Goal: Task Accomplishment & Management: Manage account settings

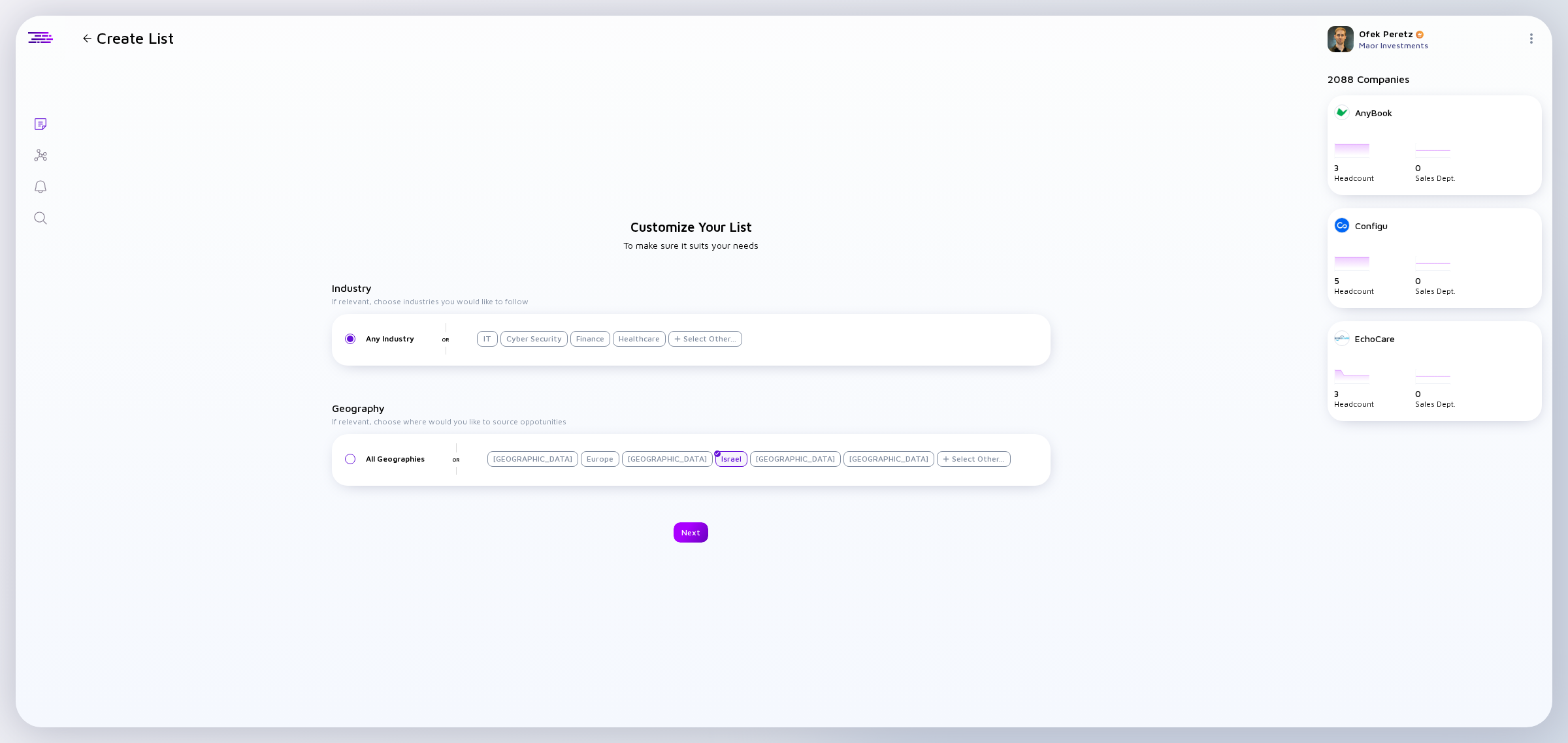
click at [695, 535] on div "Next" at bounding box center [691, 533] width 35 height 20
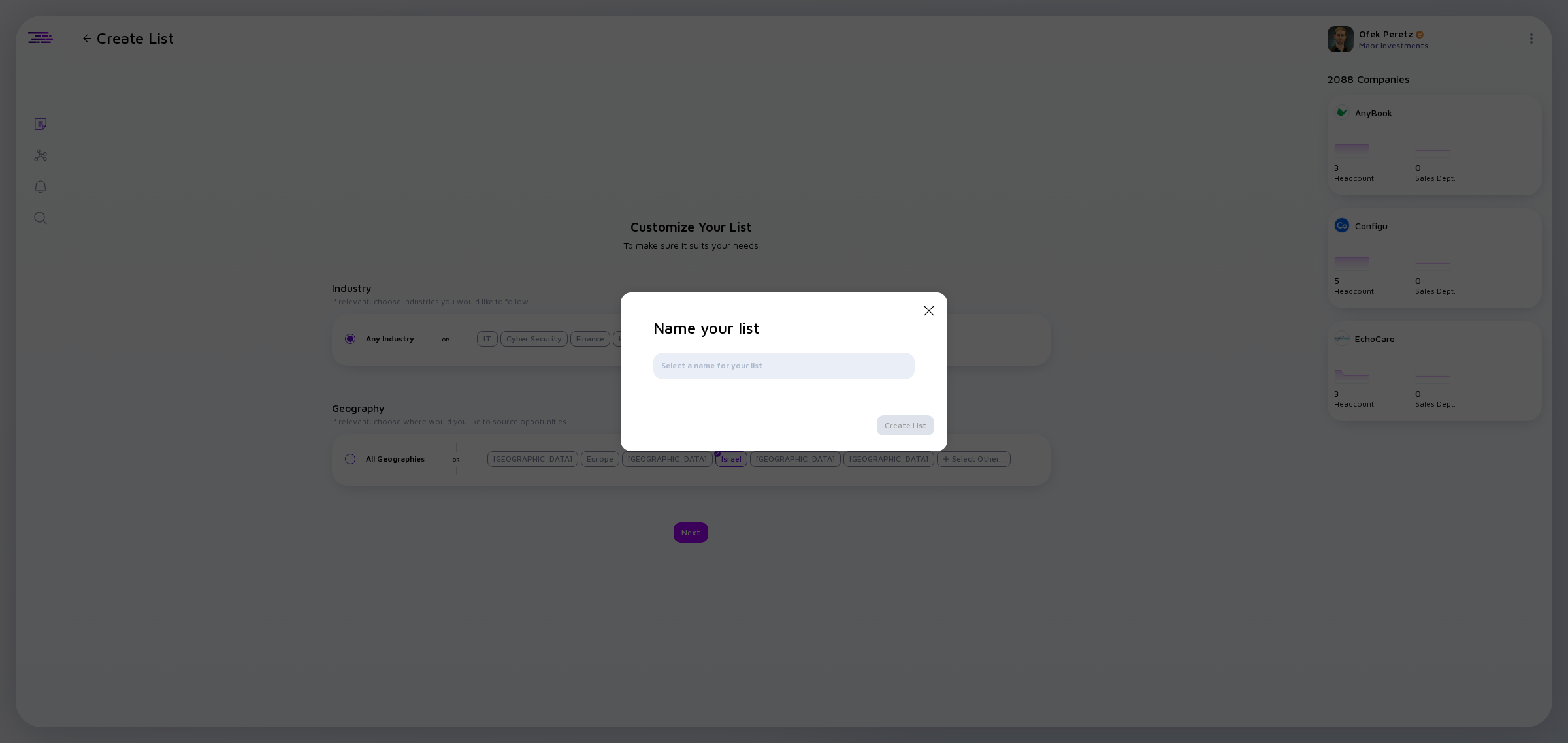
click at [735, 364] on input "text" at bounding box center [784, 366] width 245 height 13
type input "Early Birds - 2026"
click at [889, 422] on div "Create List" at bounding box center [905, 425] width 57 height 20
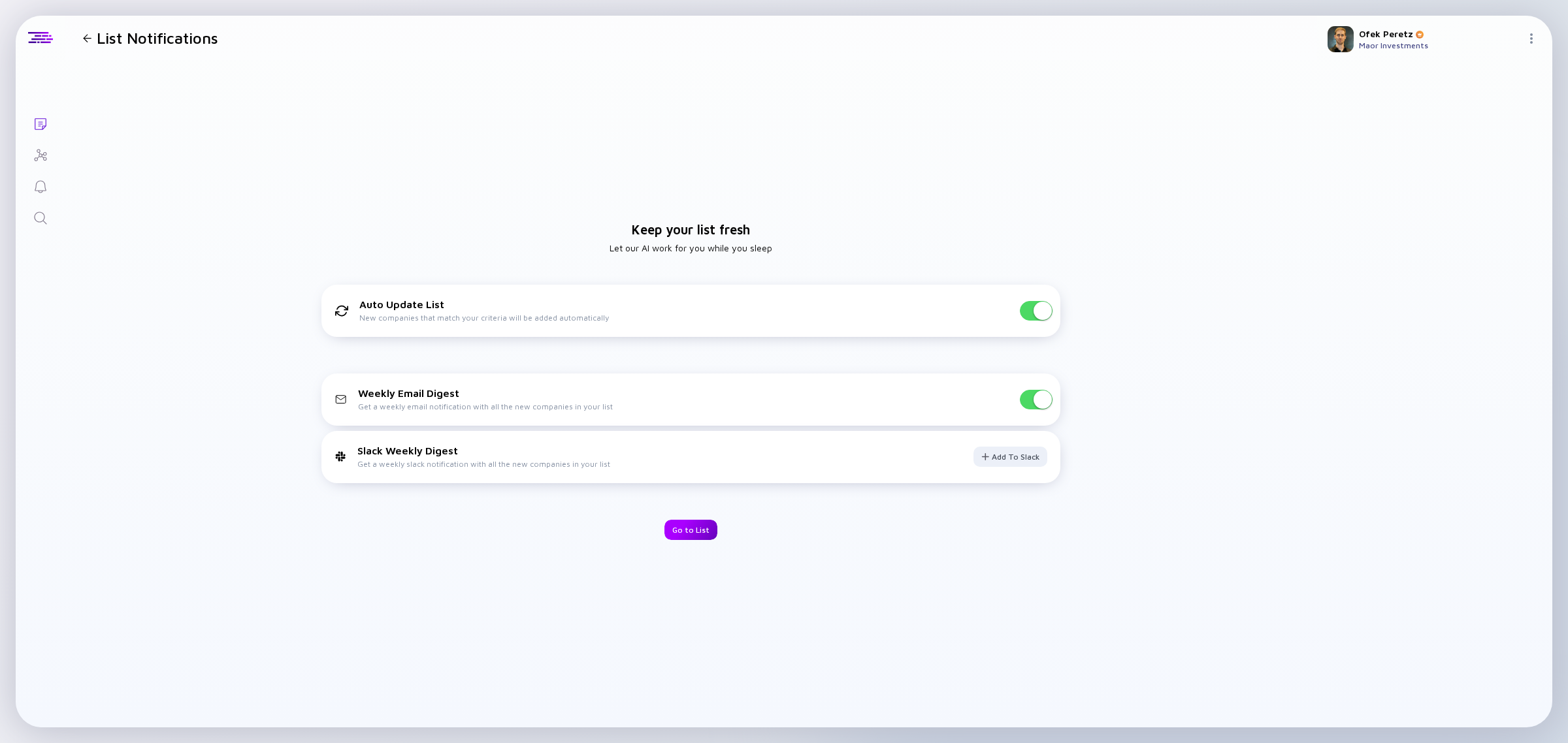
click at [696, 530] on div "Go to List" at bounding box center [690, 530] width 53 height 20
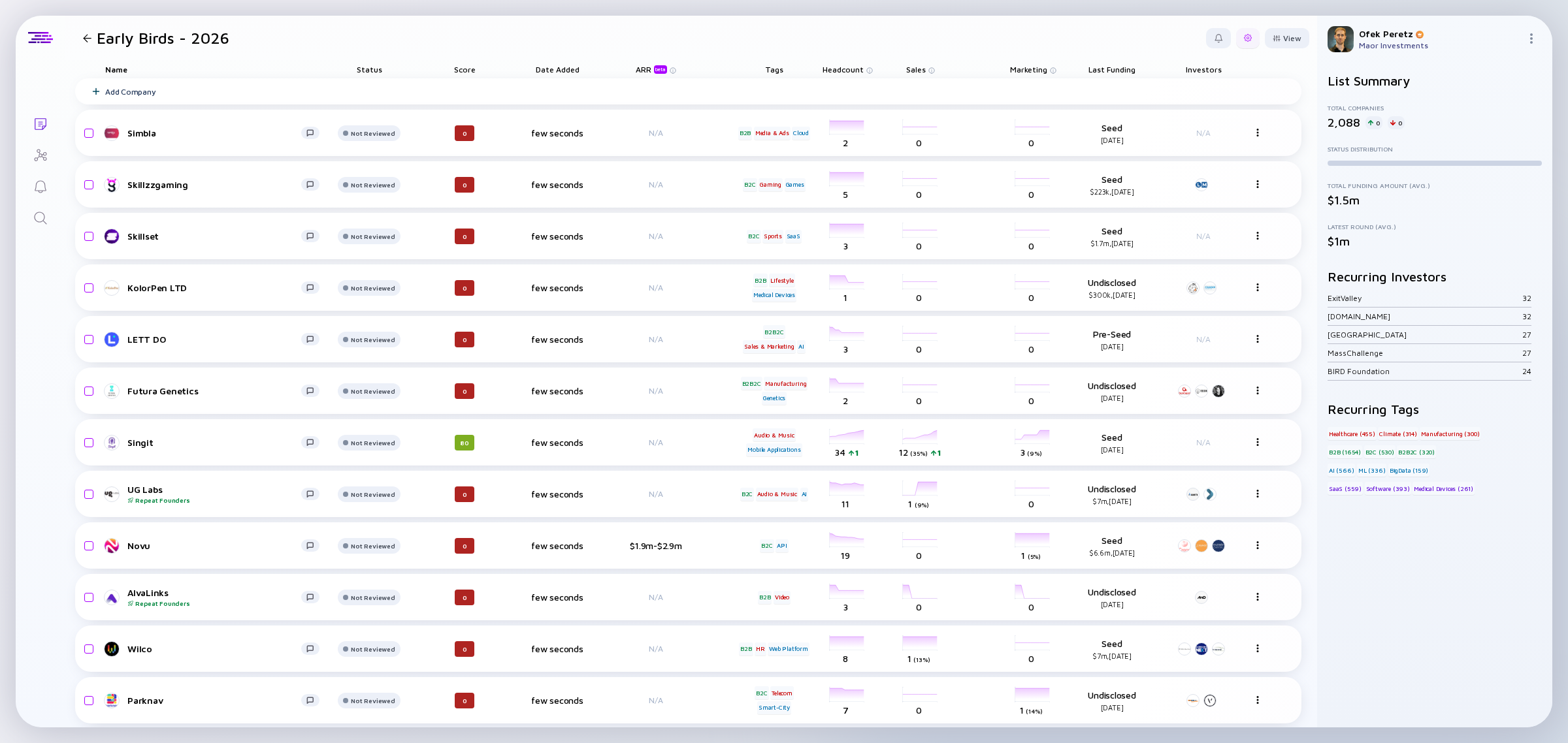
click at [1244, 34] on div at bounding box center [1247, 38] width 8 height 8
click at [1273, 36] on div at bounding box center [1276, 38] width 8 height 7
click at [1244, 37] on div at bounding box center [1247, 38] width 8 height 8
click at [1194, 145] on div "Edit Filter" at bounding box center [1208, 143] width 81 height 26
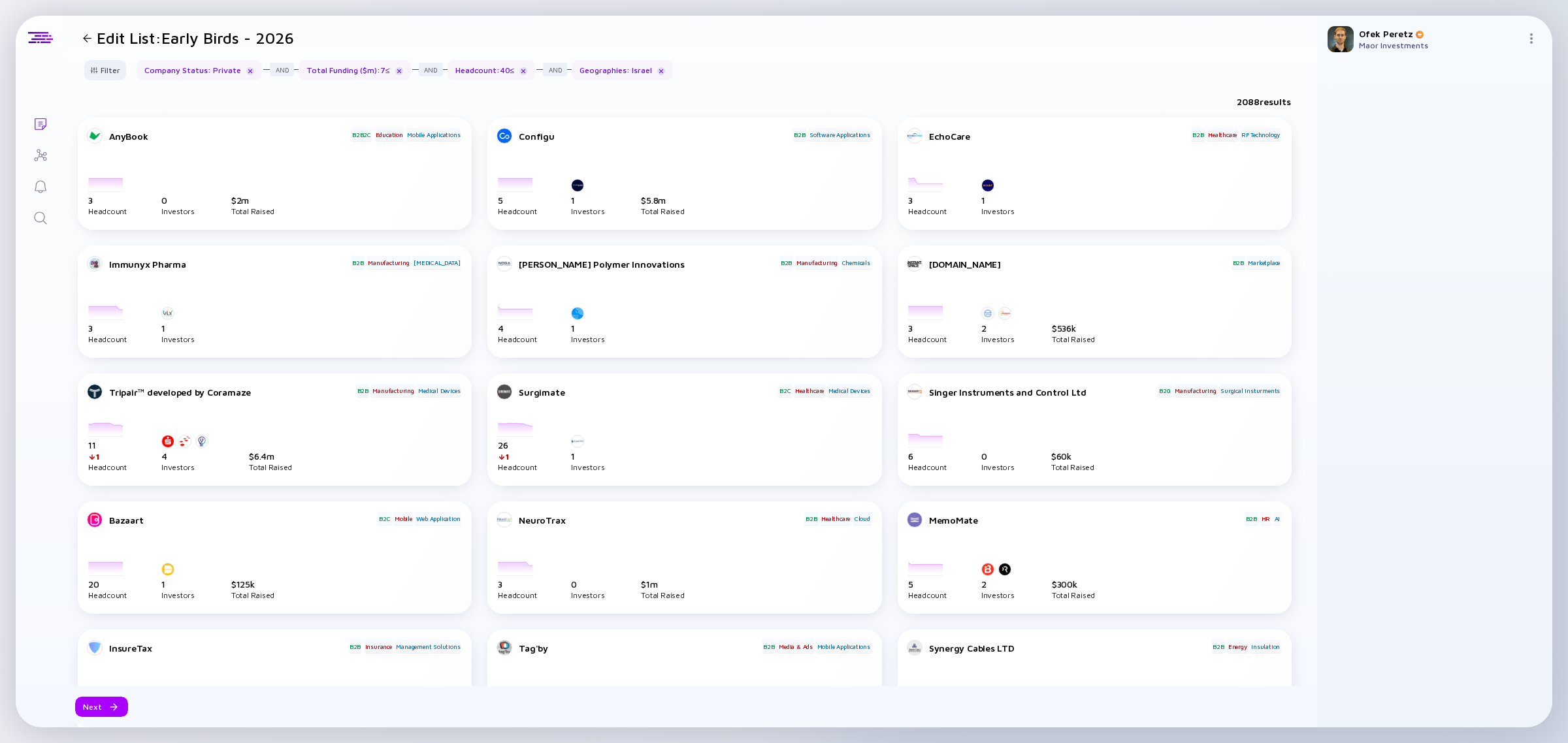
click at [373, 69] on div "Total Funding ($m) : 7 ≤" at bounding box center [354, 70] width 113 height 20
click at [395, 70] on div at bounding box center [399, 71] width 8 height 8
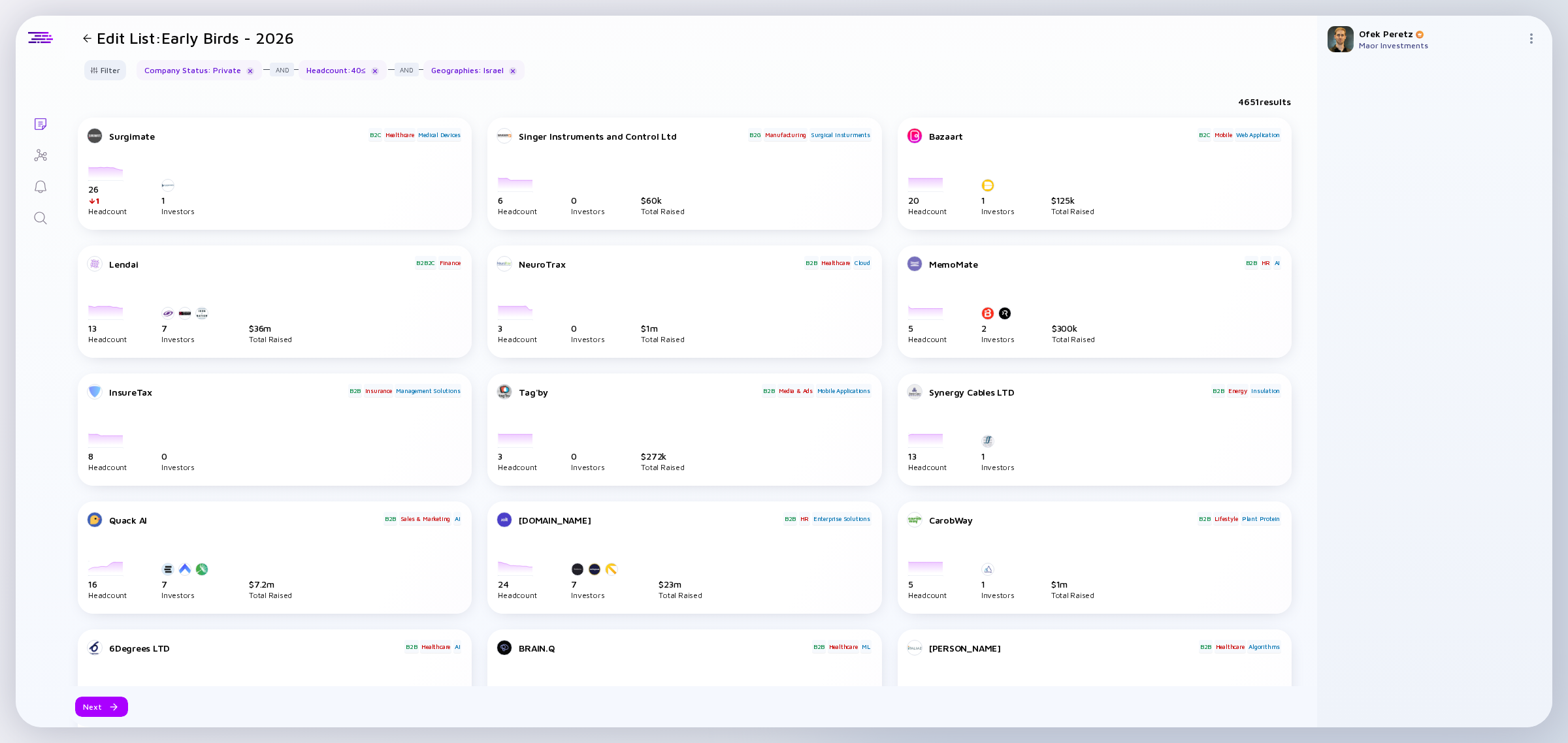
click at [310, 69] on div "Headcount : 40 ≤" at bounding box center [342, 70] width 88 height 20
click at [113, 65] on div "Filter" at bounding box center [105, 70] width 46 height 20
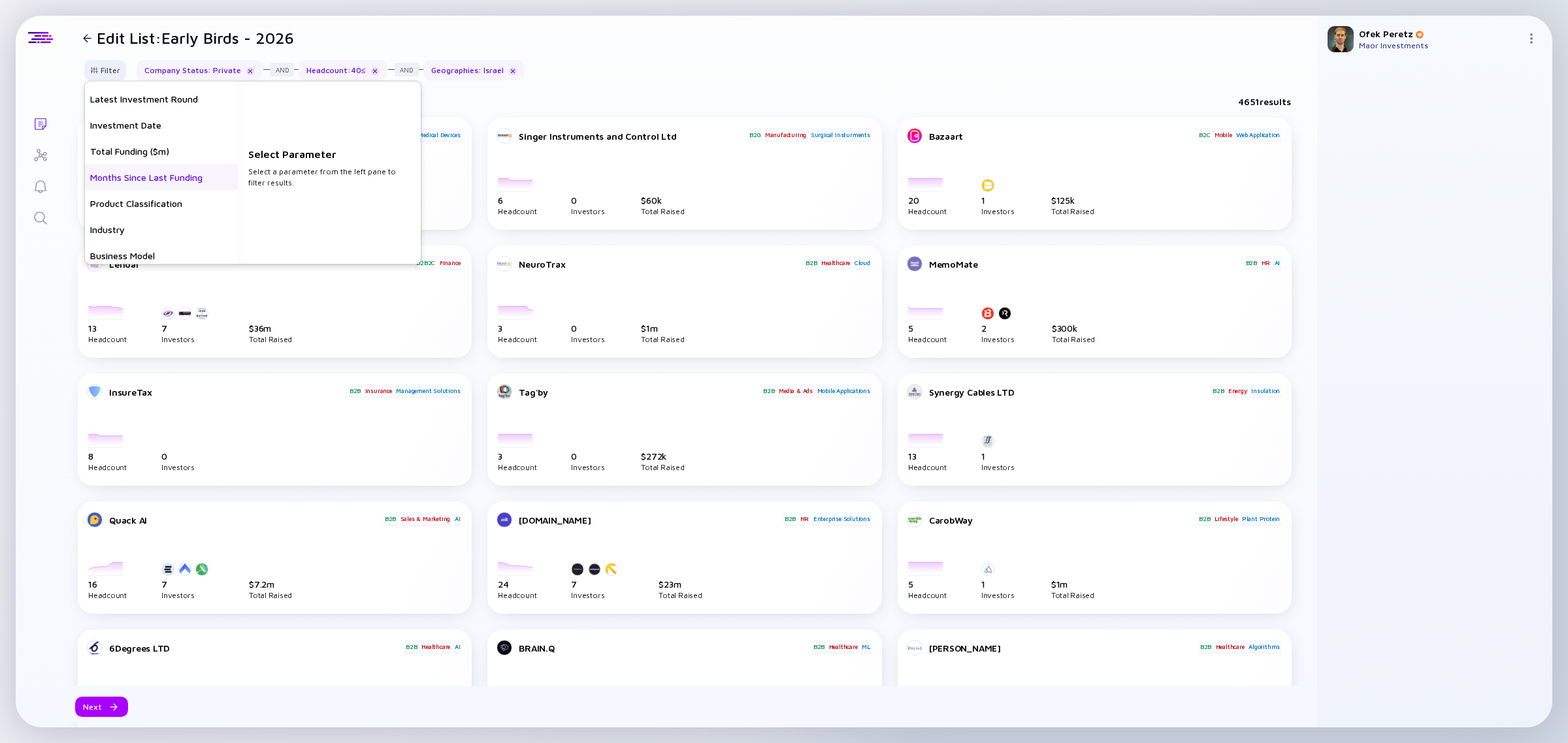
scroll to position [202, 0]
click at [158, 185] on div "Total Funding ($m)" at bounding box center [161, 179] width 153 height 26
click at [350, 176] on input "text" at bounding box center [329, 179] width 152 height 13
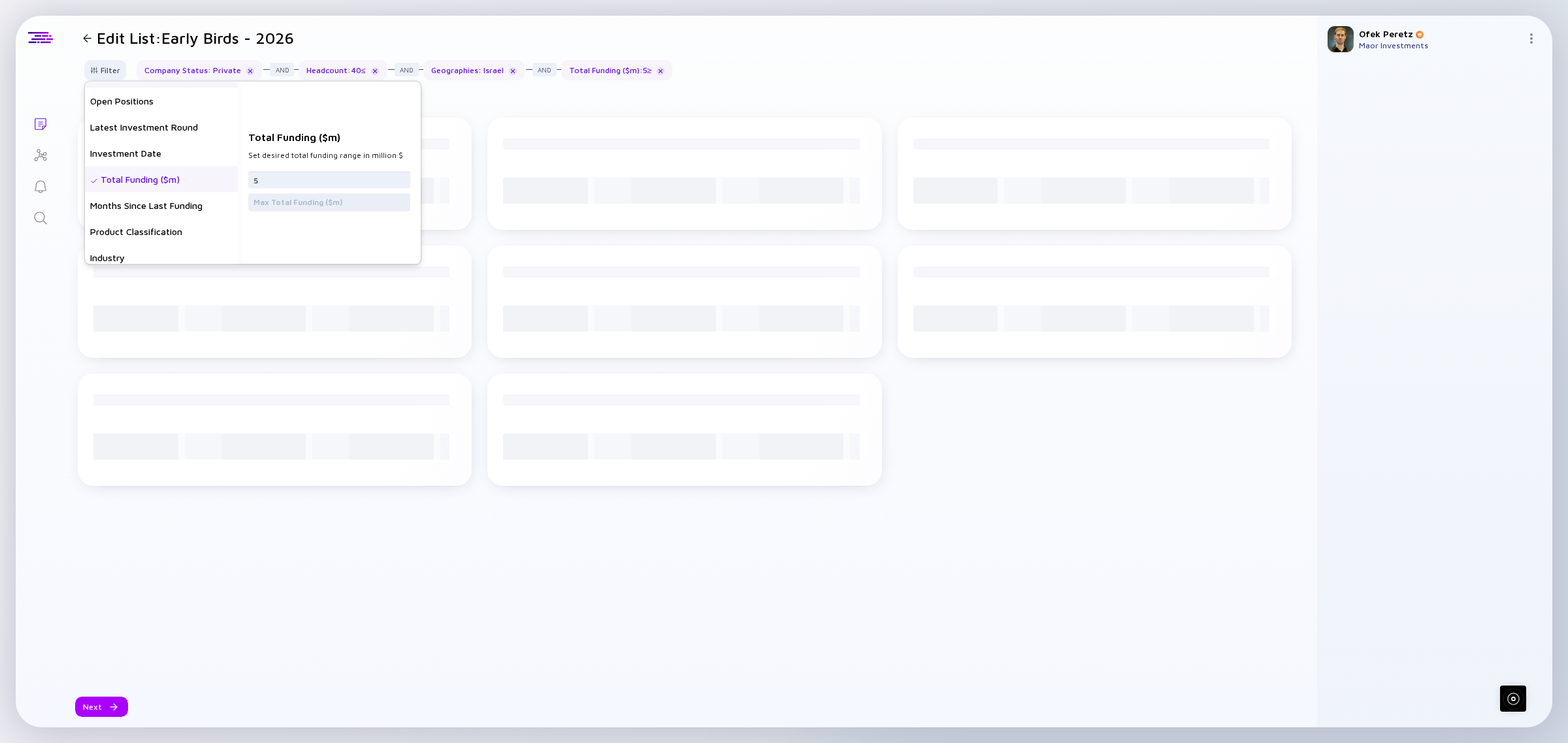
type input "5"
click at [364, 202] on input "text" at bounding box center [329, 202] width 152 height 13
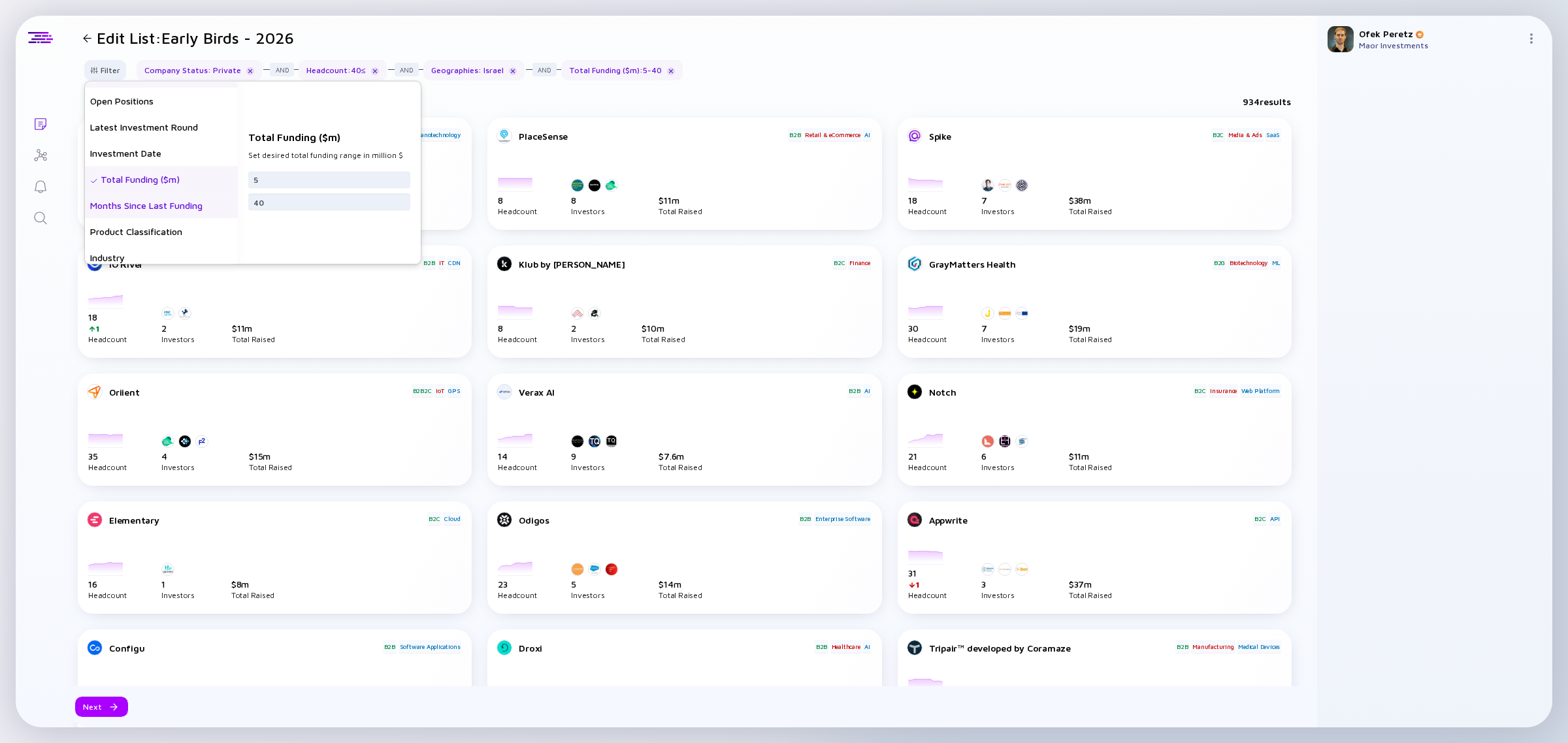
type input "40"
click at [181, 208] on div "Months Since Last Funding" at bounding box center [161, 205] width 153 height 26
click at [317, 181] on input "text" at bounding box center [329, 185] width 152 height 13
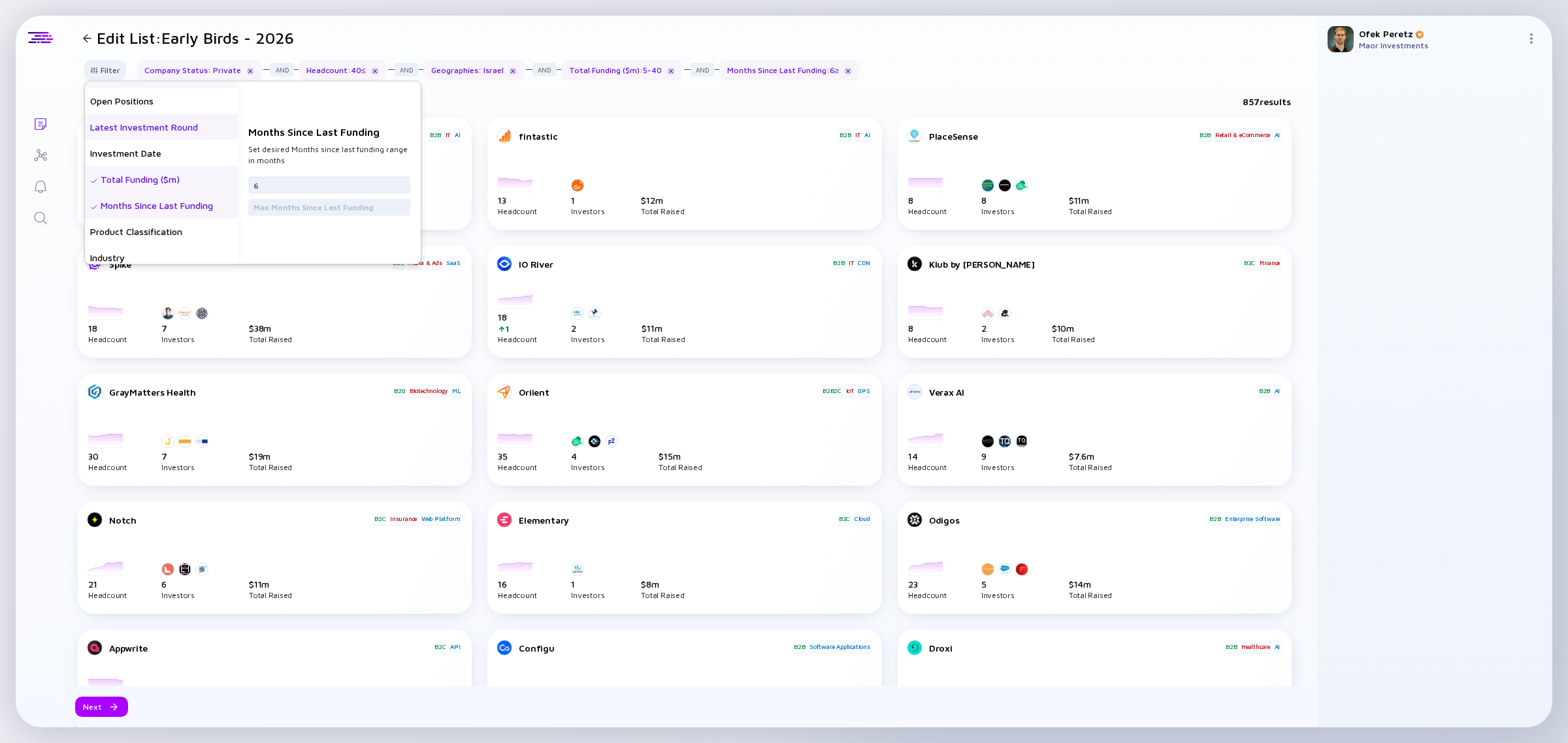
scroll to position [120, 0]
type input "6"
click at [154, 186] on div "Open Positions" at bounding box center [161, 183] width 153 height 26
click at [330, 179] on input "text" at bounding box center [329, 179] width 152 height 13
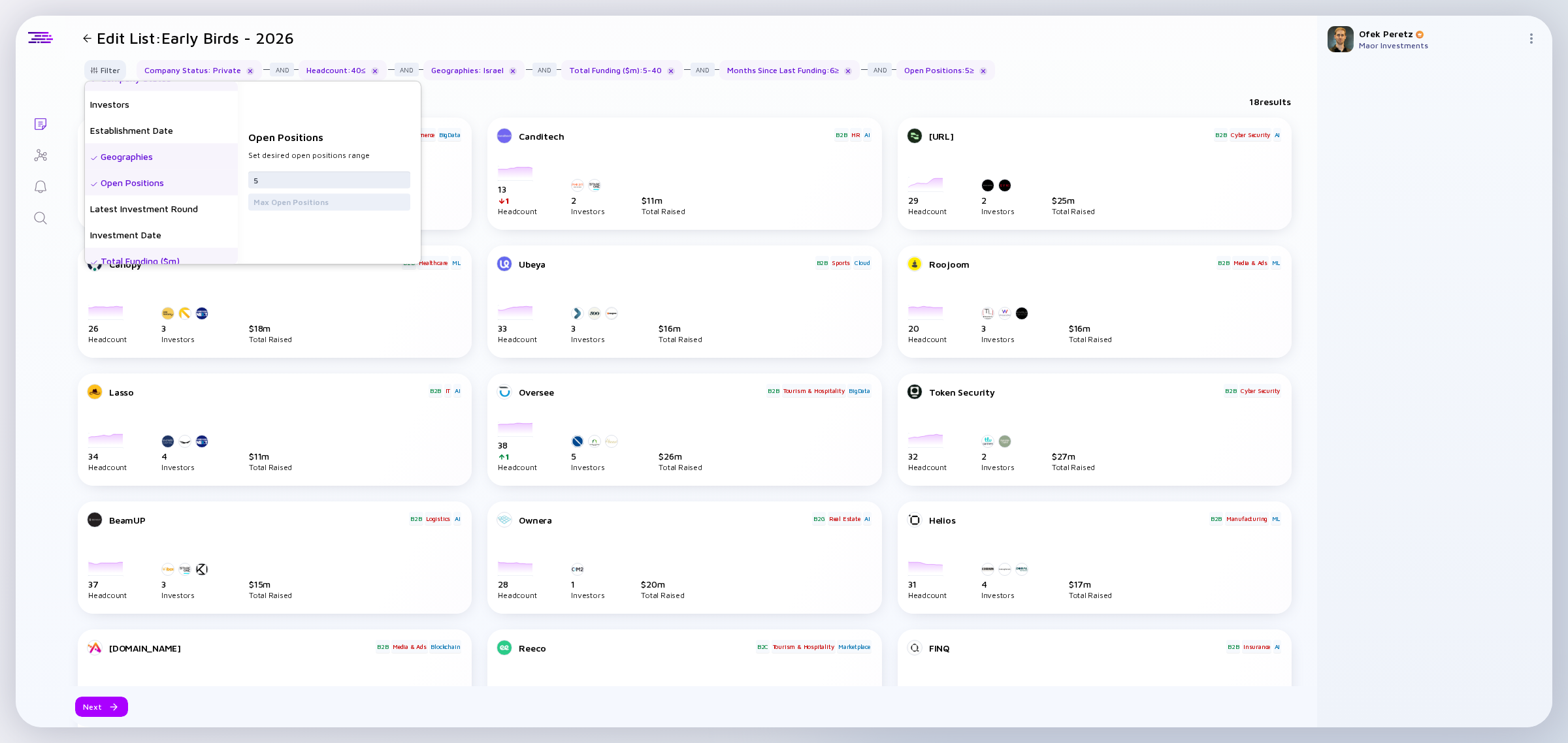
click at [301, 173] on input "5" at bounding box center [329, 179] width 152 height 13
type input "3"
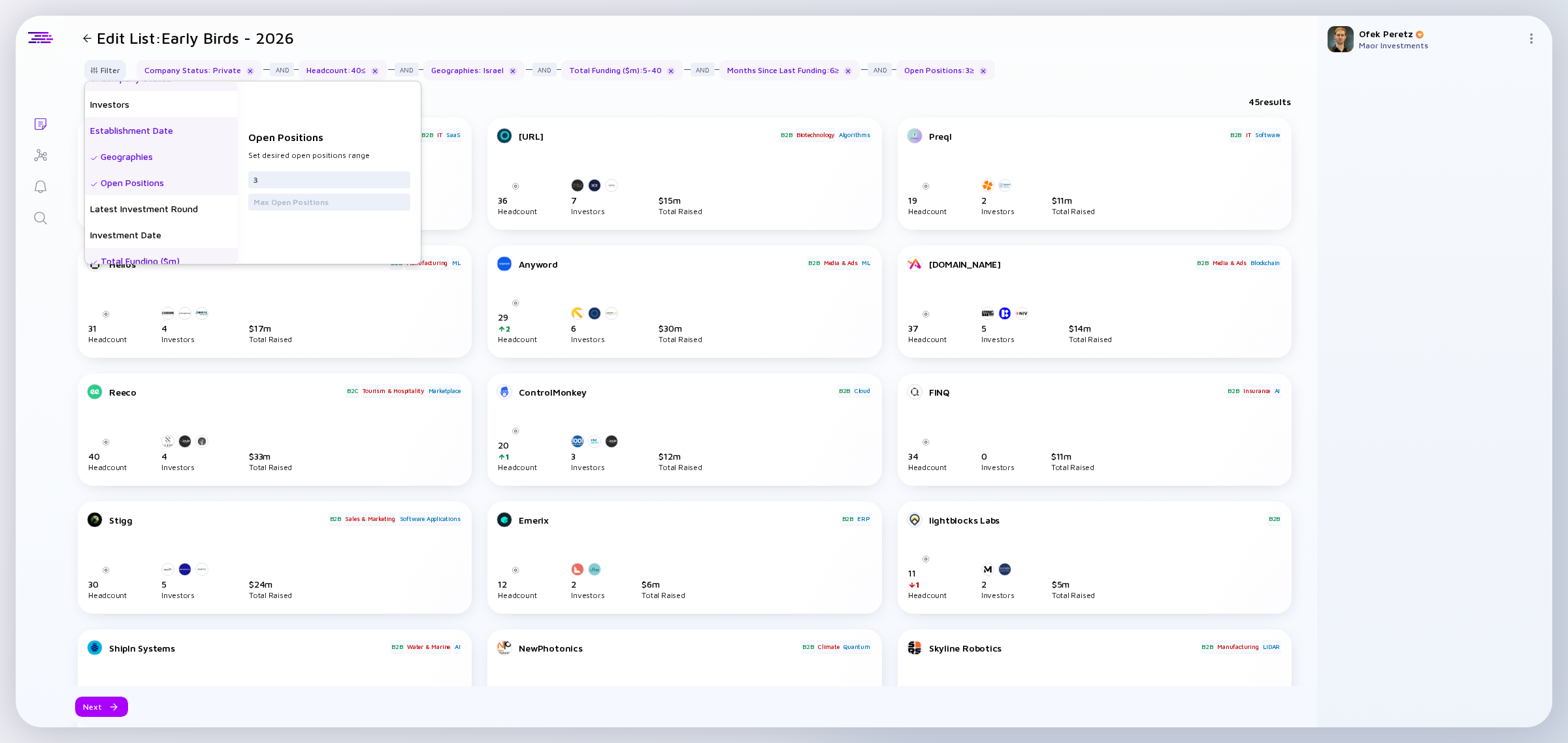
click at [158, 125] on div "Establishment Date" at bounding box center [161, 131] width 153 height 26
click at [314, 183] on input "date" at bounding box center [329, 179] width 152 height 13
click at [405, 176] on input "date" at bounding box center [329, 179] width 152 height 13
click at [405, 177] on input "date" at bounding box center [329, 179] width 152 height 13
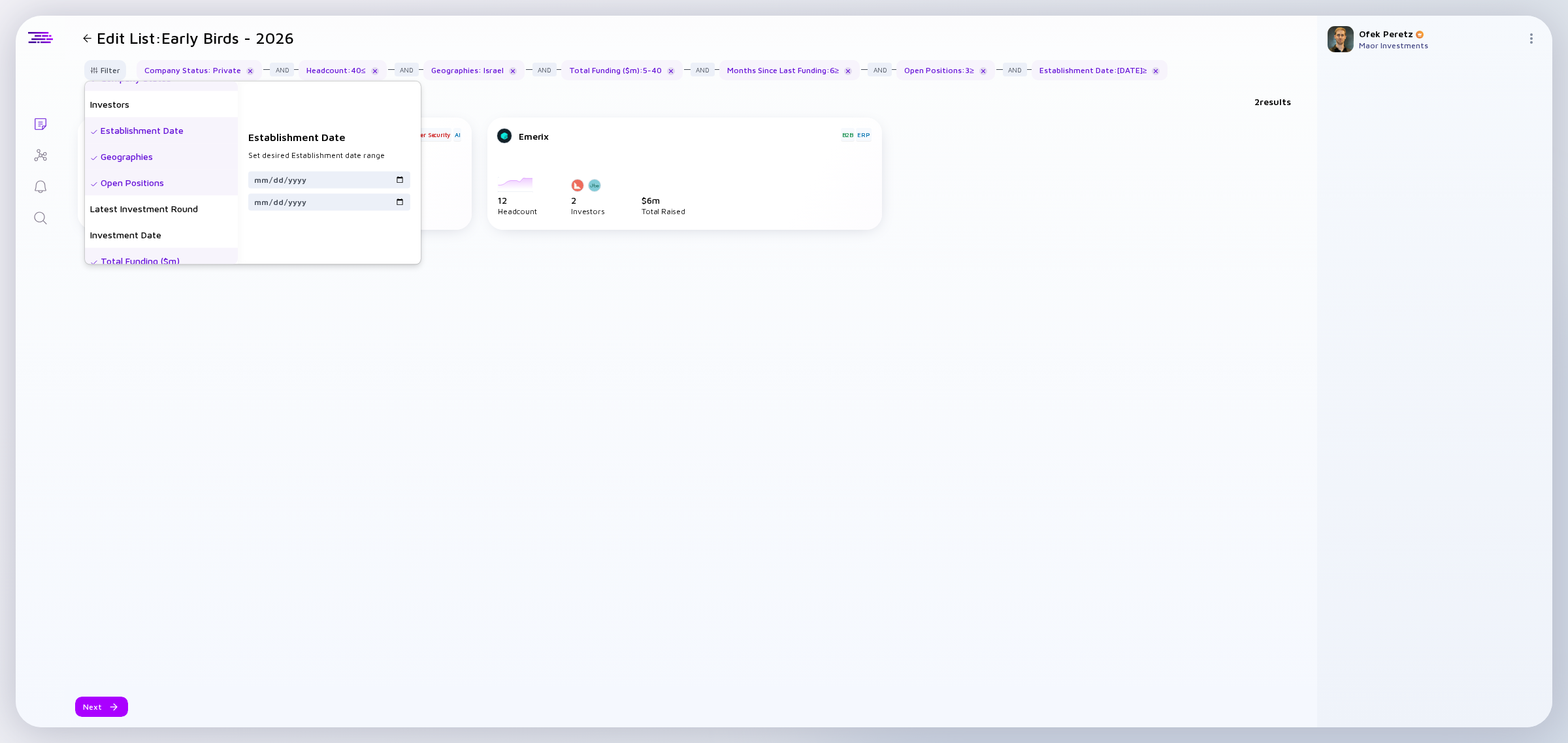
click at [387, 110] on div "Establishment Date Set desired Establishment date range 2024-01-15" at bounding box center [330, 173] width 183 height 183
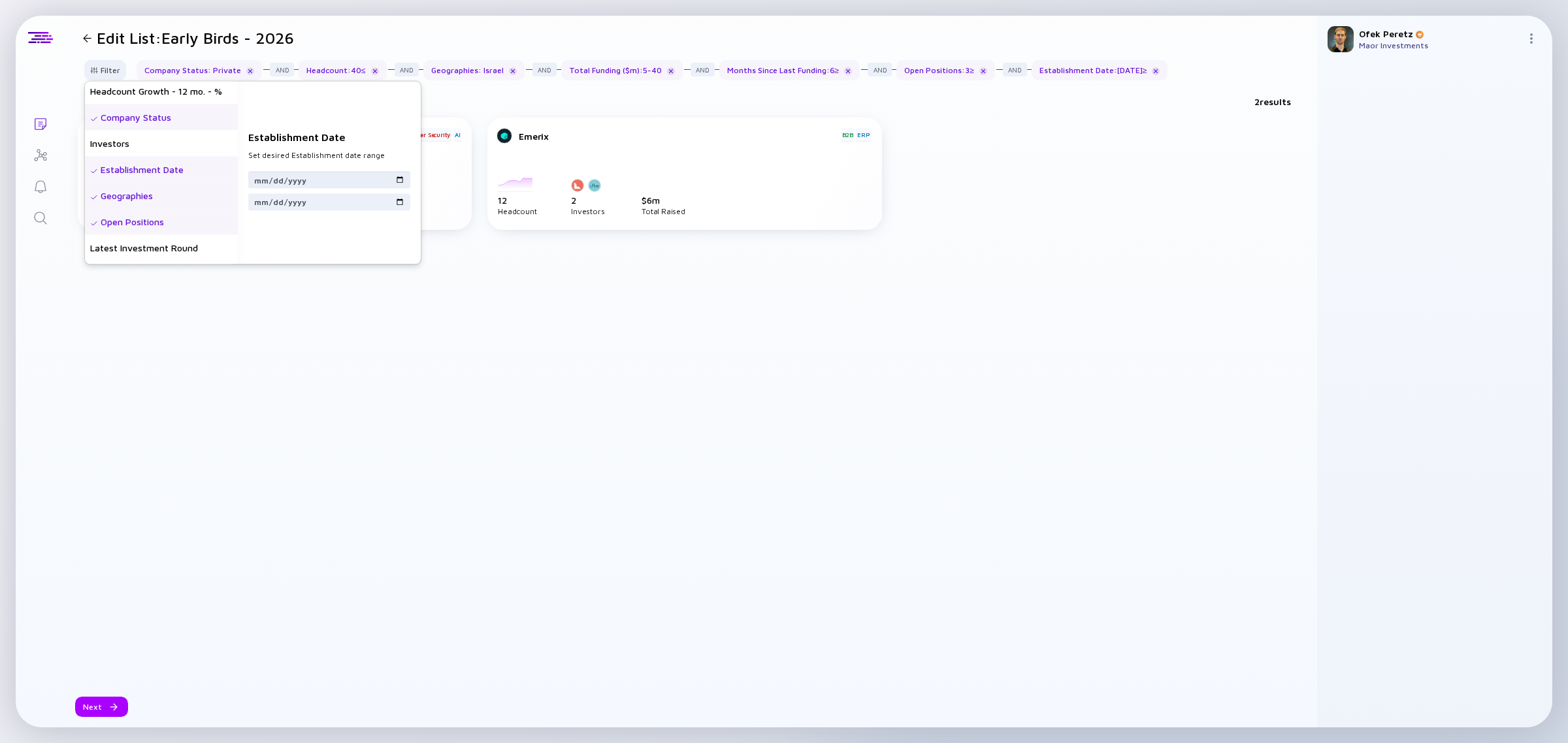
click at [322, 178] on input "2024-01-15" at bounding box center [329, 179] width 152 height 13
click at [405, 177] on input "2024-01-15" at bounding box center [329, 179] width 152 height 13
type input "2023-06-30"
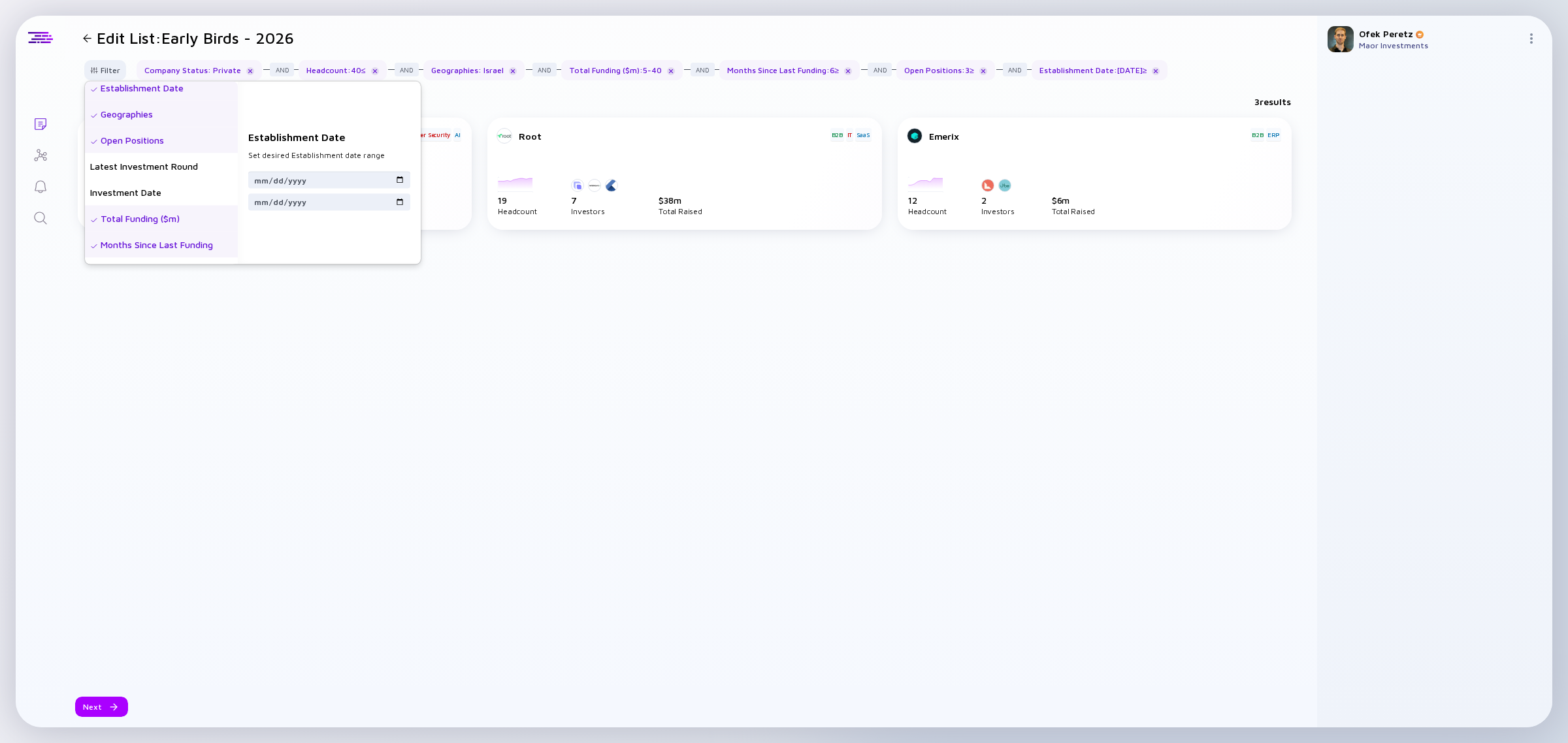
scroll to position [245, 0]
click at [218, 132] on div "Total Funding ($m)" at bounding box center [161, 137] width 153 height 26
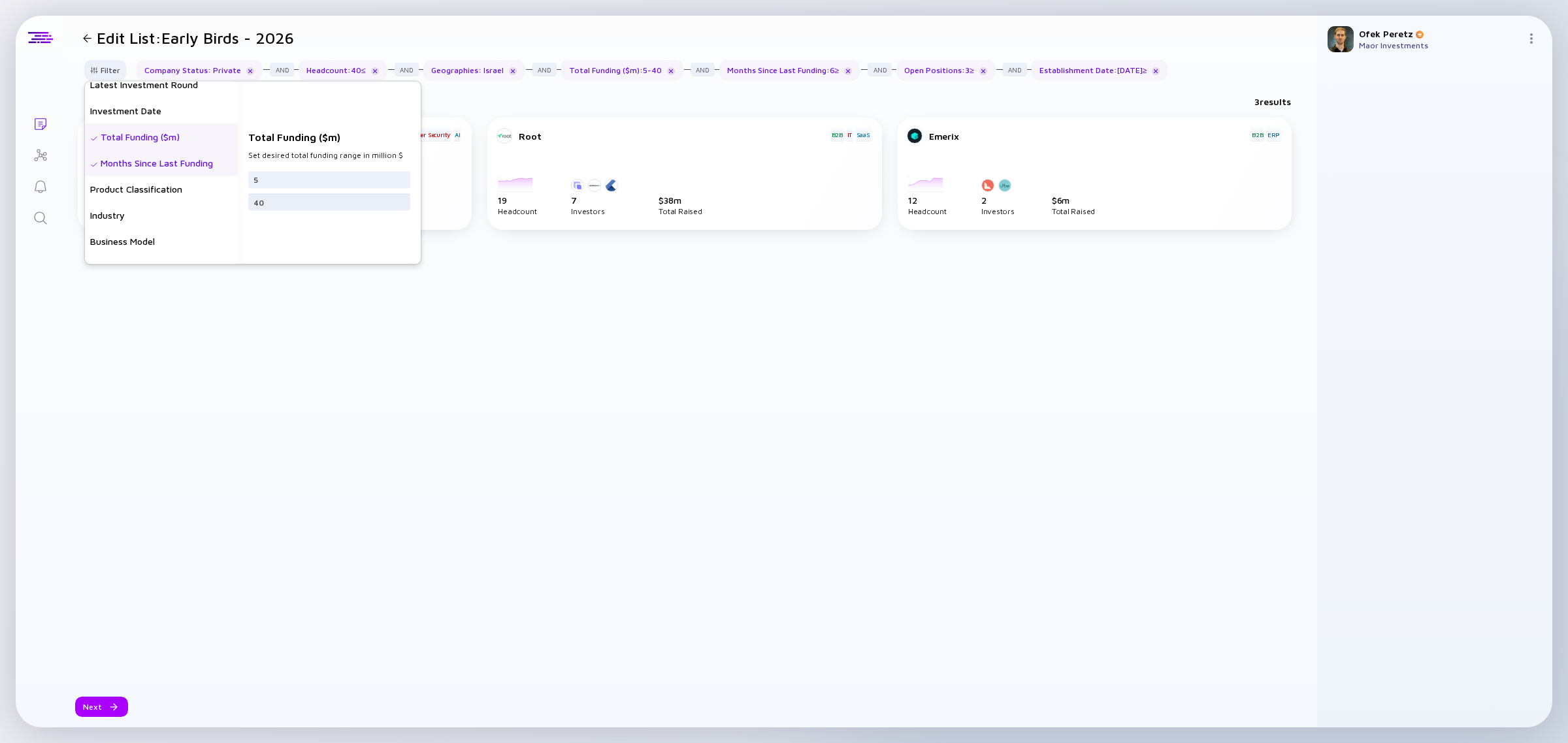
click at [314, 205] on input "40" at bounding box center [329, 202] width 152 height 13
click at [149, 125] on div "Business Model" at bounding box center [161, 120] width 153 height 26
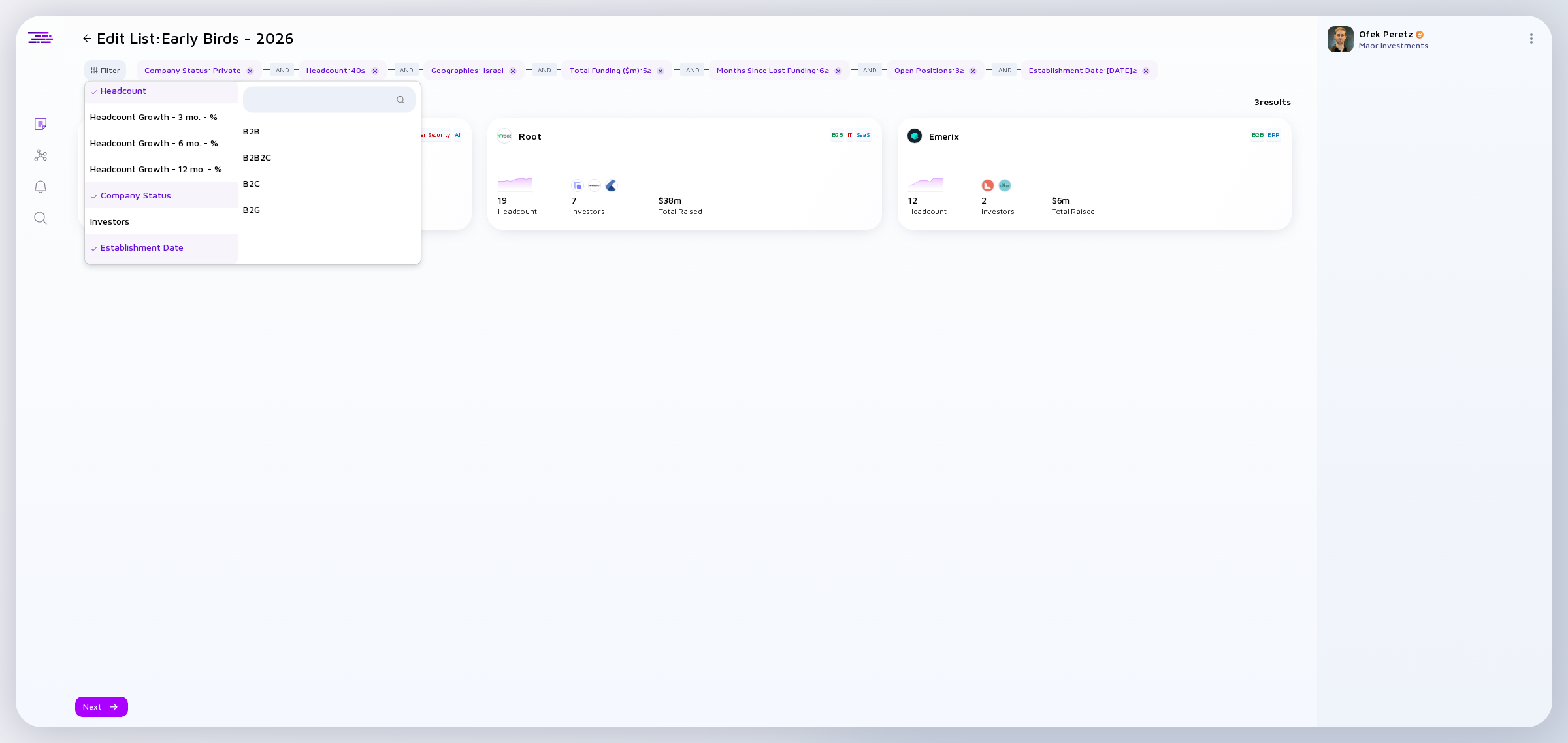
scroll to position [0, 0]
click at [167, 226] on div "Investors" at bounding box center [161, 225] width 153 height 26
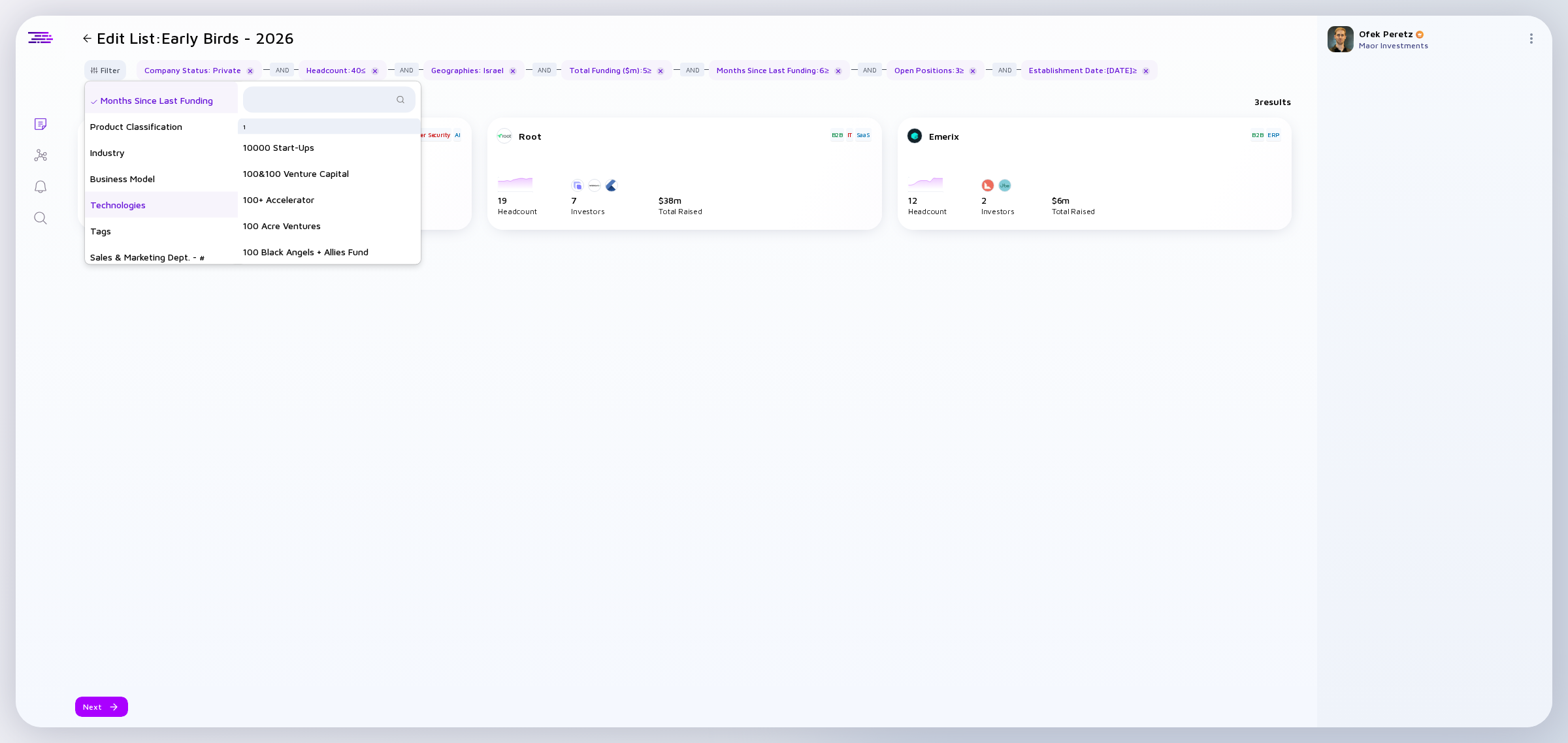
scroll to position [327, 0]
click at [144, 133] on div "Industry" at bounding box center [161, 134] width 153 height 26
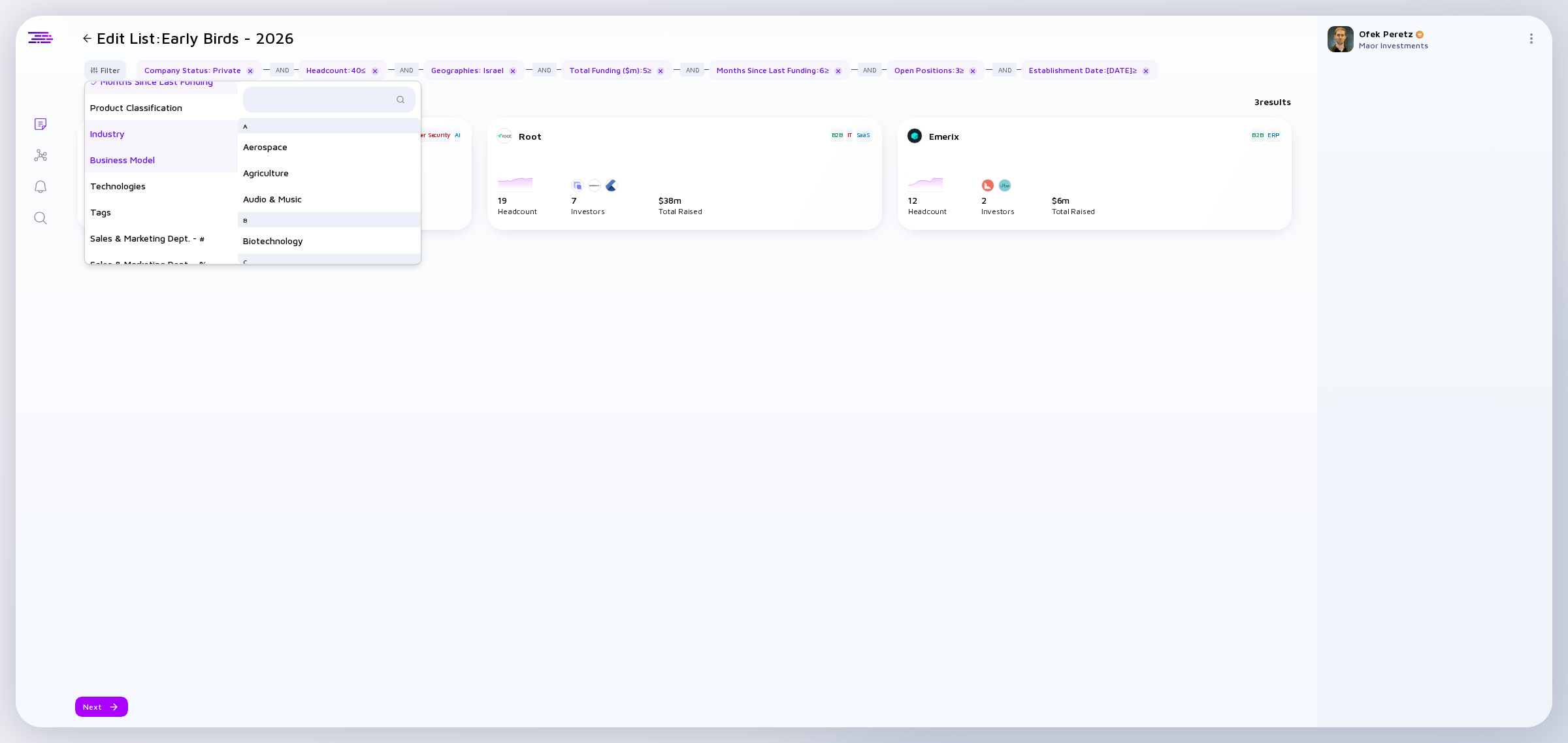
scroll to position [245, 0]
click at [152, 190] on div "Product Classification" at bounding box center [161, 189] width 153 height 26
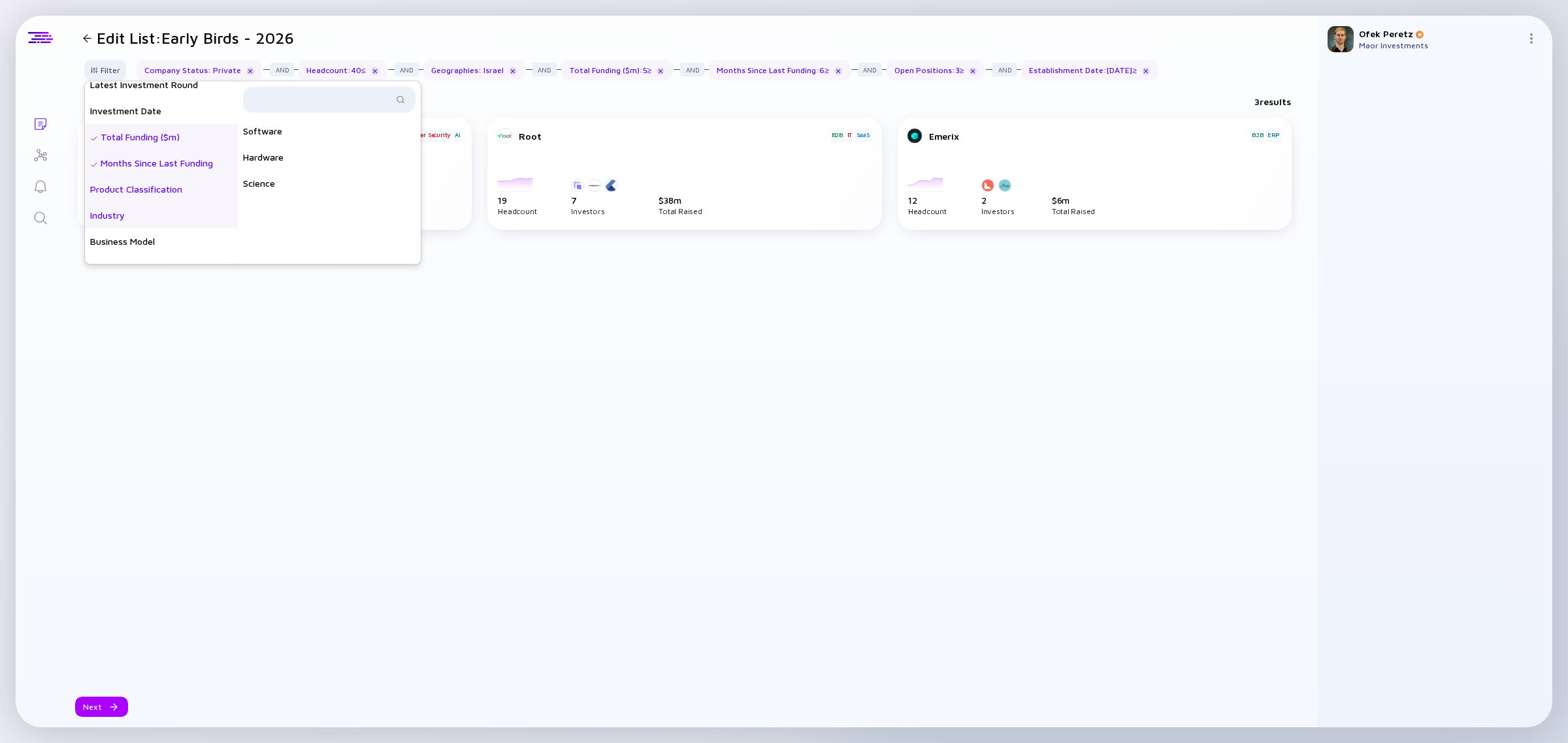
click at [161, 207] on div "Industry" at bounding box center [161, 215] width 153 height 26
click at [161, 185] on div "Product Classification" at bounding box center [161, 189] width 153 height 26
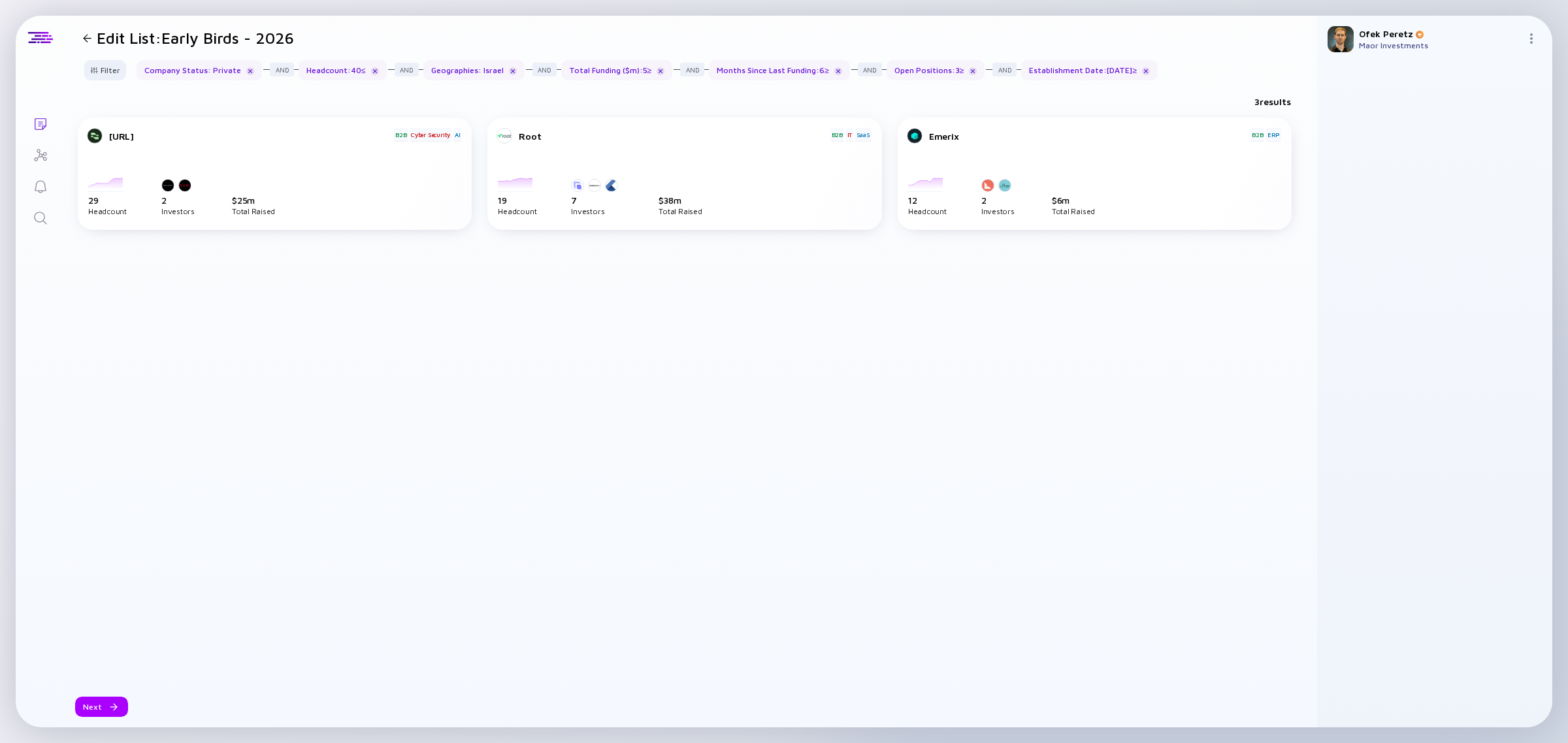
click at [277, 316] on div "Conifers.ai B2B Cyber Security AI 2022-02-01 2022-03-01 2022-04-01 2022-05-01 2…" at bounding box center [690, 402] width 1226 height 569
click at [503, 136] on div at bounding box center [505, 136] width 16 height 16
click at [615, 146] on div "Root B2B IT SaaS" at bounding box center [685, 150] width 373 height 45
click at [115, 60] on div "Filter" at bounding box center [105, 70] width 46 height 20
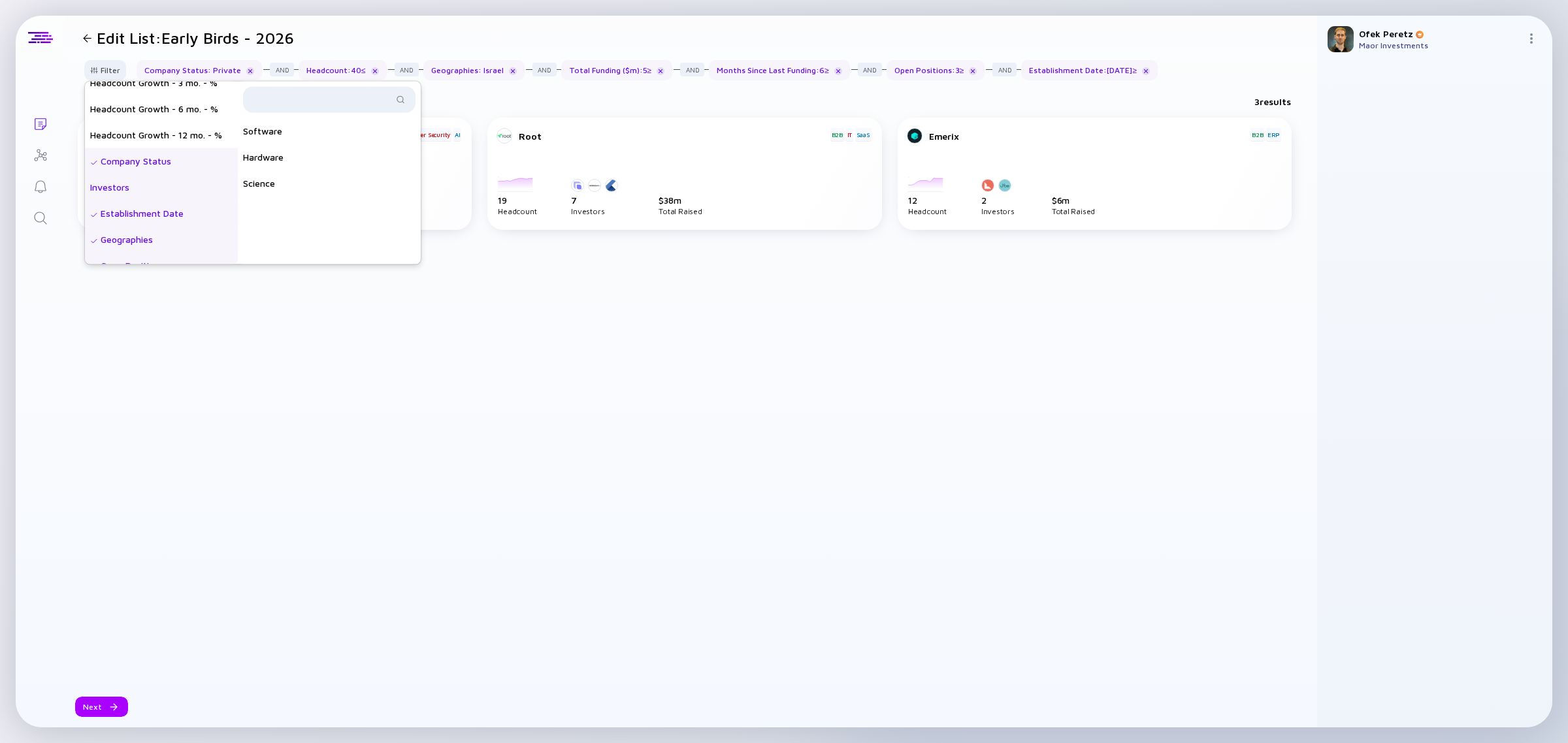
scroll to position [0, 0]
click at [147, 233] on div "Investors" at bounding box center [161, 225] width 153 height 26
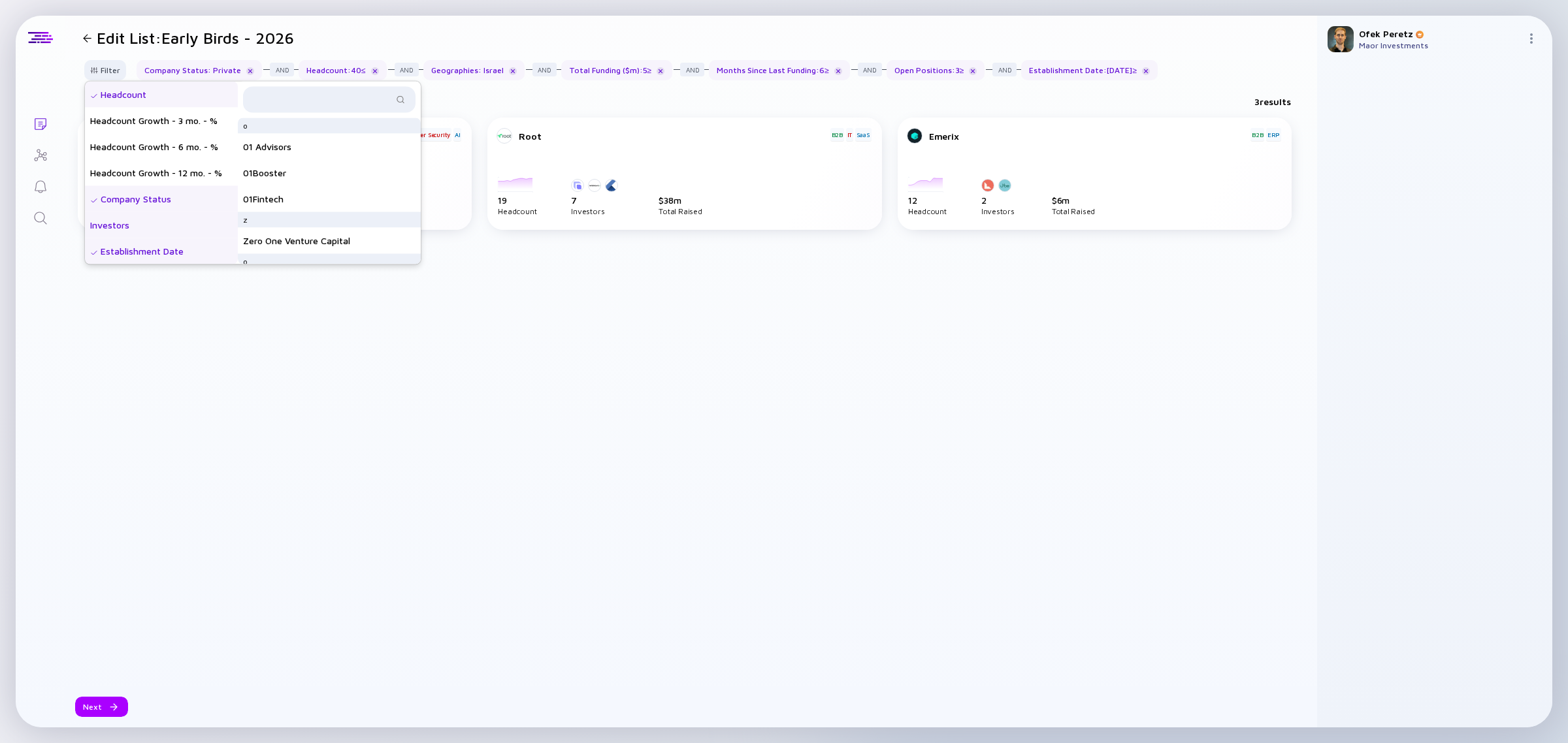
click at [171, 99] on div "Headcount" at bounding box center [161, 94] width 153 height 26
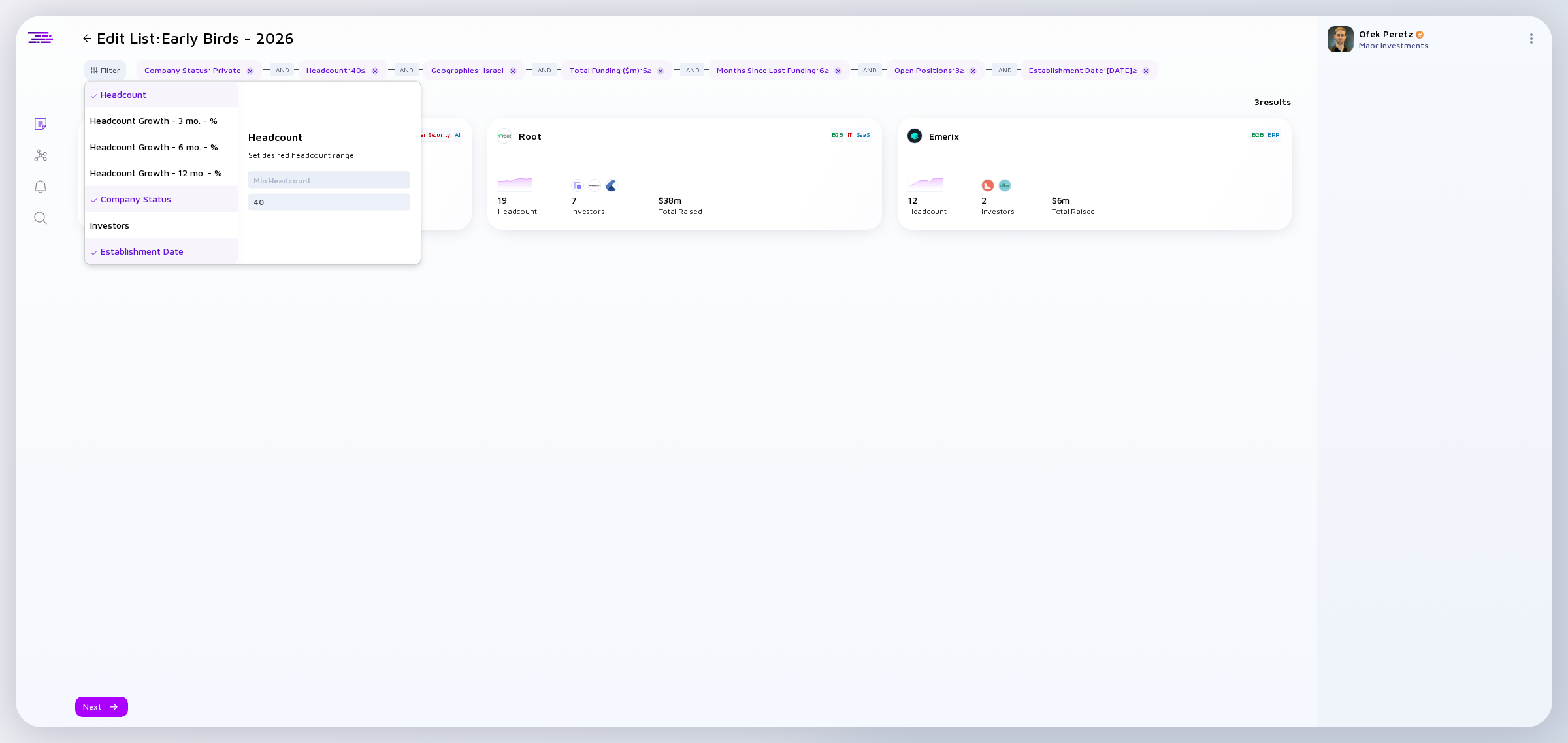
click at [308, 178] on input "text" at bounding box center [329, 179] width 152 height 13
type input "10"
click at [286, 202] on input "40" at bounding box center [329, 202] width 152 height 13
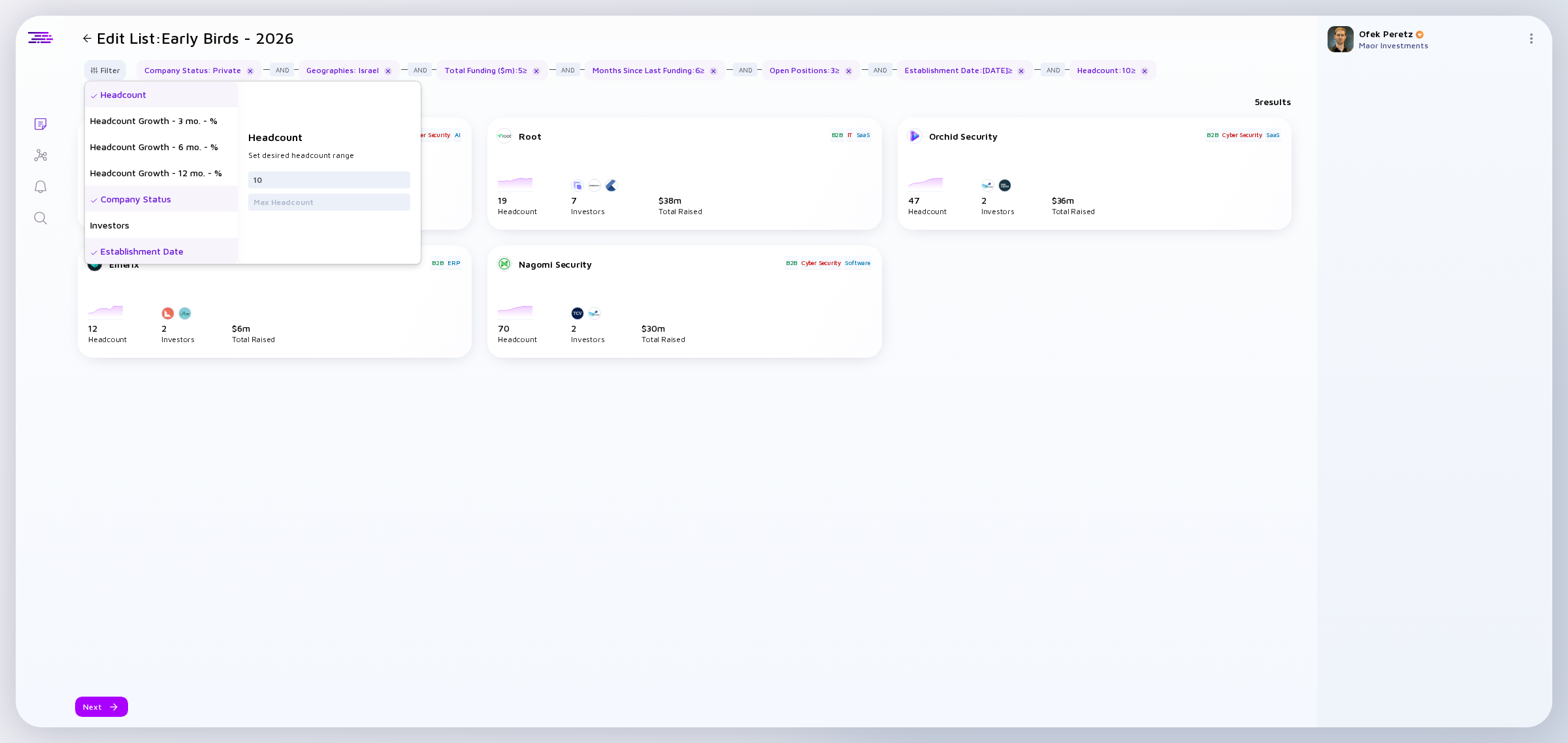
click at [327, 427] on div "Conifers.ai B2B Cyber Security AI 2022-02-01 2022-03-01 2022-04-01 2022-05-01 2…" at bounding box center [690, 402] width 1226 height 569
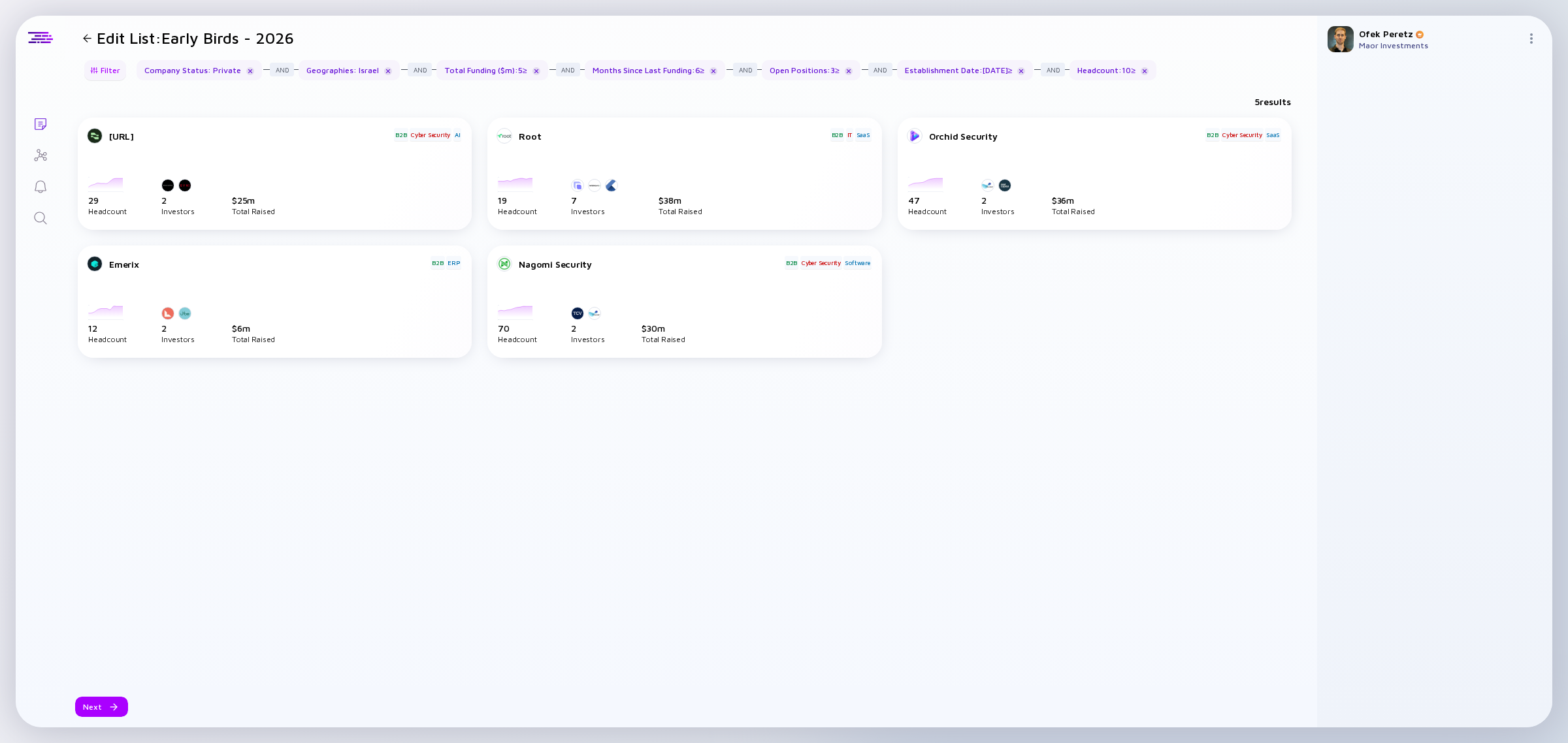
click at [106, 70] on div "Filter" at bounding box center [105, 70] width 46 height 20
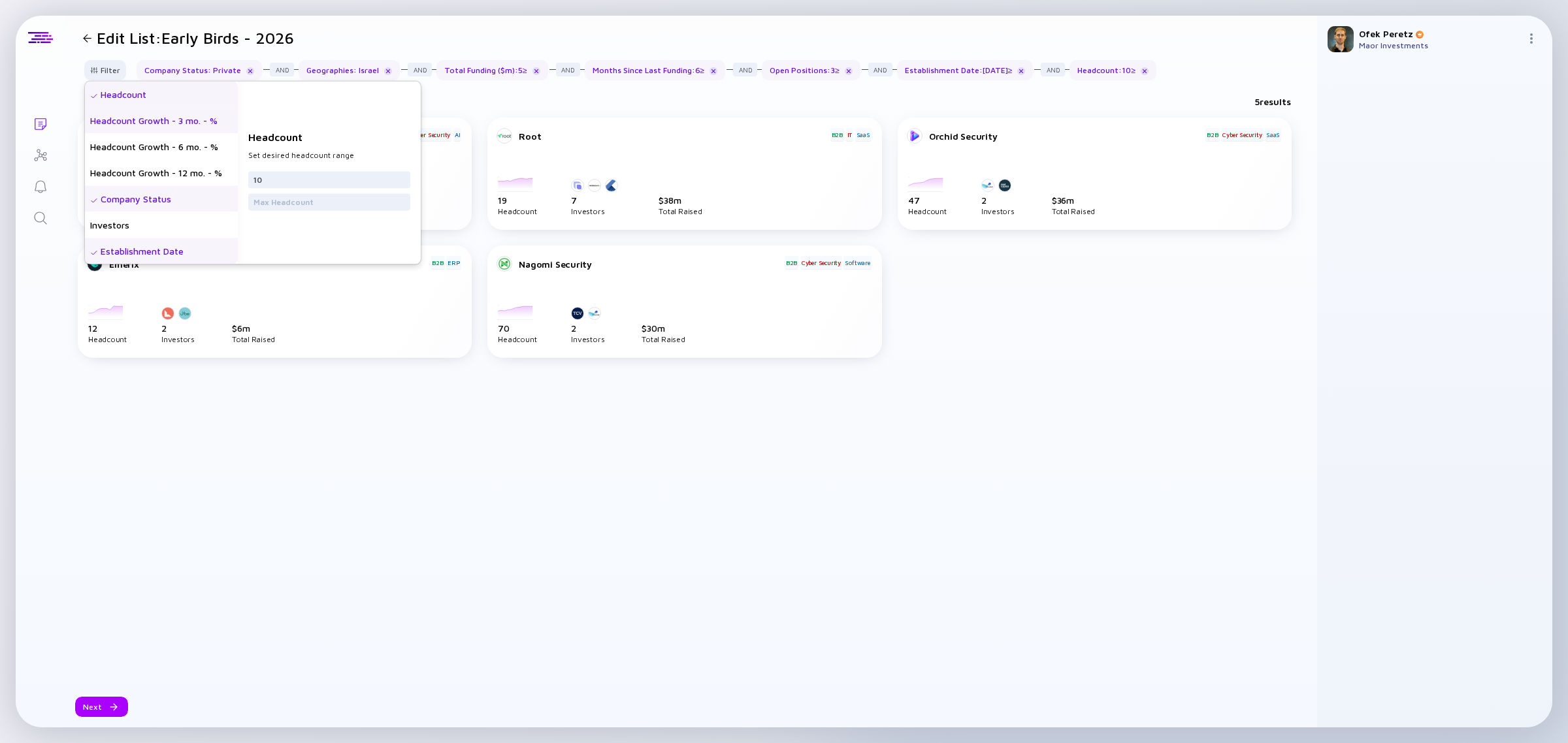
click at [166, 118] on div "Headcount Growth - 3 mo. - %" at bounding box center [161, 120] width 153 height 26
click at [154, 140] on div "Headcount Growth - 6 mo. - %" at bounding box center [161, 147] width 153 height 26
click at [157, 125] on div "Headcount Growth - 3 mo. - %" at bounding box center [161, 120] width 153 height 26
click at [164, 146] on div "Headcount Growth - 6 mo. - %" at bounding box center [161, 147] width 153 height 26
click at [164, 126] on div "Headcount Growth - 3 mo. - %" at bounding box center [161, 120] width 153 height 26
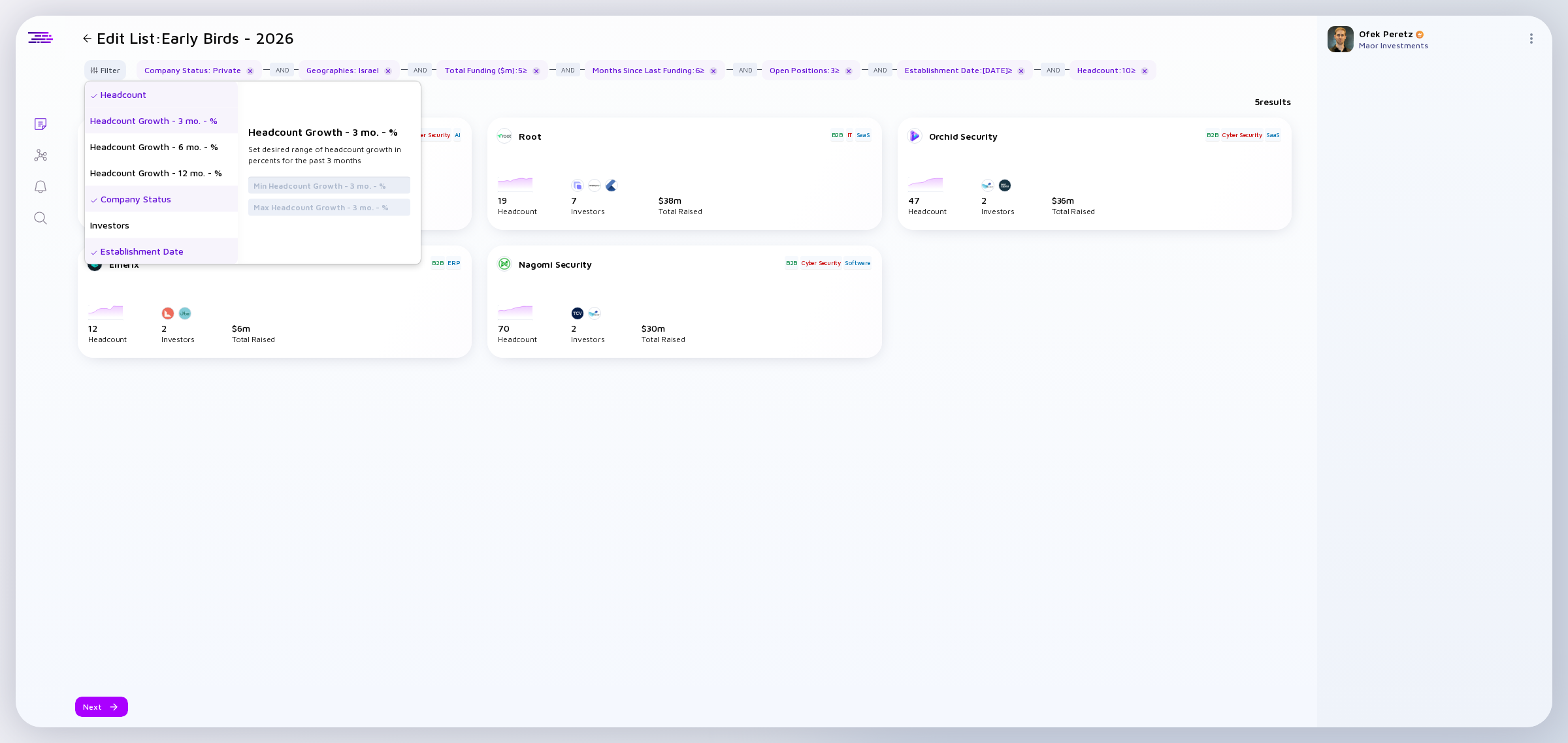
click at [284, 186] on input "text" at bounding box center [329, 185] width 152 height 13
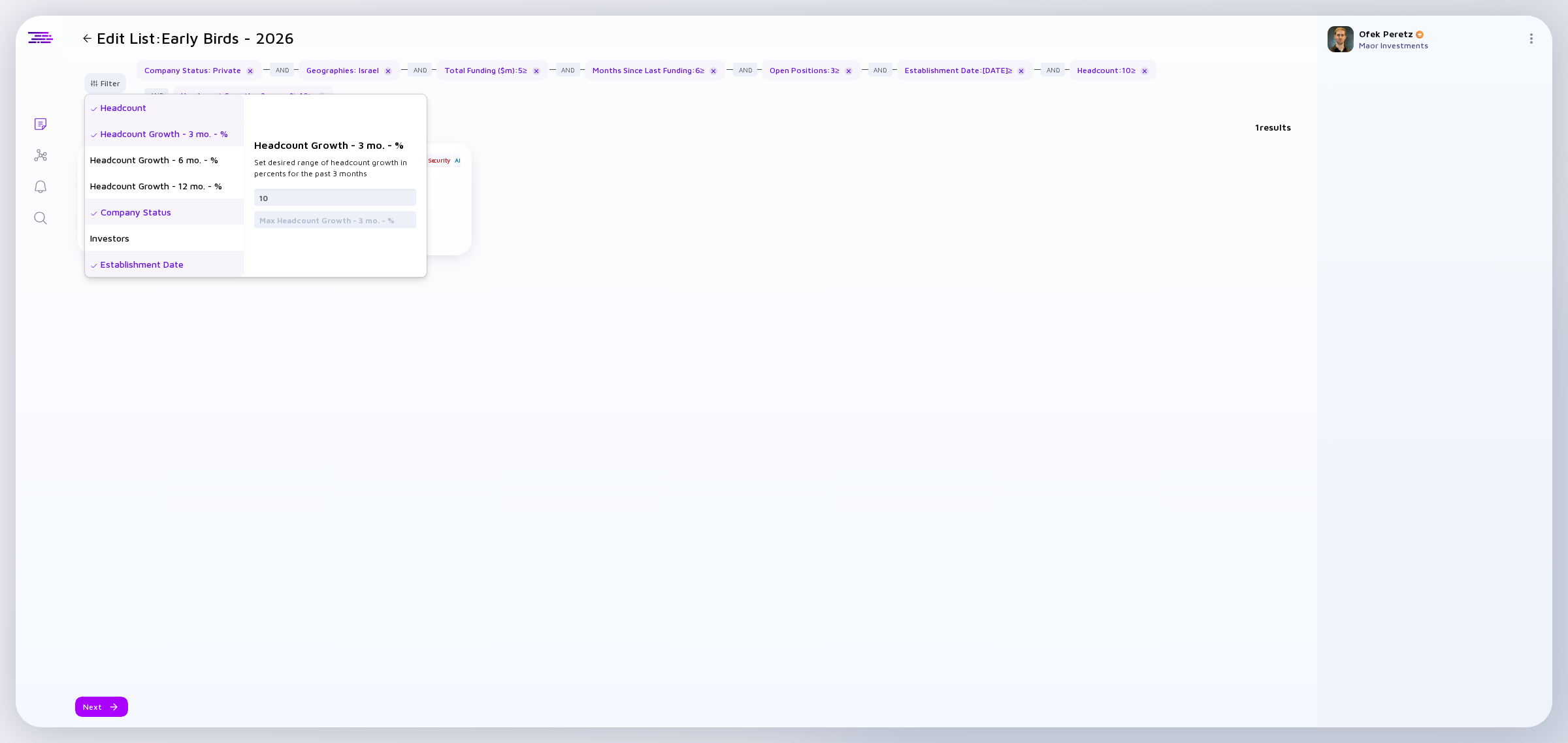
type input "10"
click at [658, 199] on div "Conifers.ai B2B Cyber Security AI 2022-02-01 2022-03-01 2022-04-01 2022-05-01 2…" at bounding box center [690, 228] width 1226 height 170
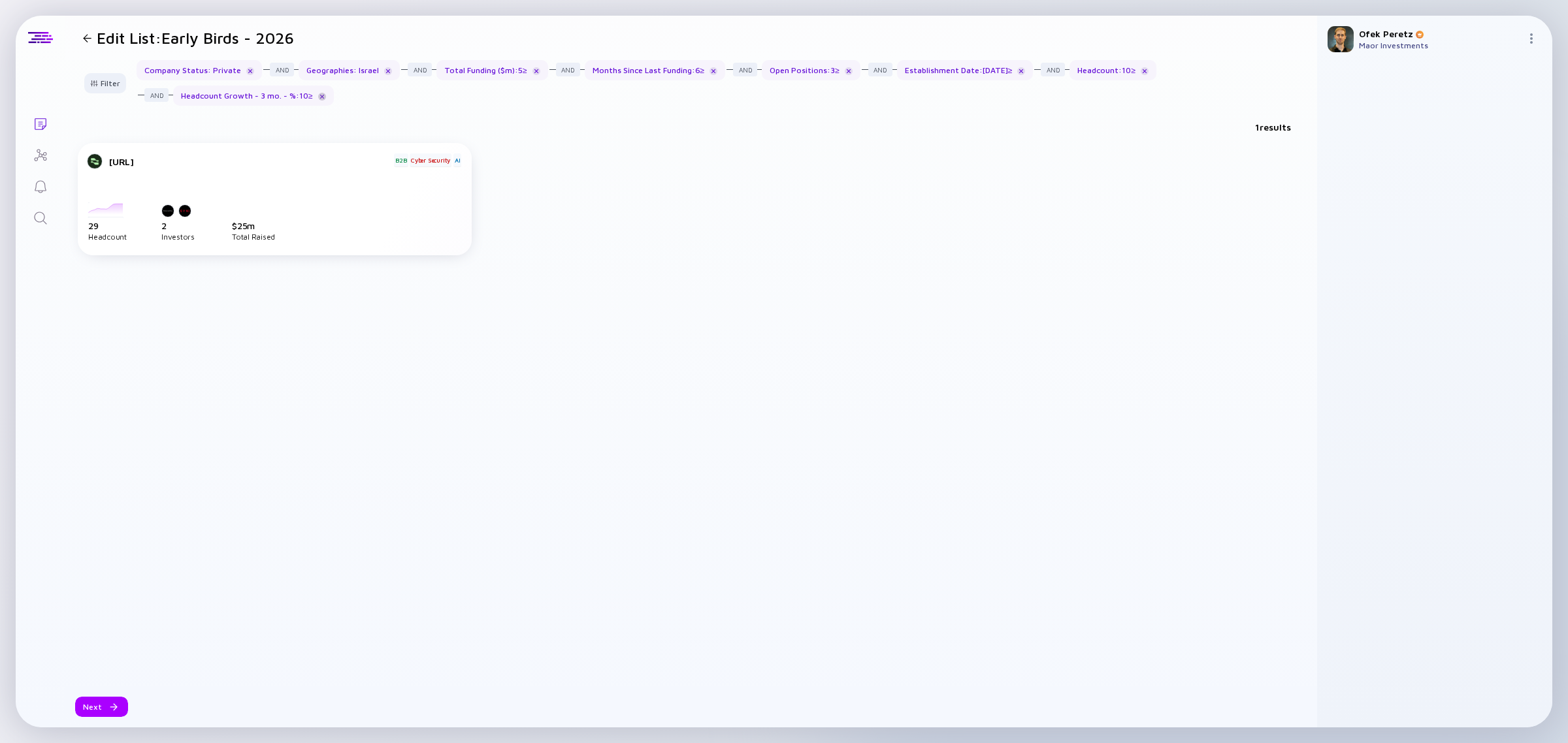
click at [318, 94] on div at bounding box center [322, 97] width 8 height 8
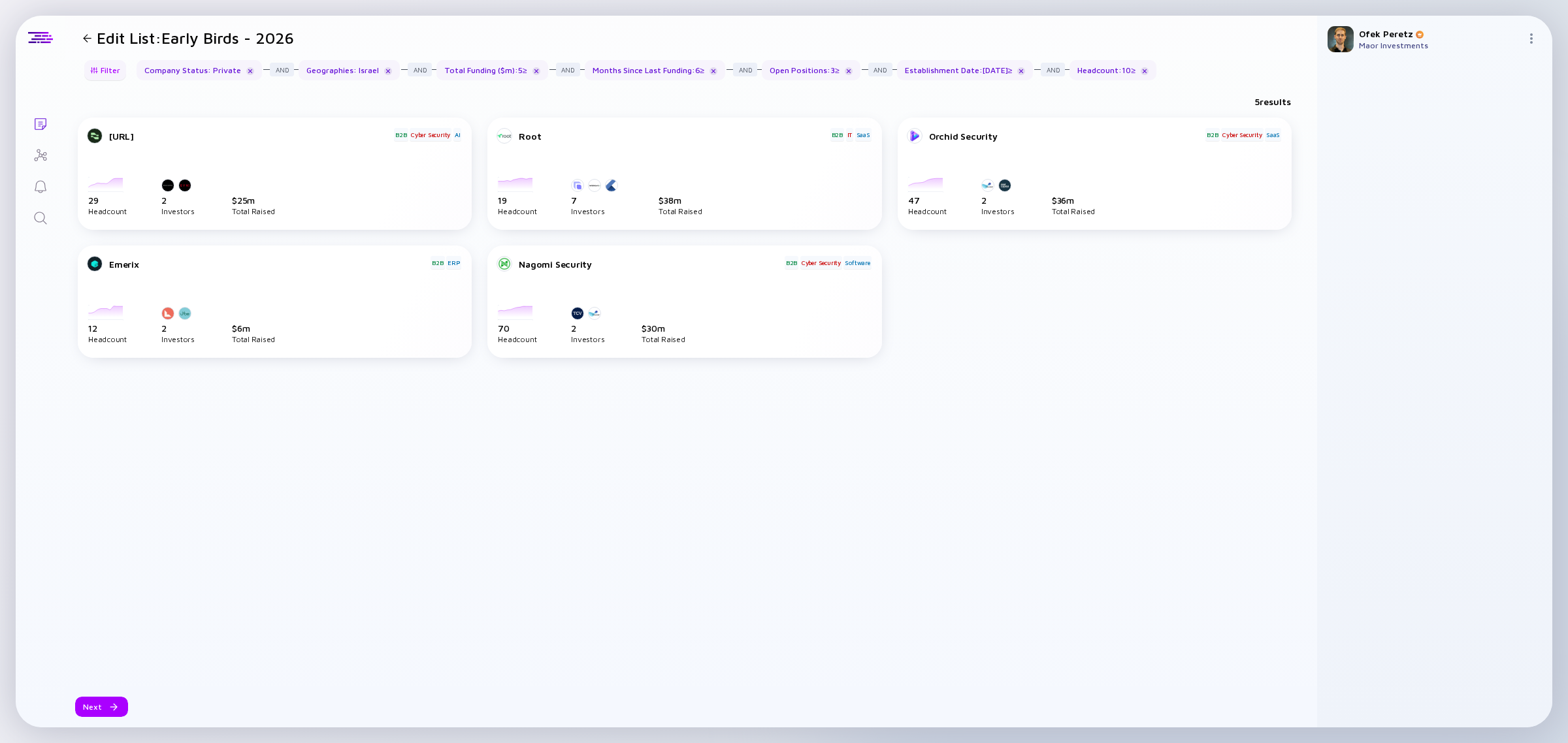
click at [99, 73] on div "Filter" at bounding box center [105, 70] width 46 height 20
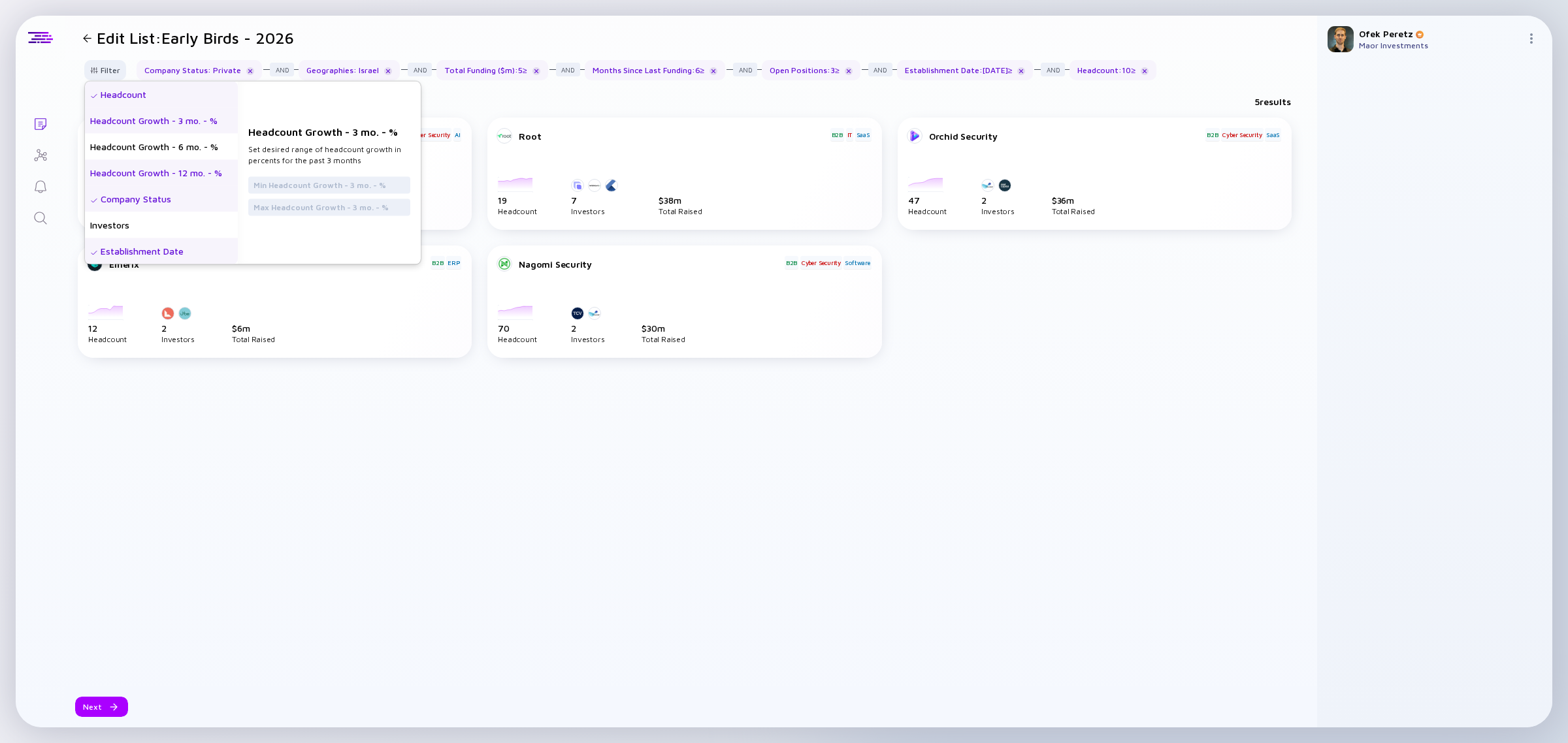
click at [201, 176] on div "Headcount Growth - 12 mo. - %" at bounding box center [161, 173] width 153 height 26
click at [369, 179] on input "text" at bounding box center [329, 185] width 152 height 13
type input "10"
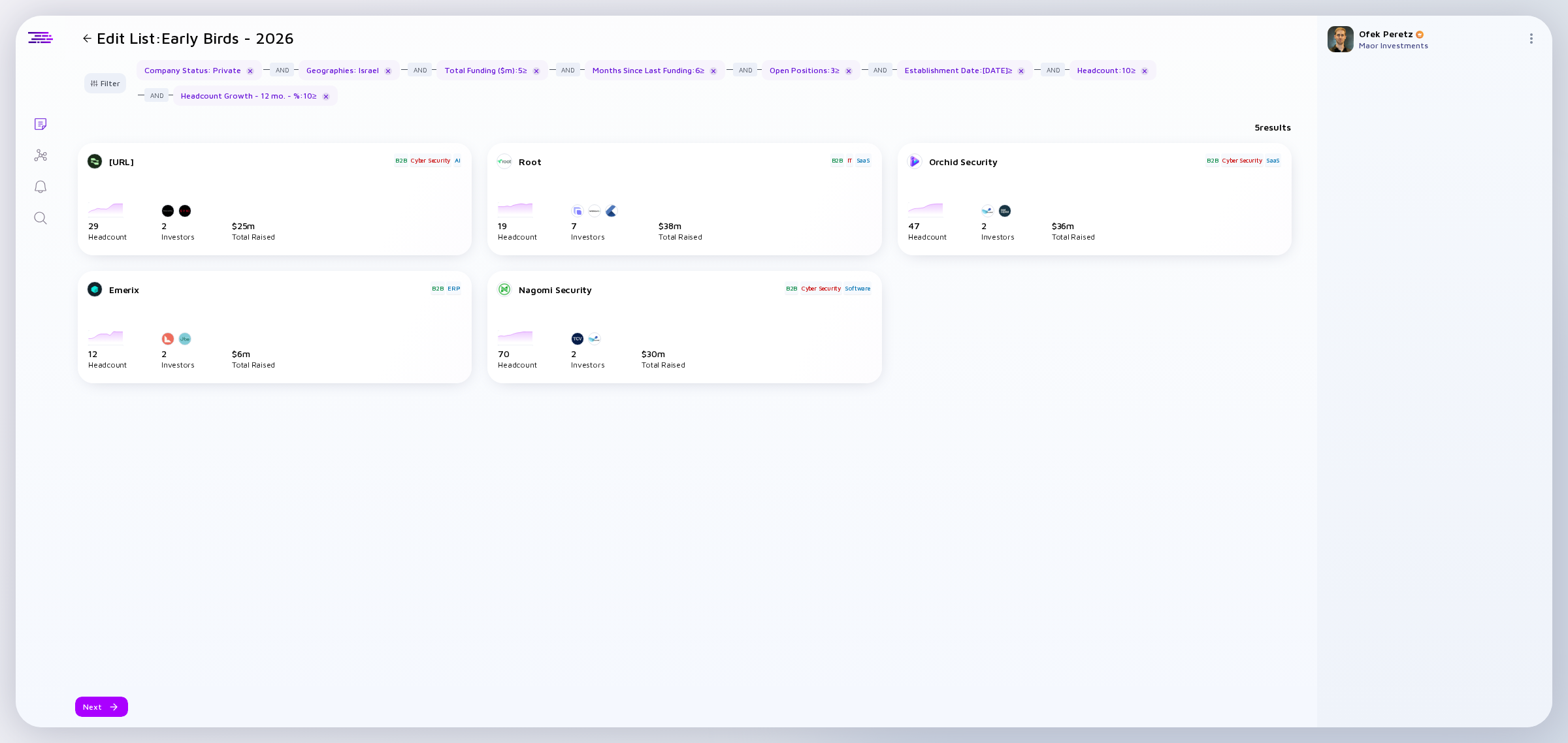
click at [206, 116] on div "5 results" at bounding box center [690, 129] width 1252 height 27
click at [83, 40] on div at bounding box center [87, 38] width 9 height 9
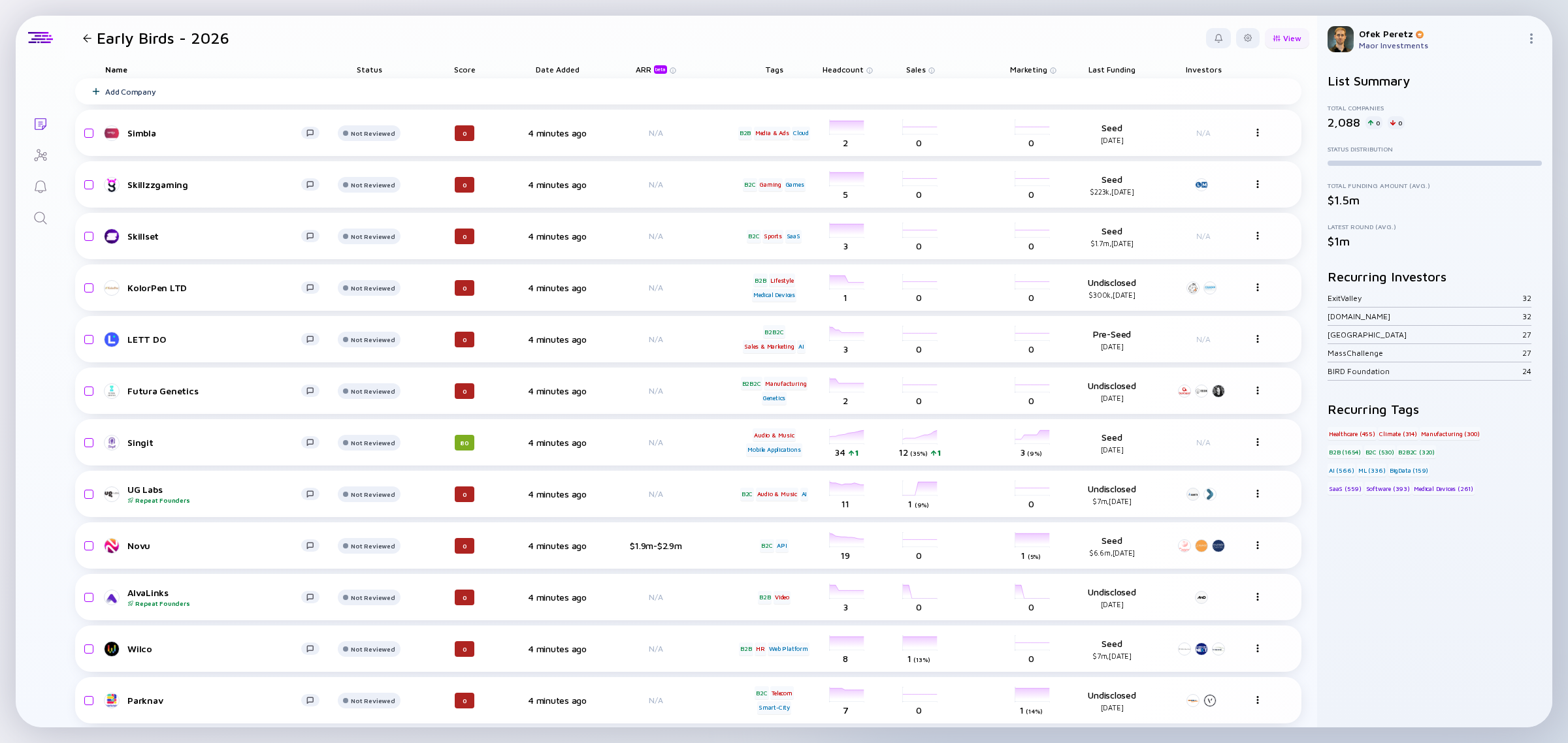
click at [1277, 39] on div "View" at bounding box center [1286, 38] width 44 height 20
click at [1248, 34] on div "View Name Status Score Tags ARR beta Founders Date Added Headcount Sales Market…" at bounding box center [1257, 38] width 103 height 20
click at [1241, 34] on div at bounding box center [1247, 38] width 23 height 20
click at [1244, 36] on div at bounding box center [1247, 38] width 8 height 8
click at [1244, 37] on div at bounding box center [1247, 38] width 8 height 8
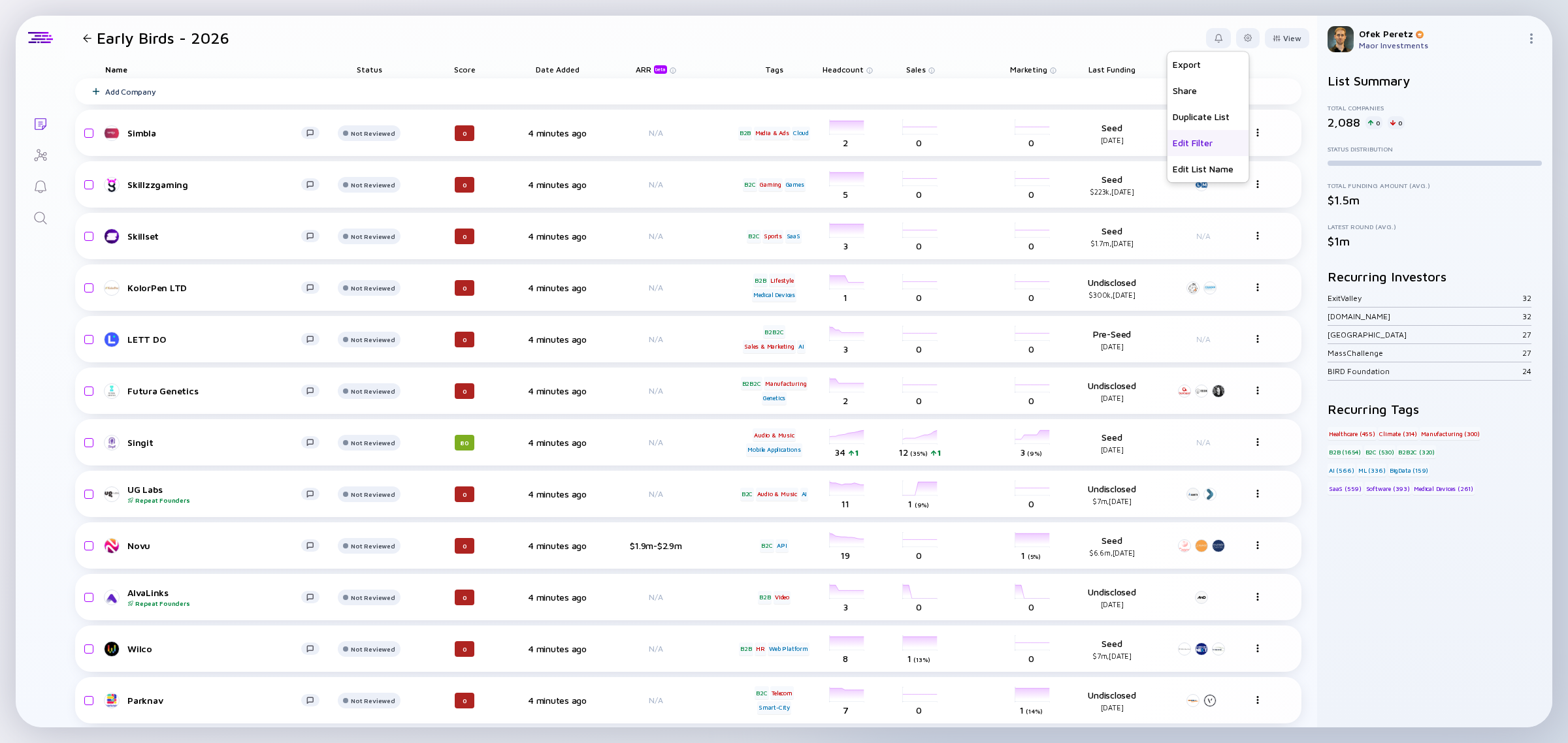
click at [1200, 140] on div "Edit Filter" at bounding box center [1208, 143] width 81 height 26
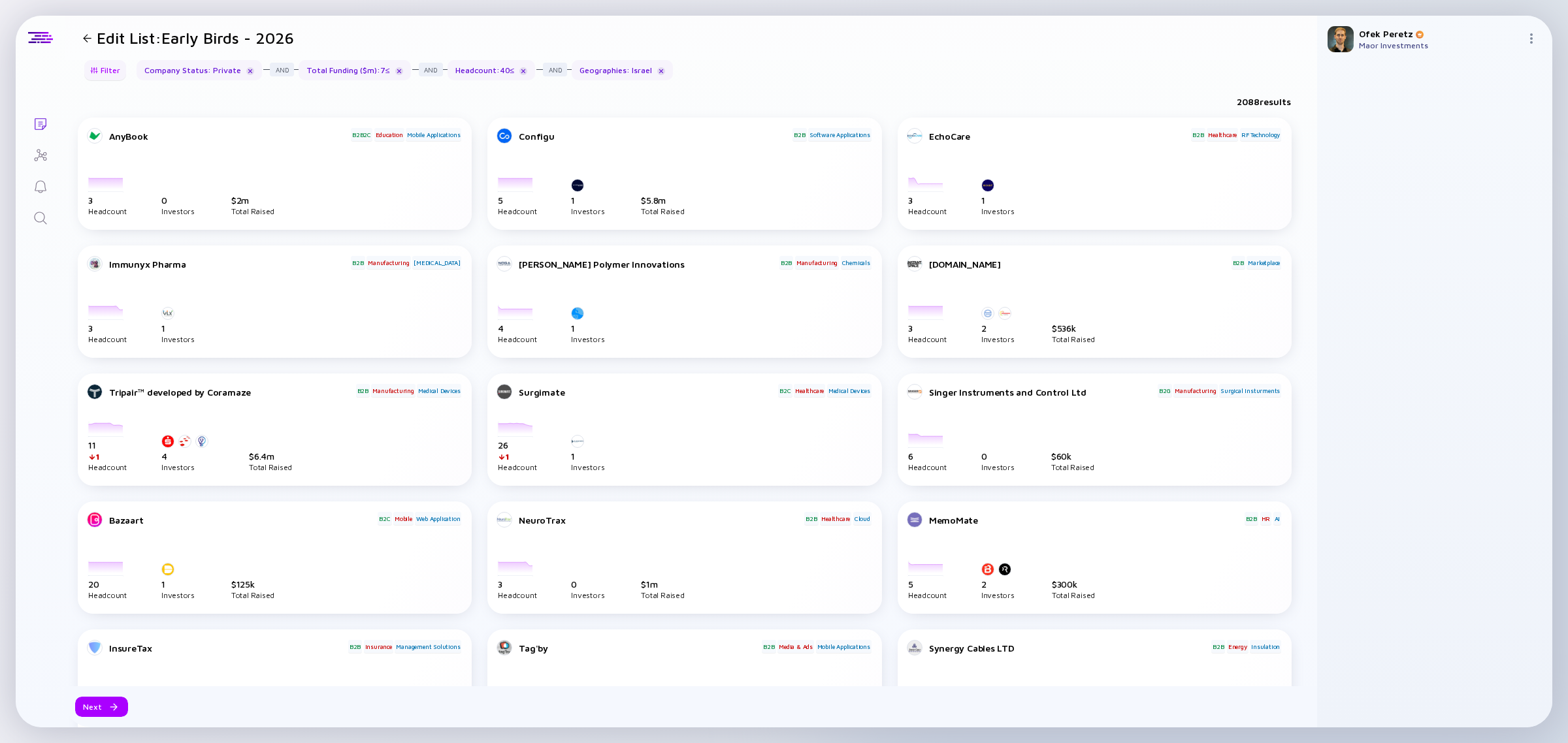
click at [107, 70] on div "Filter" at bounding box center [105, 70] width 46 height 20
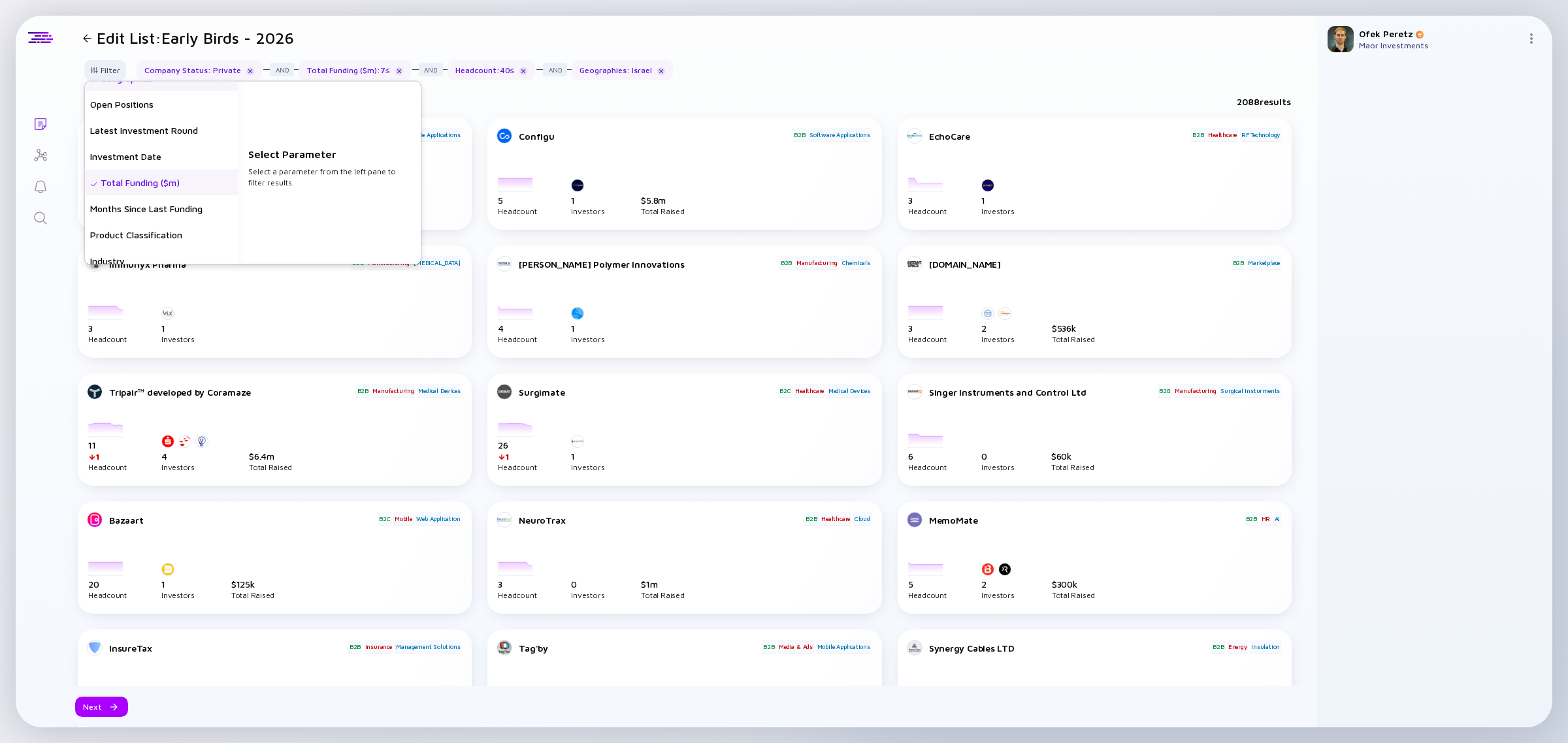
scroll to position [245, 0]
click at [172, 136] on div "Total Funding ($m)" at bounding box center [161, 137] width 153 height 26
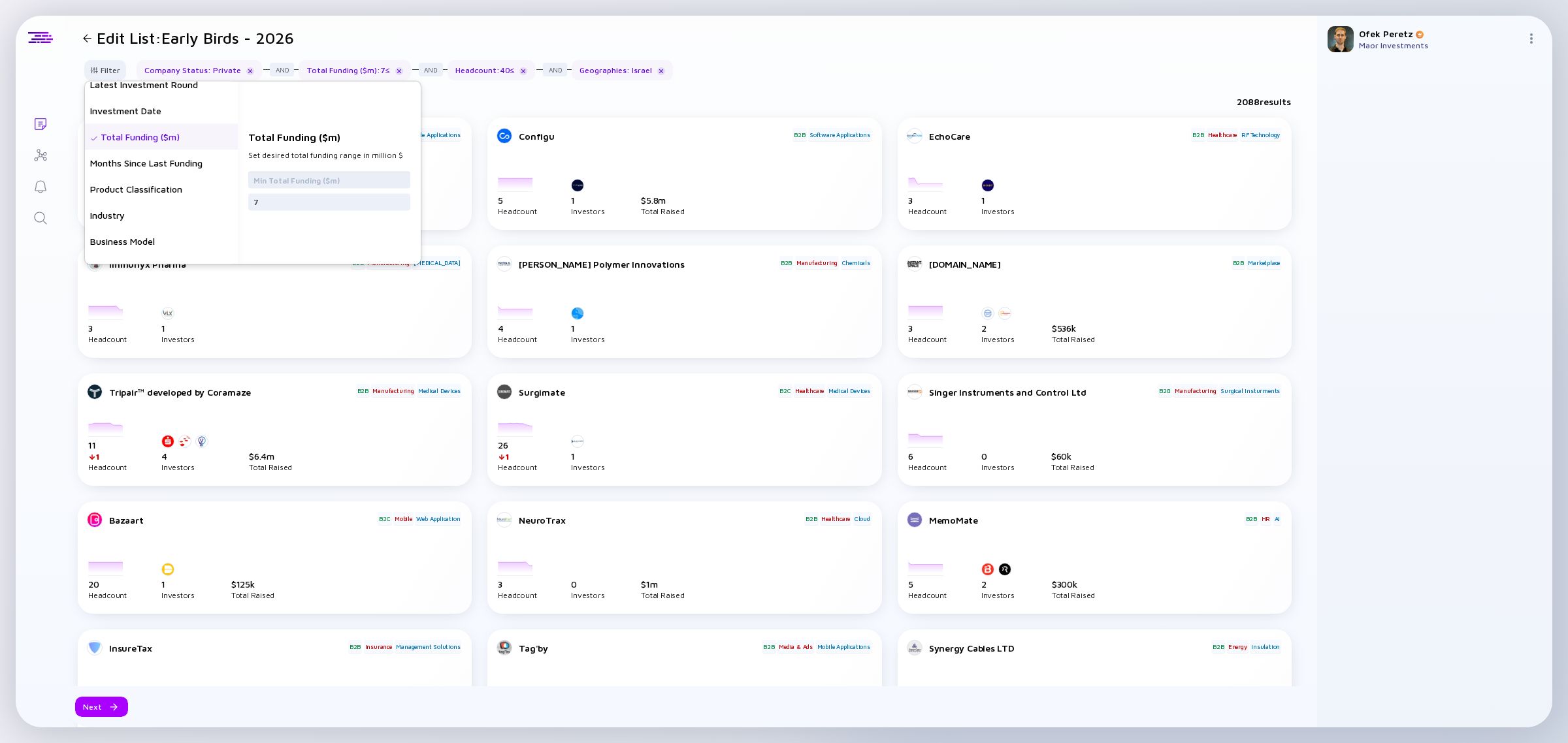
click at [321, 181] on input "text" at bounding box center [329, 179] width 152 height 13
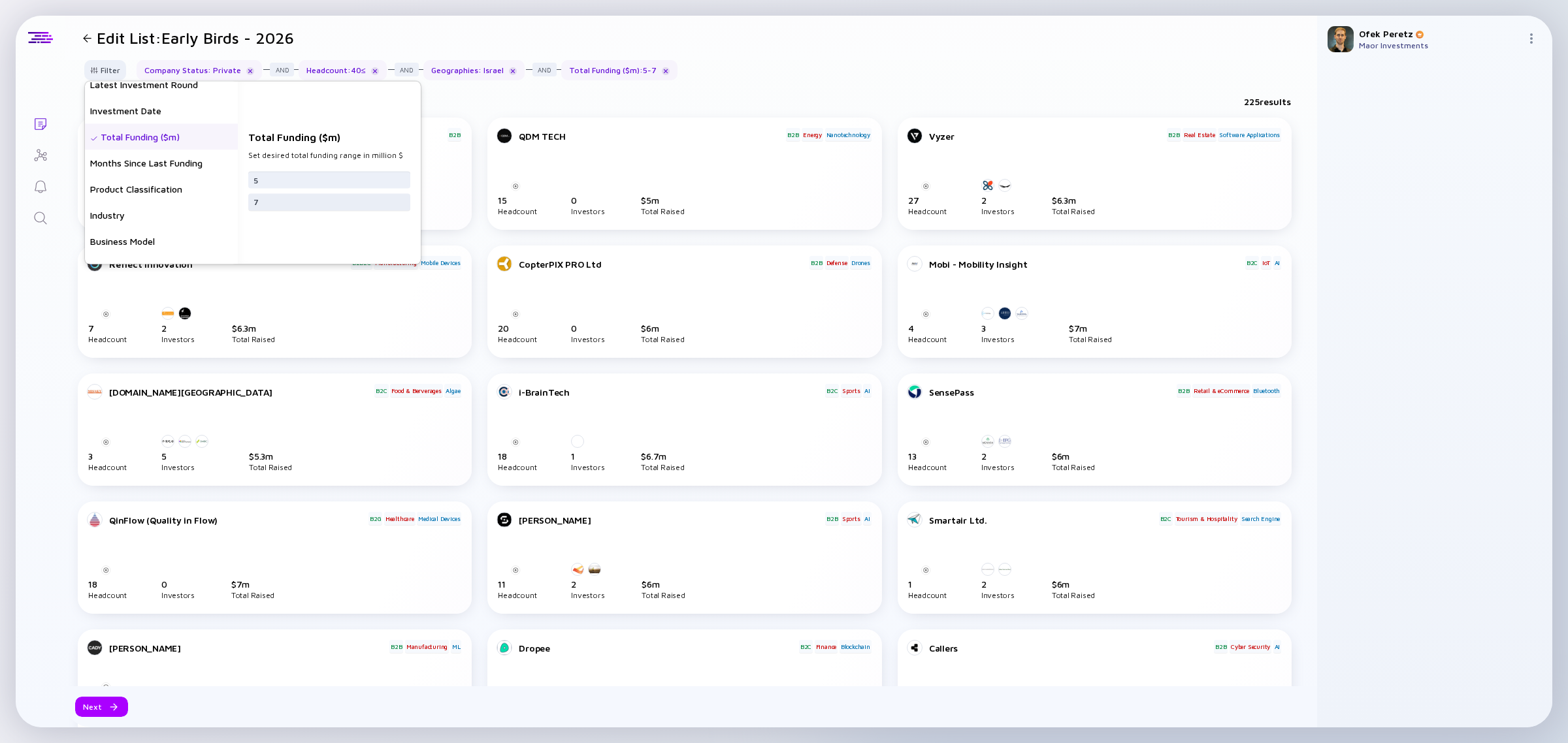
type input "5"
click at [287, 195] on input "7" at bounding box center [329, 202] width 152 height 13
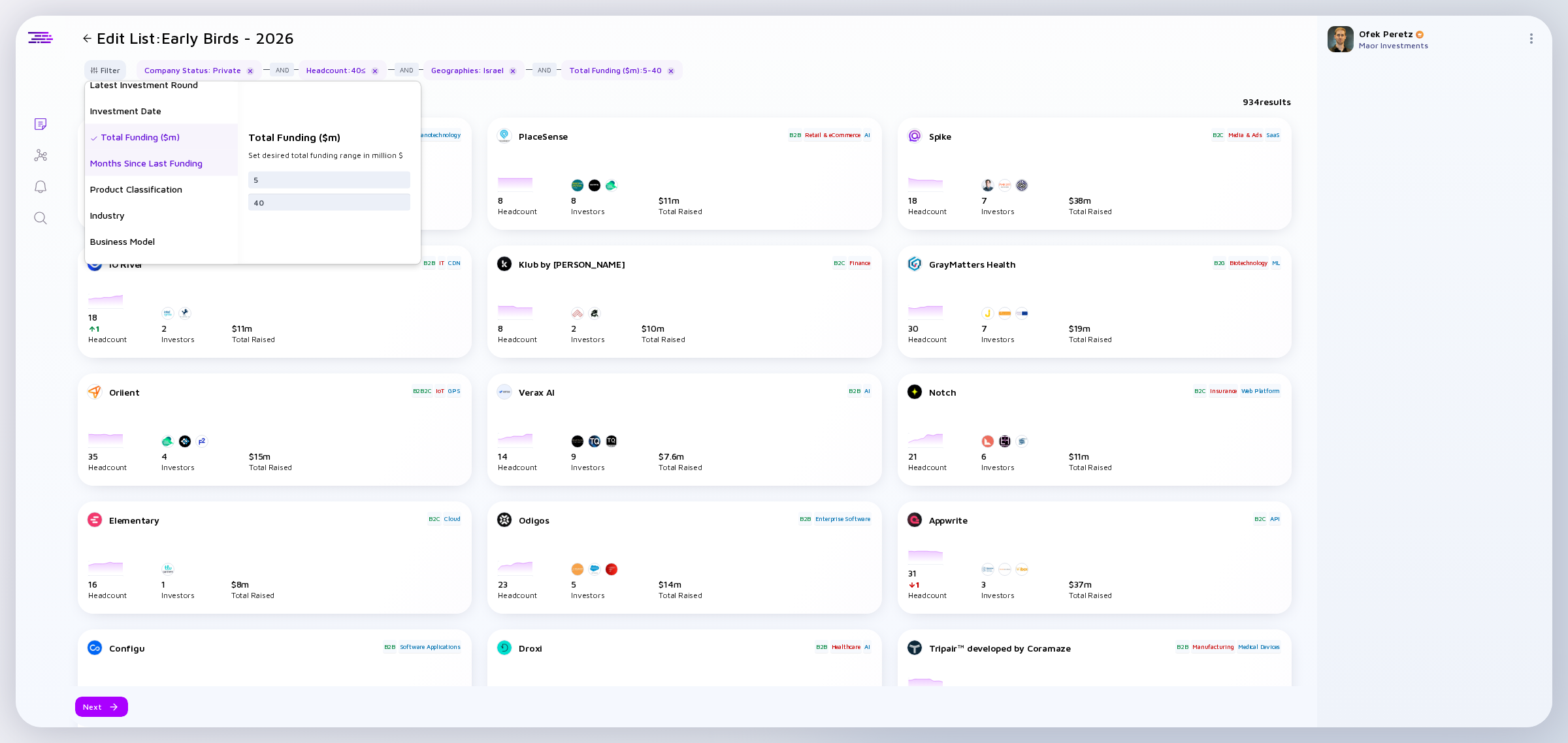
scroll to position [163, 0]
type input "40"
click at [162, 144] on div "Open Positions" at bounding box center [161, 140] width 153 height 26
click at [321, 184] on input "text" at bounding box center [329, 179] width 152 height 13
type input "3"
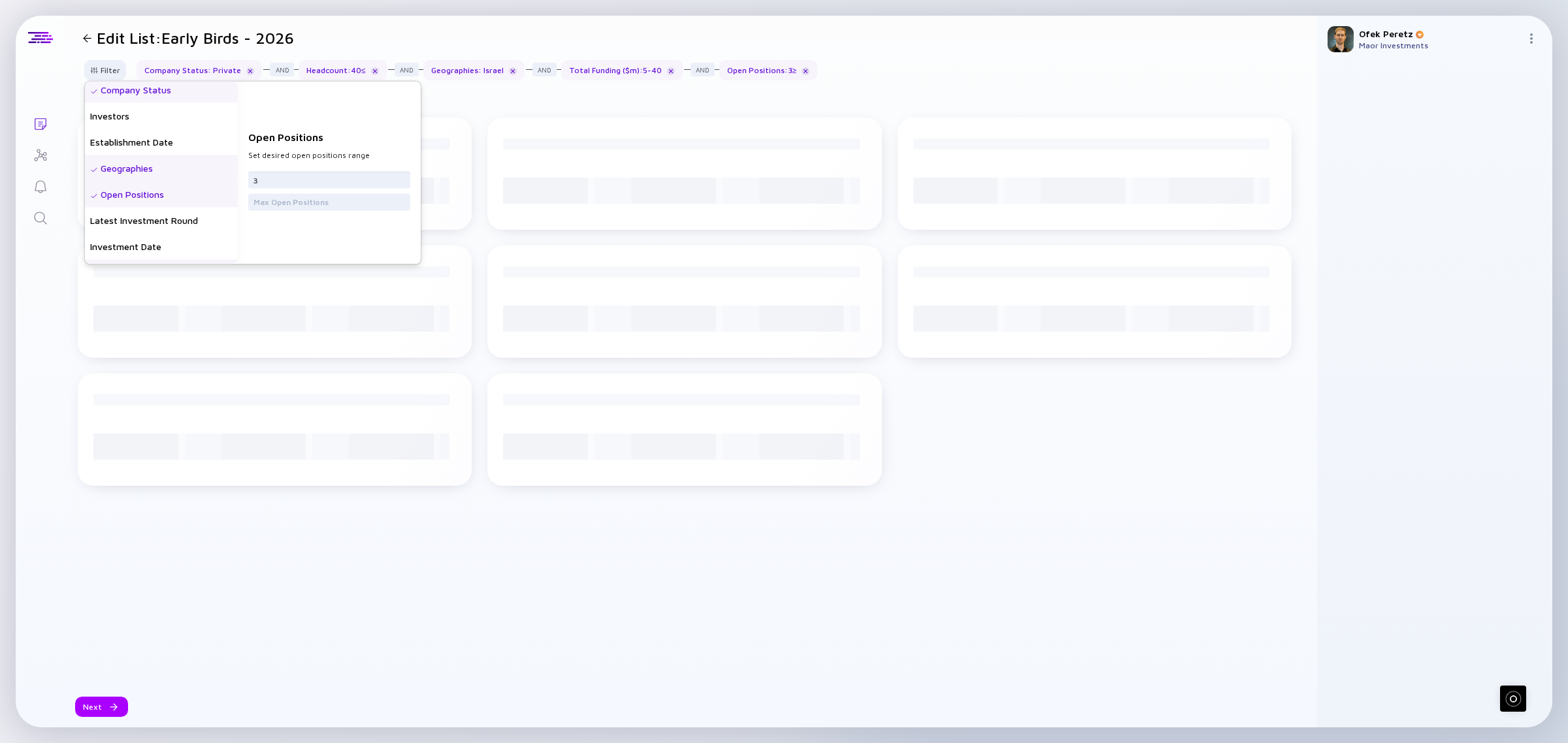
scroll to position [81, 0]
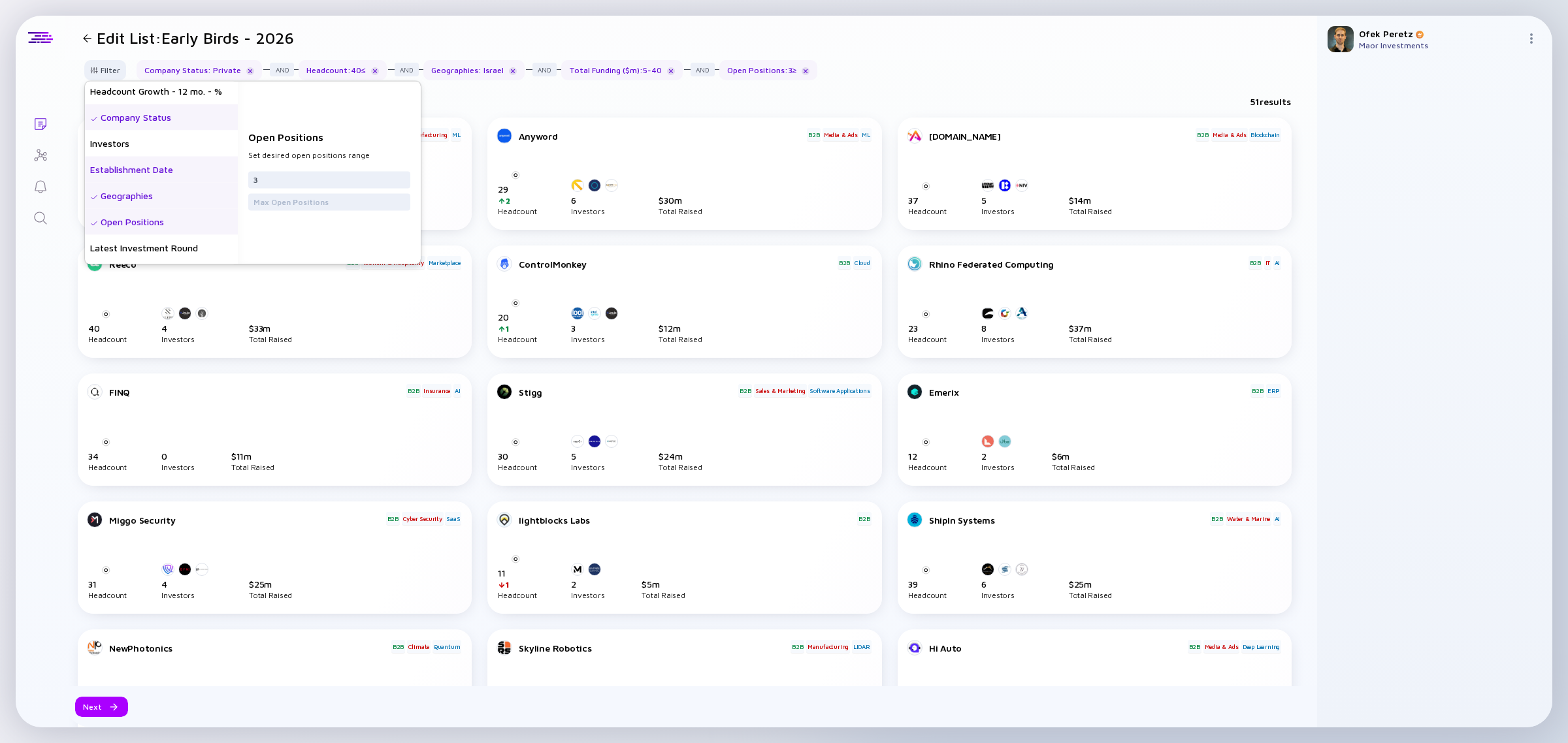
click at [152, 165] on div "Establishment Date" at bounding box center [161, 170] width 153 height 26
click at [405, 181] on input "date" at bounding box center [329, 179] width 152 height 13
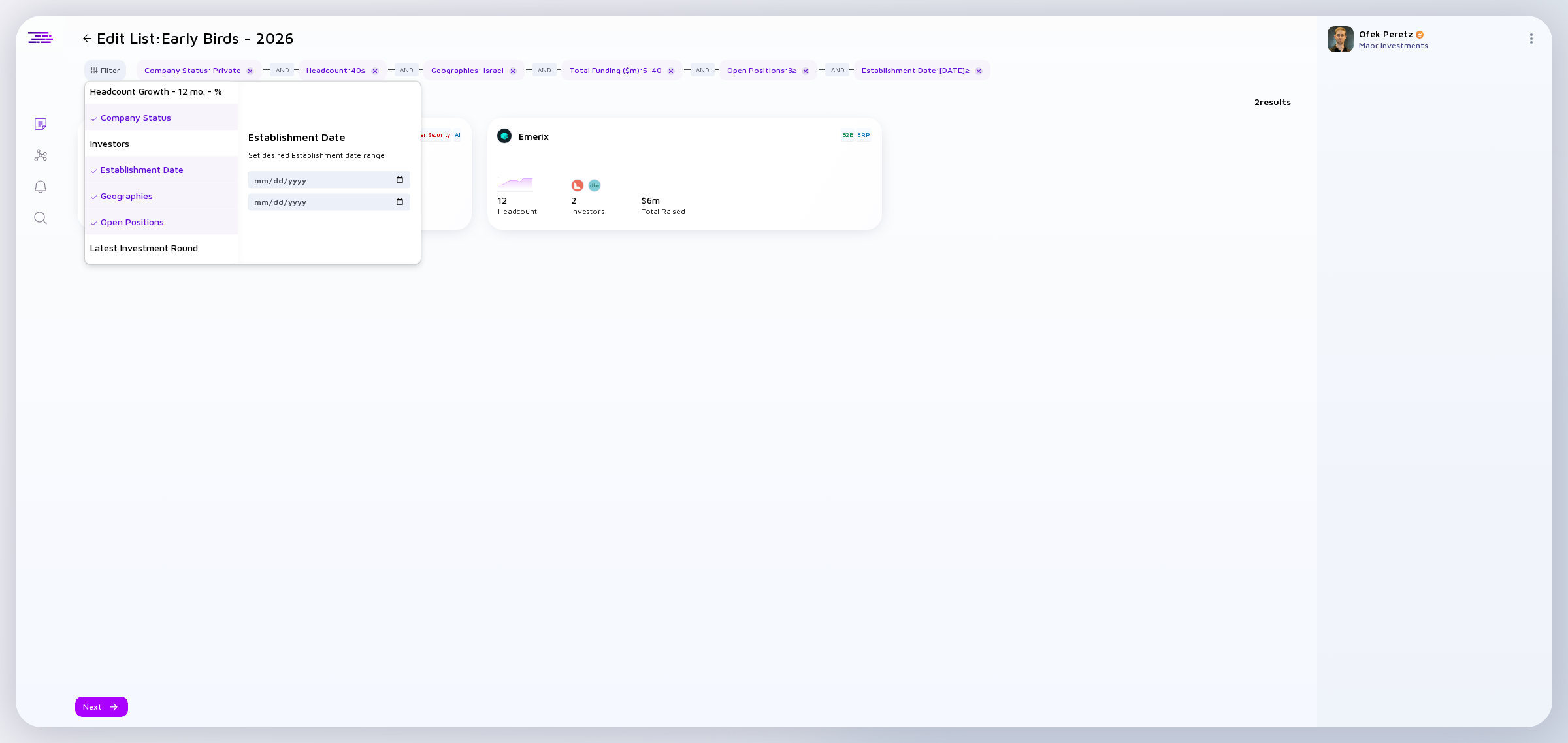
type input "2024-01-01"
click at [175, 171] on div "Headcount Growth - 12 mo. - %" at bounding box center [161, 173] width 153 height 26
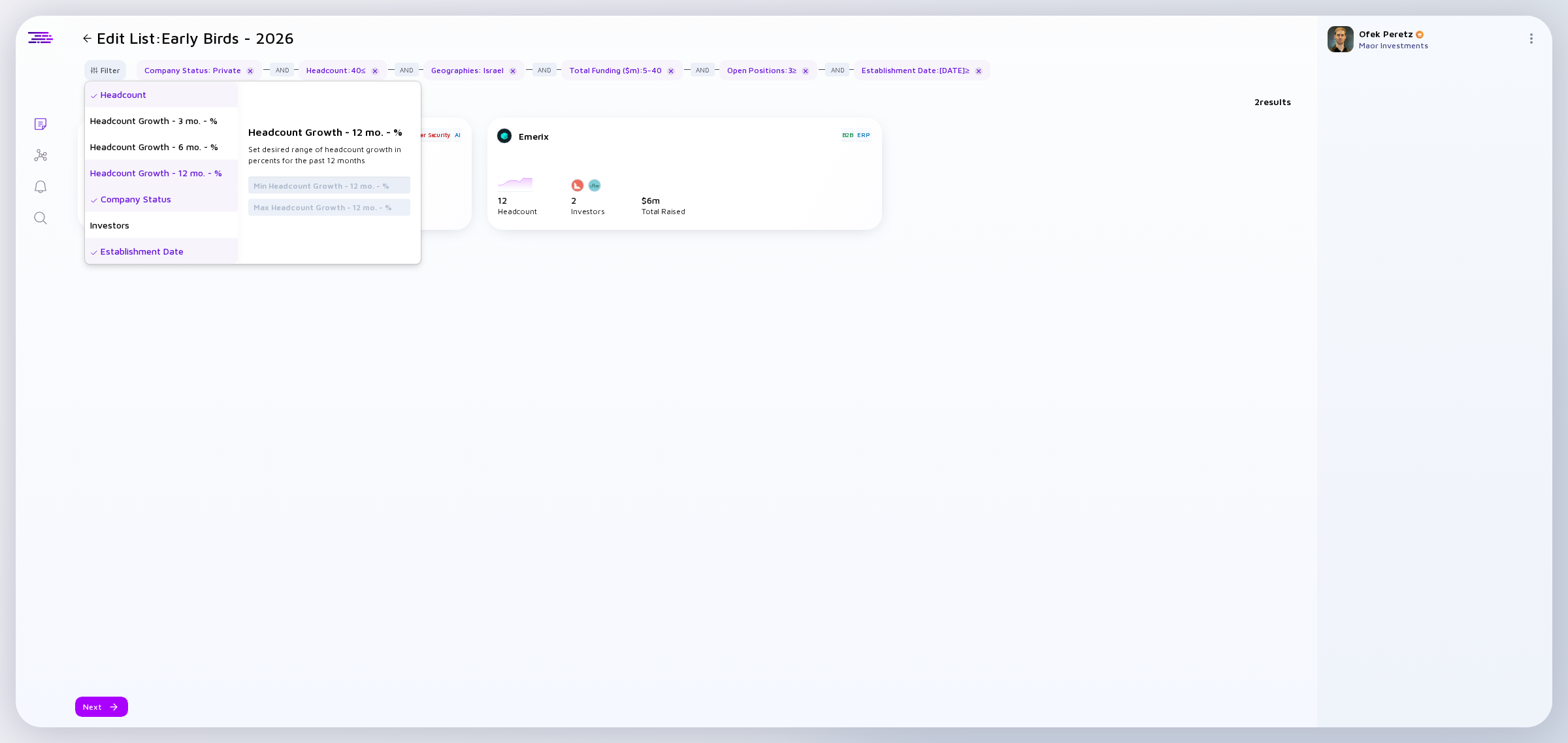
click at [332, 183] on input "text" at bounding box center [329, 185] width 152 height 13
type input "10"
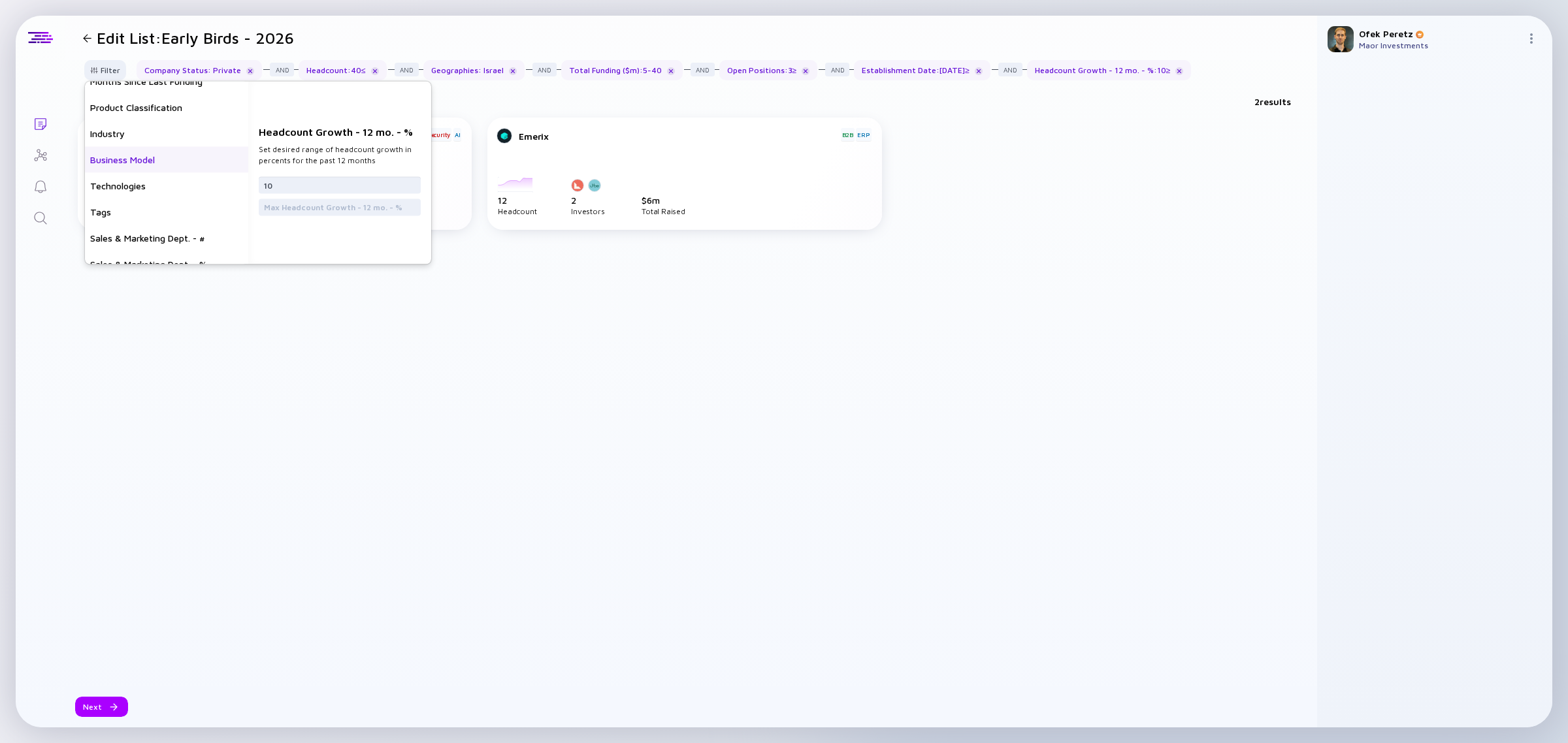
scroll to position [366, 0]
click at [252, 316] on div "Conifers.ai B2B Cyber Security AI 2022-02-01 2022-03-01 2022-04-01 2022-05-01 2…" at bounding box center [690, 402] width 1226 height 569
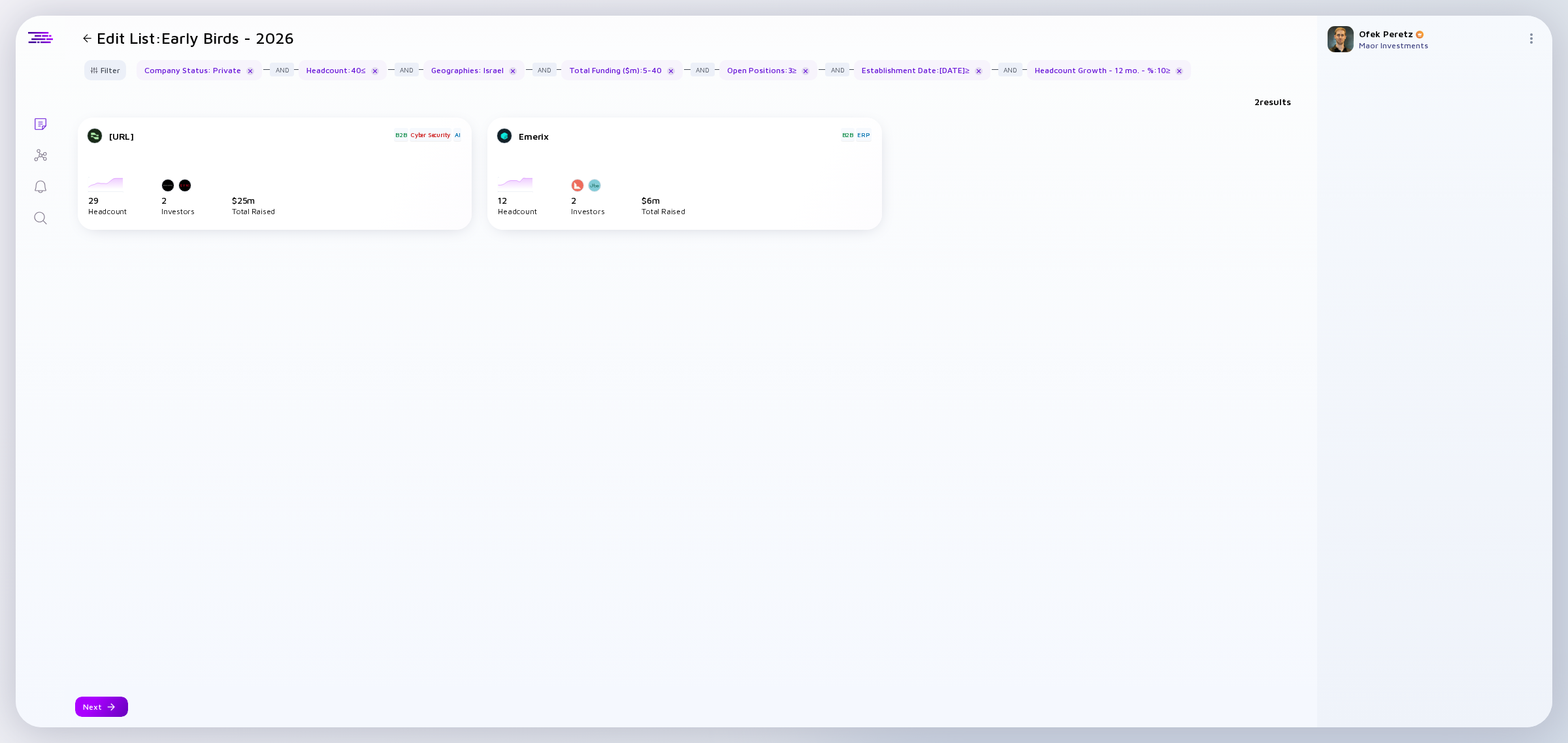
click at [109, 710] on div at bounding box center [111, 707] width 8 height 8
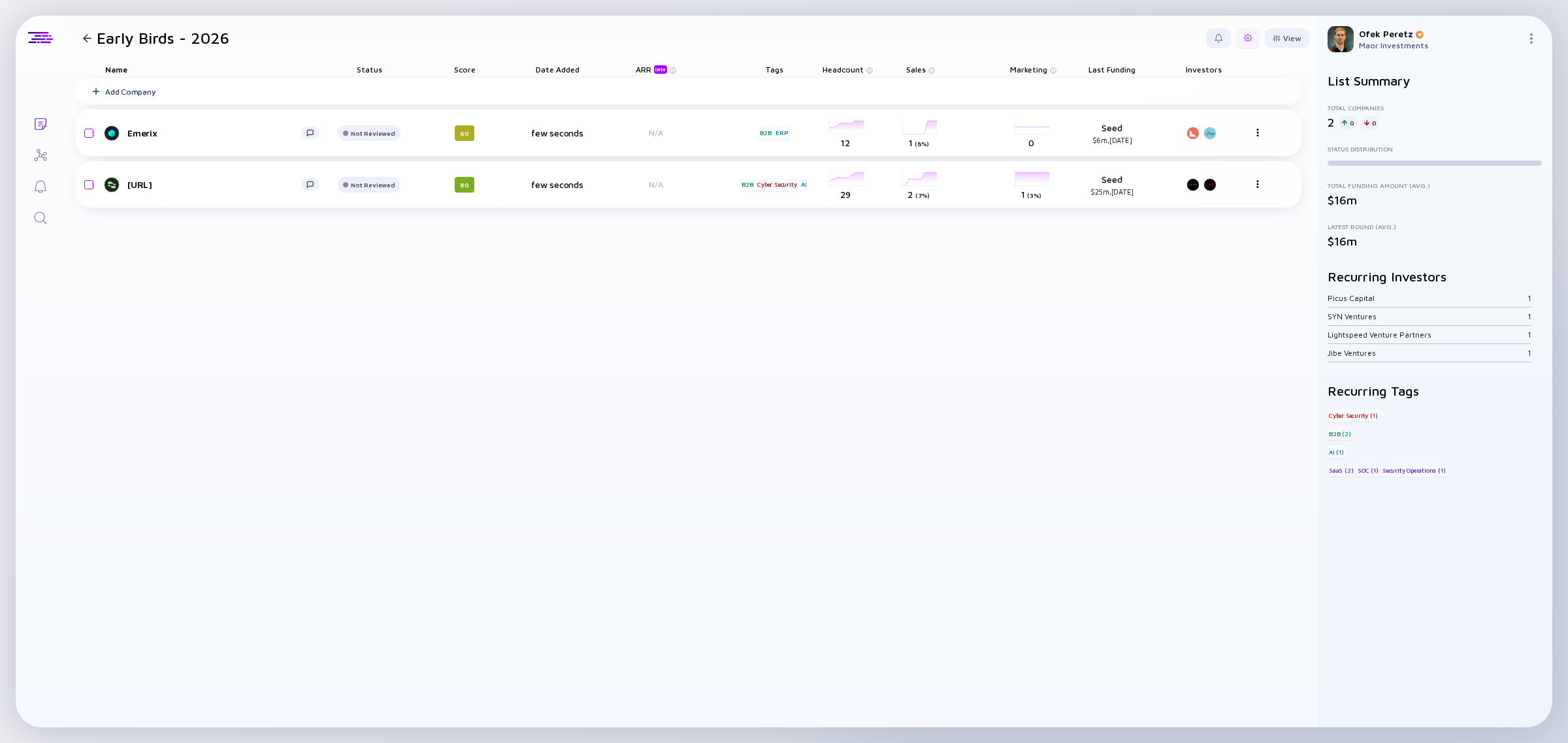
click at [1251, 38] on div at bounding box center [1247, 38] width 8 height 8
click at [1203, 144] on div "Edit Filter" at bounding box center [1208, 143] width 81 height 26
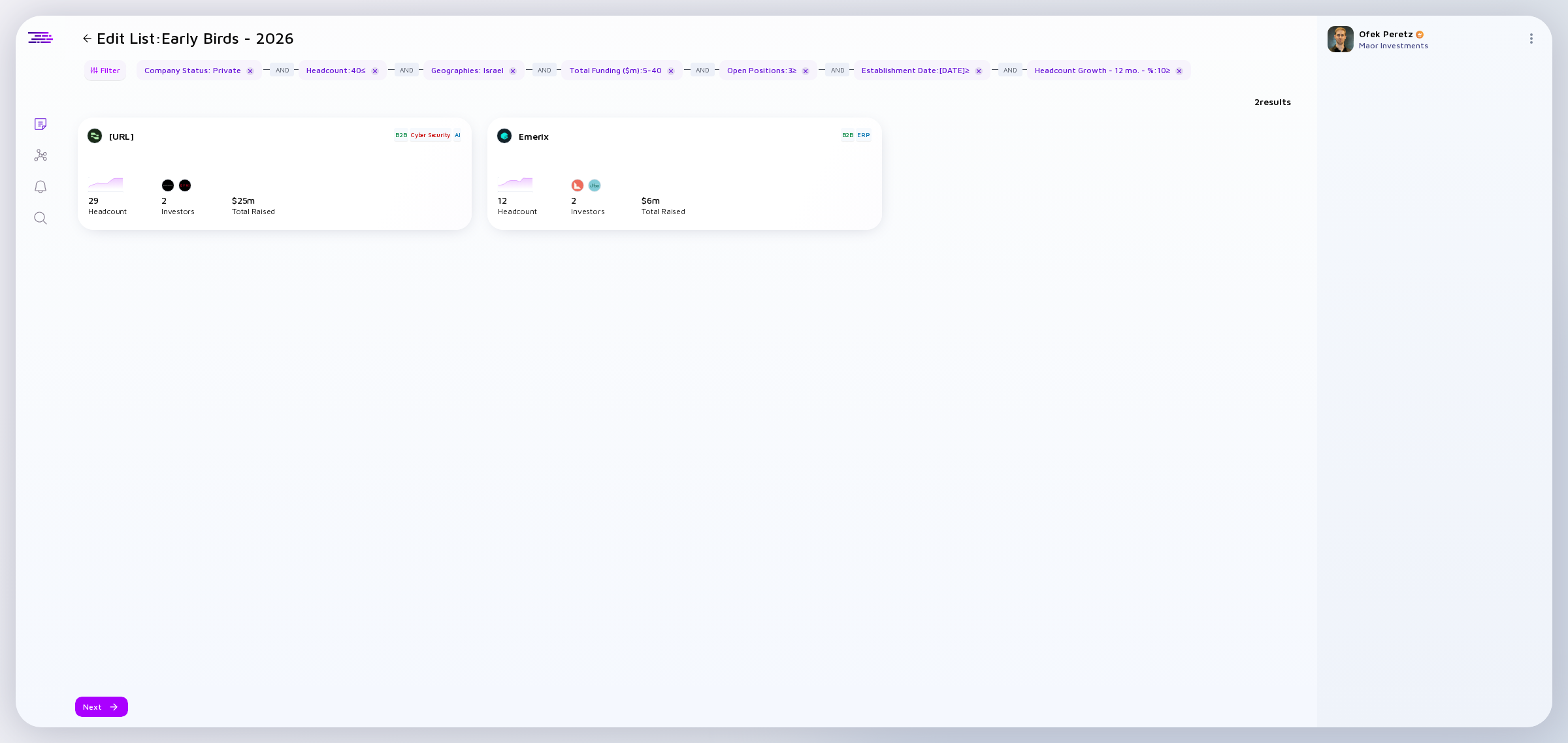
click at [108, 67] on div "Filter" at bounding box center [105, 70] width 46 height 20
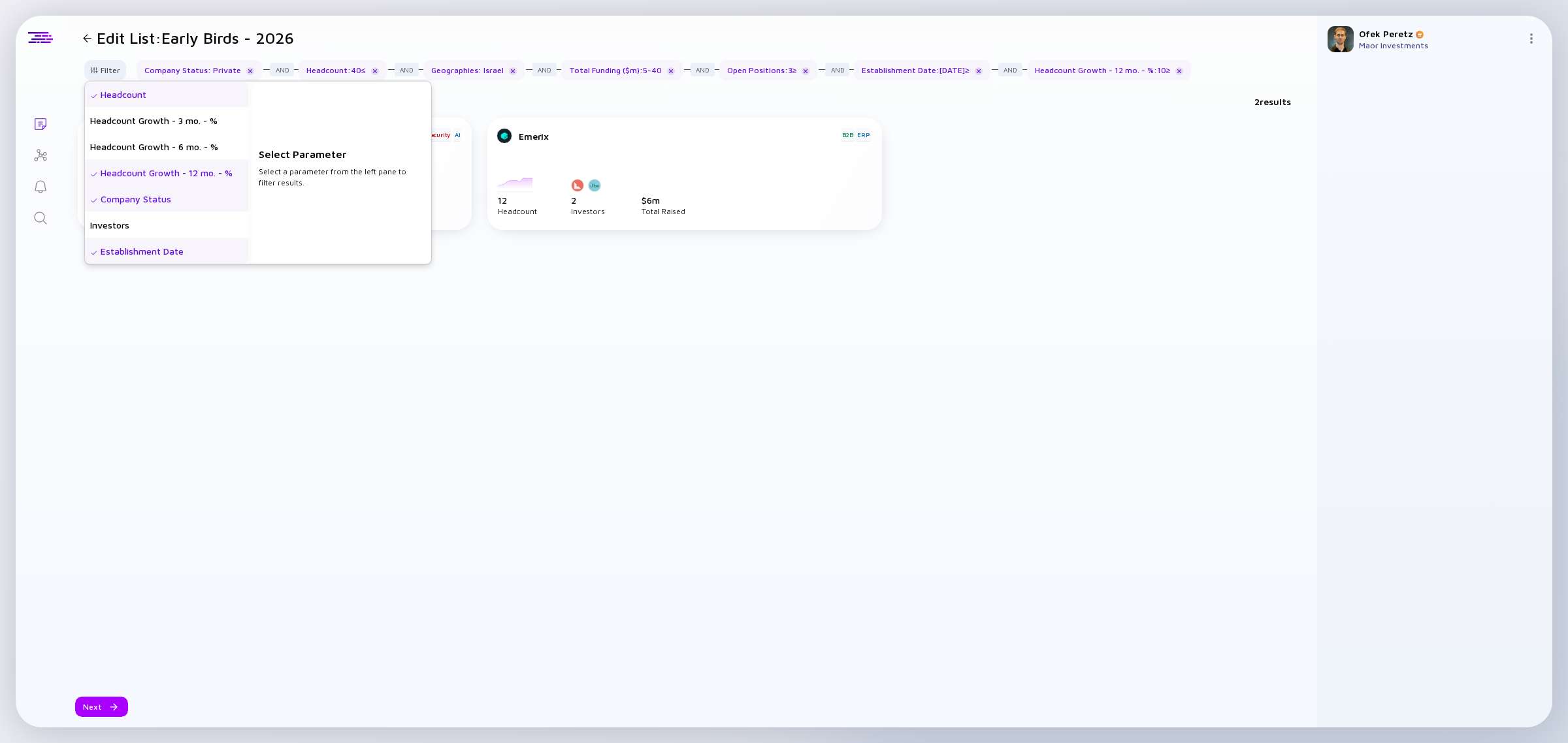
click at [211, 168] on div "Headcount Growth - 12 mo. - %" at bounding box center [166, 173] width 163 height 26
click at [314, 184] on input "10" at bounding box center [340, 185] width 152 height 13
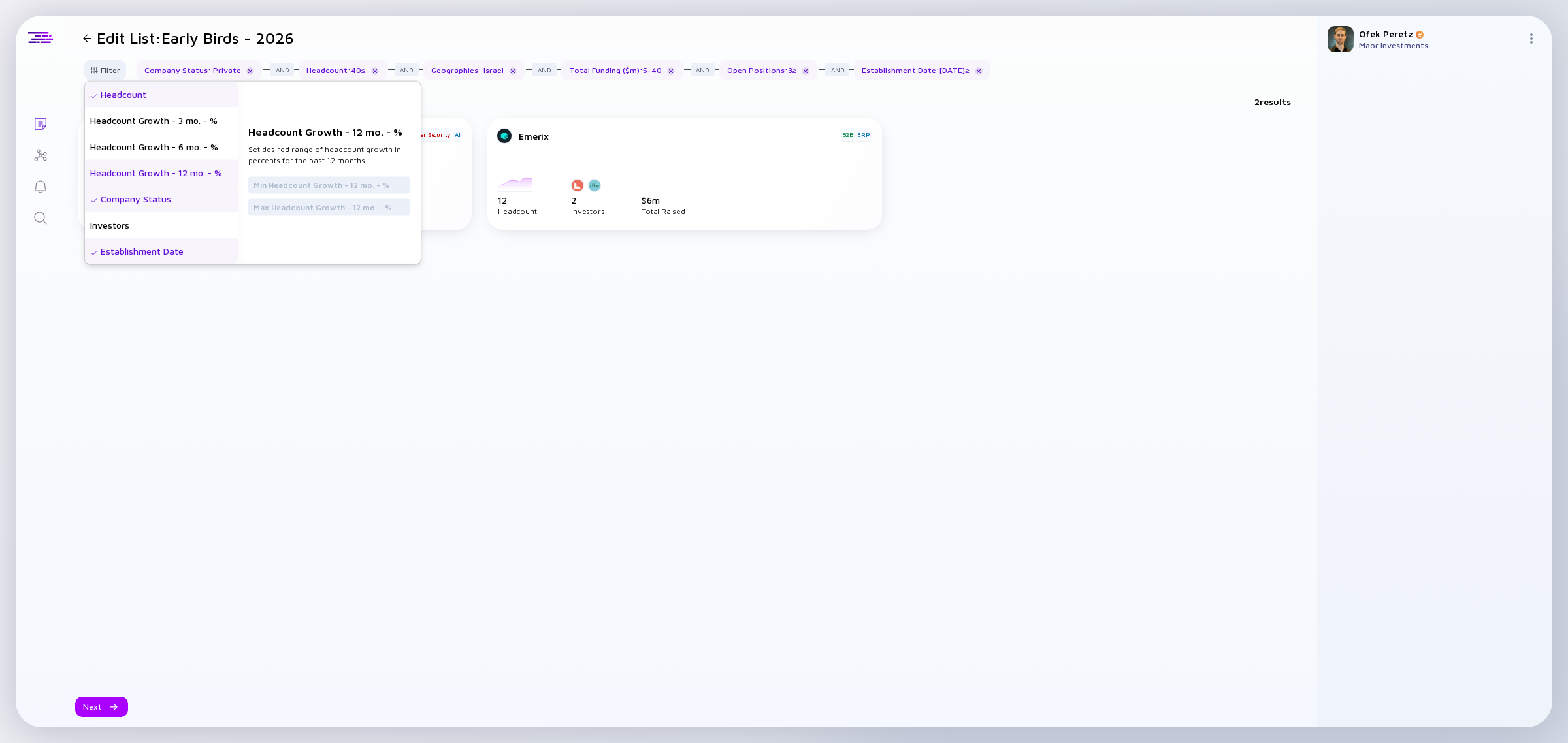
click at [286, 237] on div "Headcount Growth - 12 mo. - % Set desired range of headcount growth in percents…" at bounding box center [330, 173] width 183 height 183
click at [178, 147] on div "Headcount Growth - 6 mo. - %" at bounding box center [161, 147] width 153 height 26
click at [189, 125] on div "Headcount Growth - 3 mo. - %" at bounding box center [161, 120] width 153 height 26
click at [191, 160] on div "Headcount Growth - 12 mo. - %" at bounding box center [161, 173] width 153 height 26
click at [190, 175] on div "Headcount Growth - 12 mo. - %" at bounding box center [161, 173] width 153 height 26
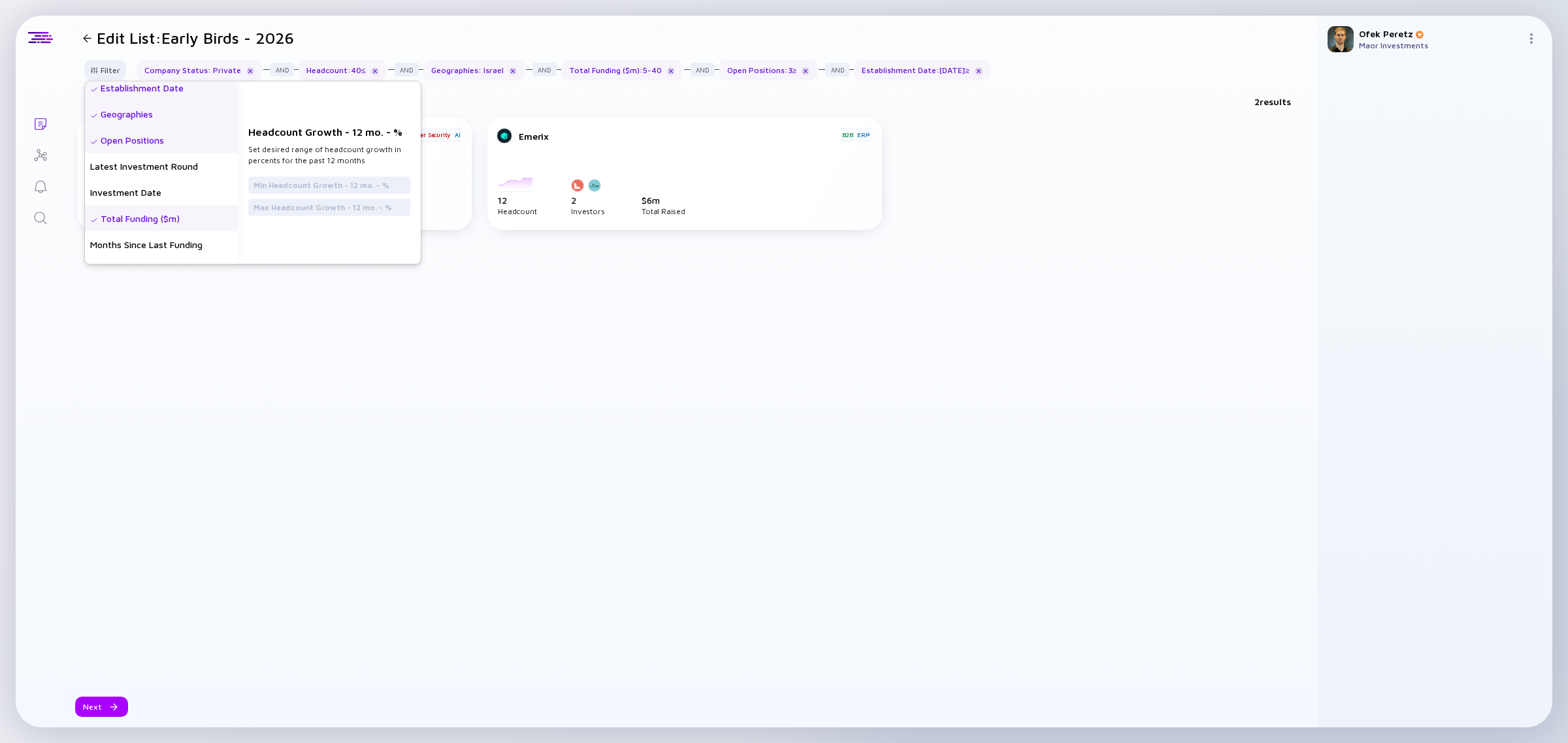
scroll to position [81, 0]
click at [158, 121] on div "Company Status" at bounding box center [161, 118] width 153 height 26
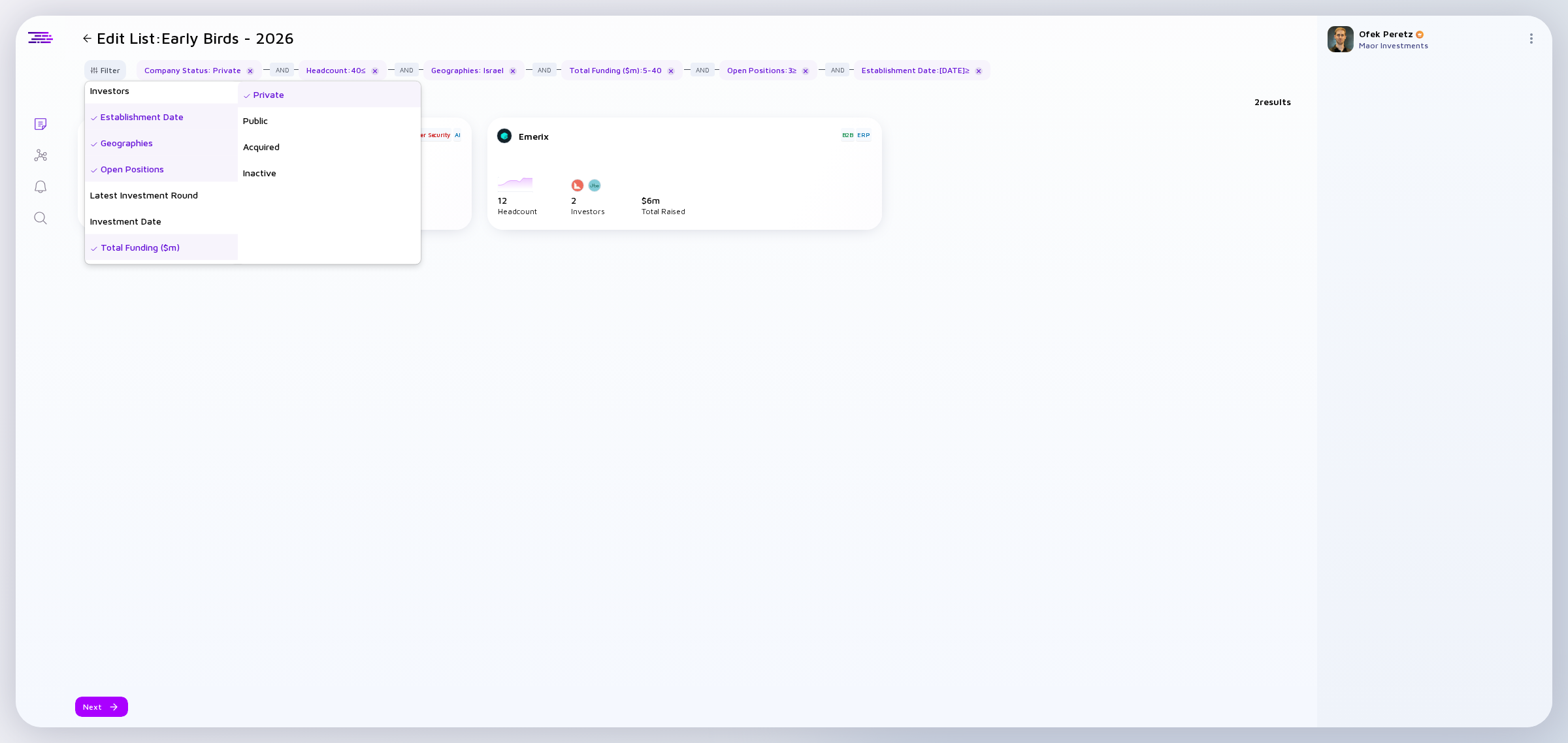
scroll to position [163, 0]
click at [162, 113] on div "Geographies" at bounding box center [161, 114] width 153 height 26
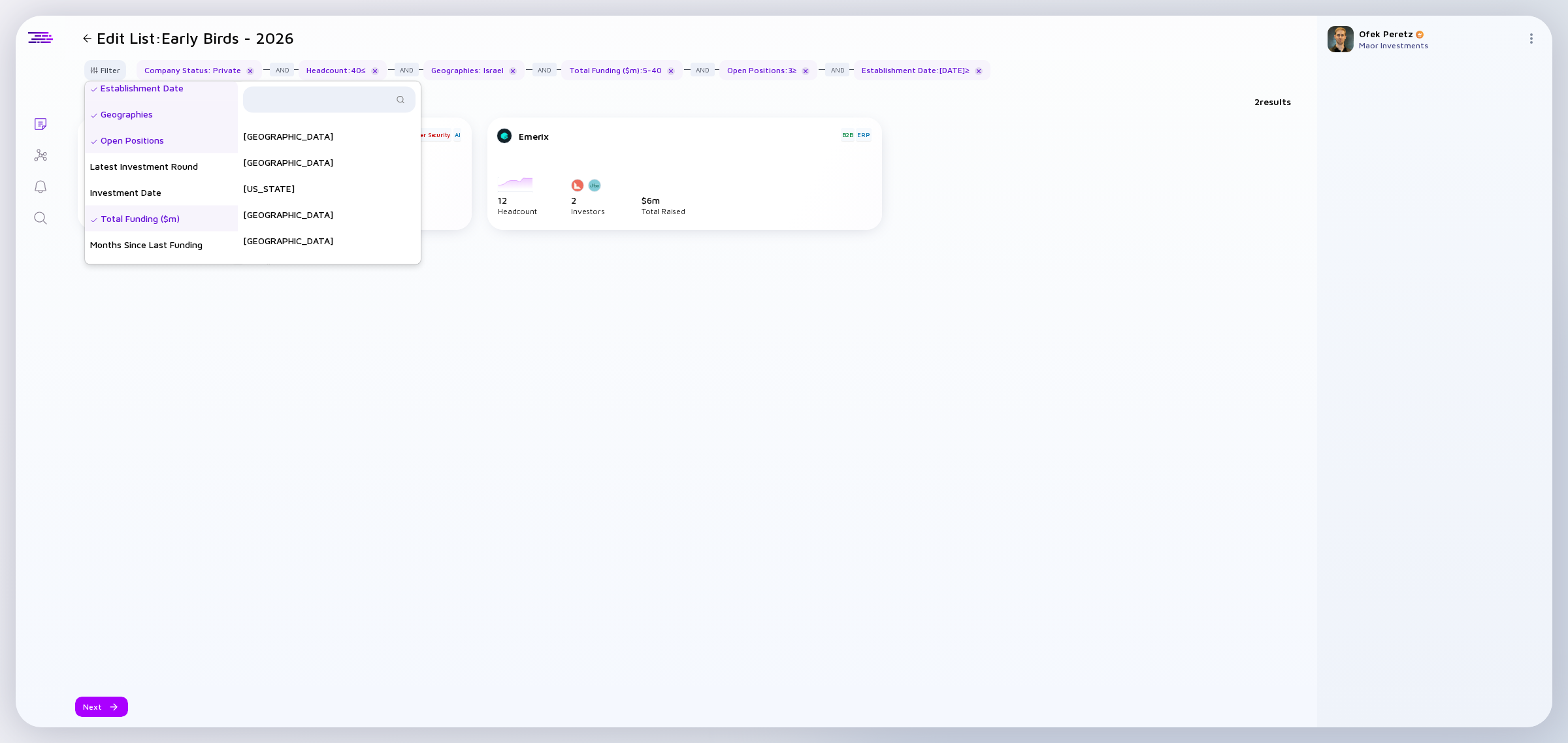
scroll to position [0, 0]
click at [276, 125] on div "A" at bounding box center [330, 126] width 183 height 16
click at [279, 108] on div at bounding box center [330, 100] width 173 height 26
click at [285, 100] on input "text" at bounding box center [322, 100] width 142 height 13
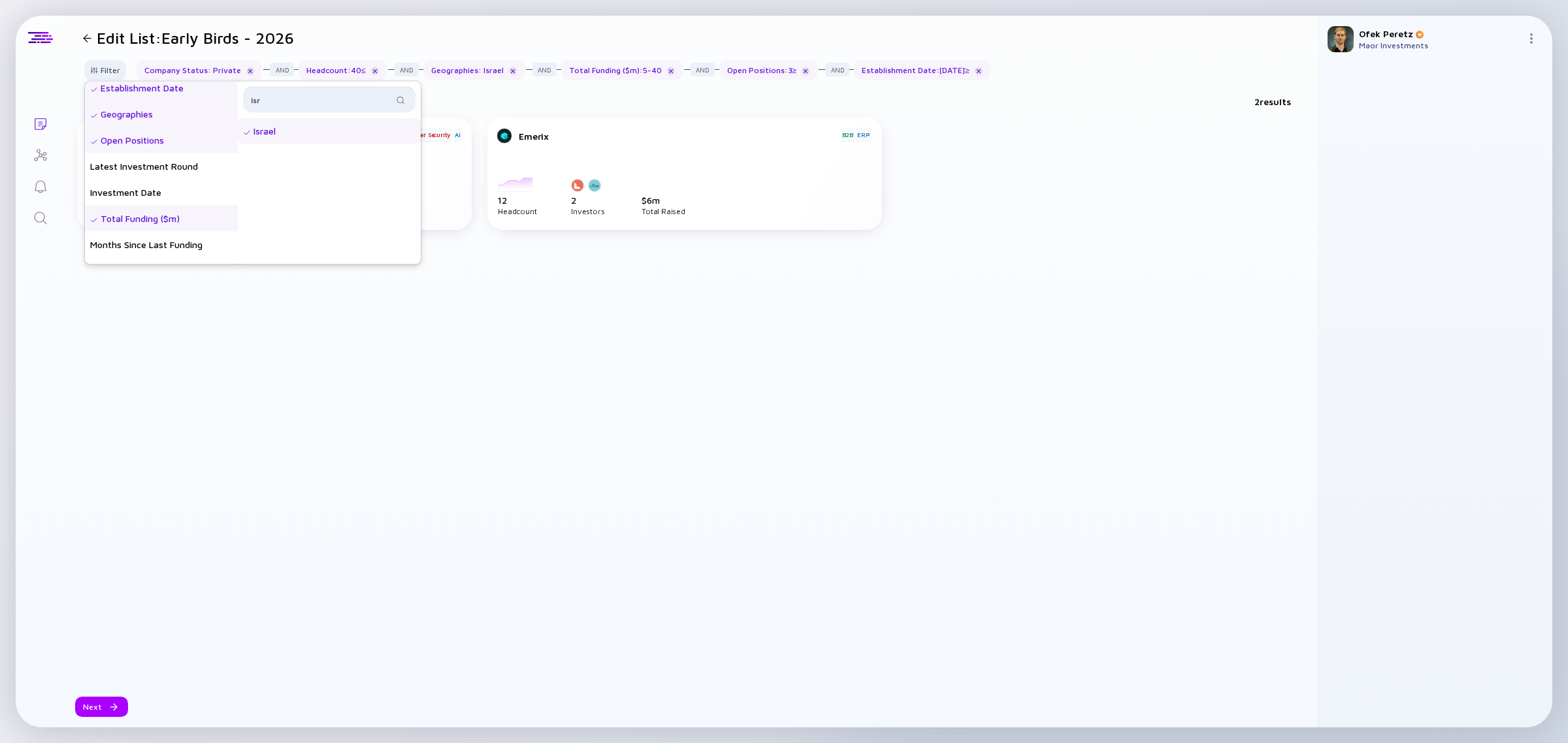
type input "isr"
click at [324, 213] on div "isr Israel" at bounding box center [330, 173] width 183 height 183
click at [199, 223] on div "Total Funding ($m)" at bounding box center [161, 218] width 153 height 26
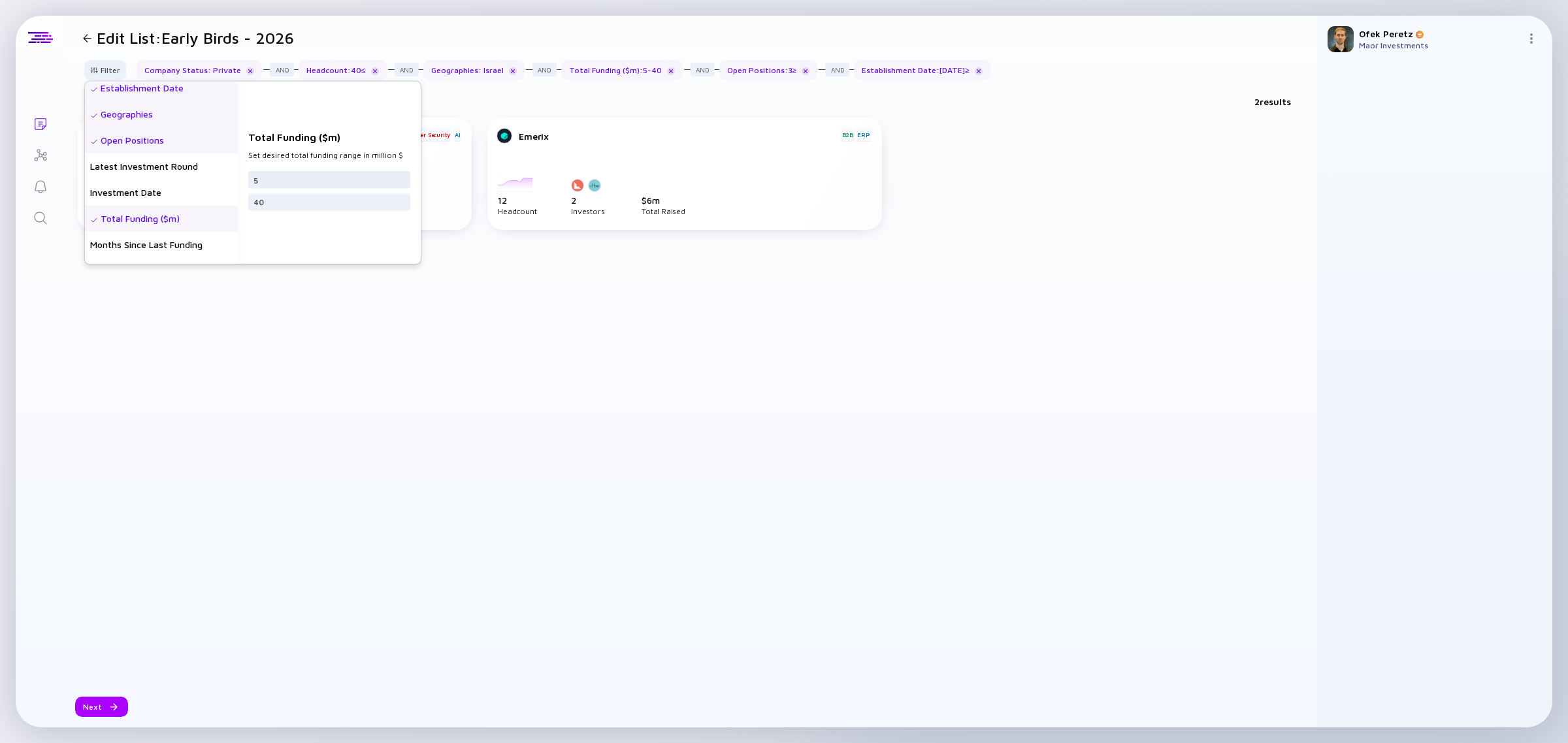
click at [287, 178] on input "5" at bounding box center [329, 179] width 152 height 13
type input "2"
click at [211, 213] on div "Total Funding ($m)" at bounding box center [161, 218] width 153 height 26
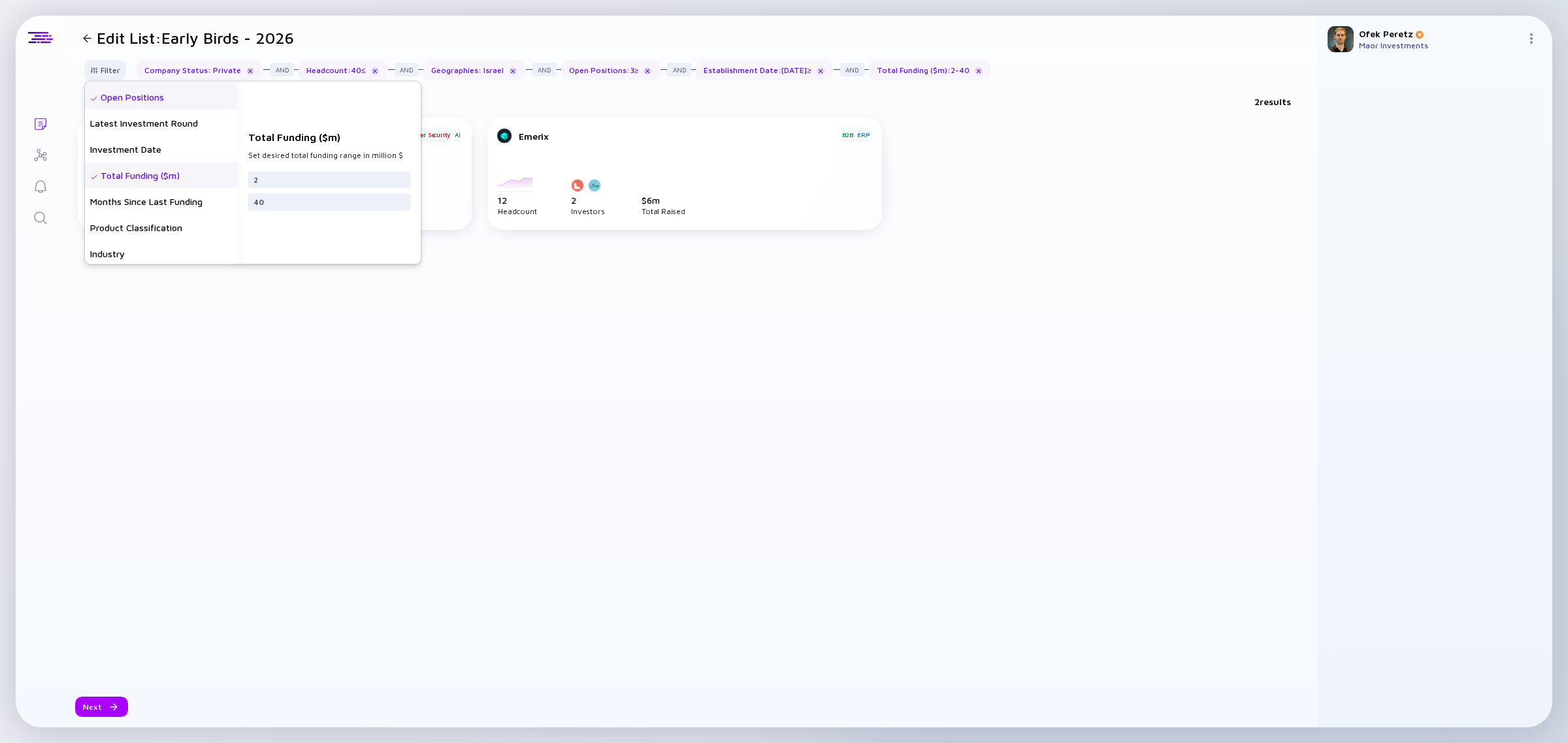
scroll to position [245, 0]
click at [173, 167] on div "Months Since Last Funding" at bounding box center [161, 163] width 153 height 26
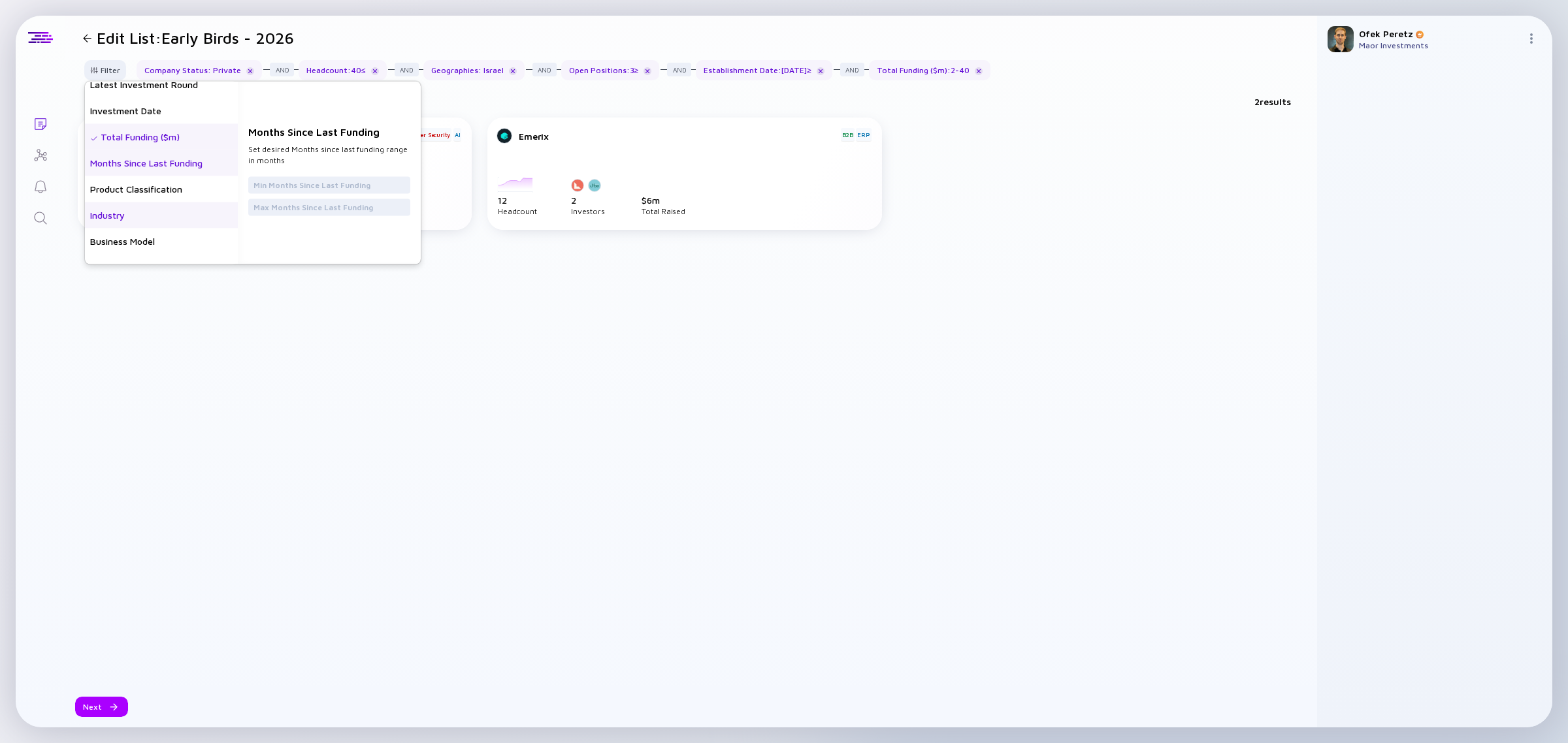
click at [162, 214] on div "Industry" at bounding box center [161, 215] width 153 height 26
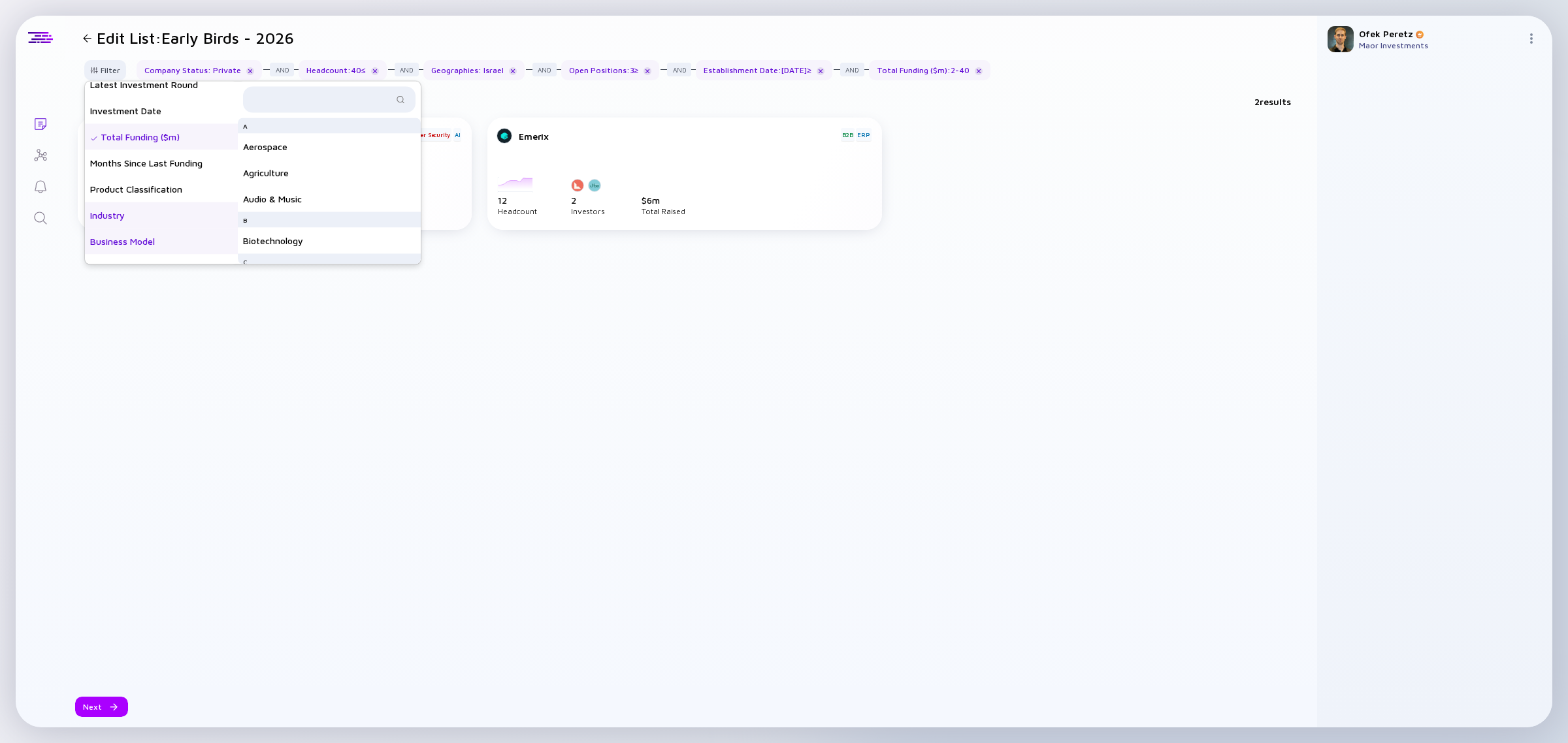
click at [167, 243] on div "Business Model" at bounding box center [161, 242] width 153 height 26
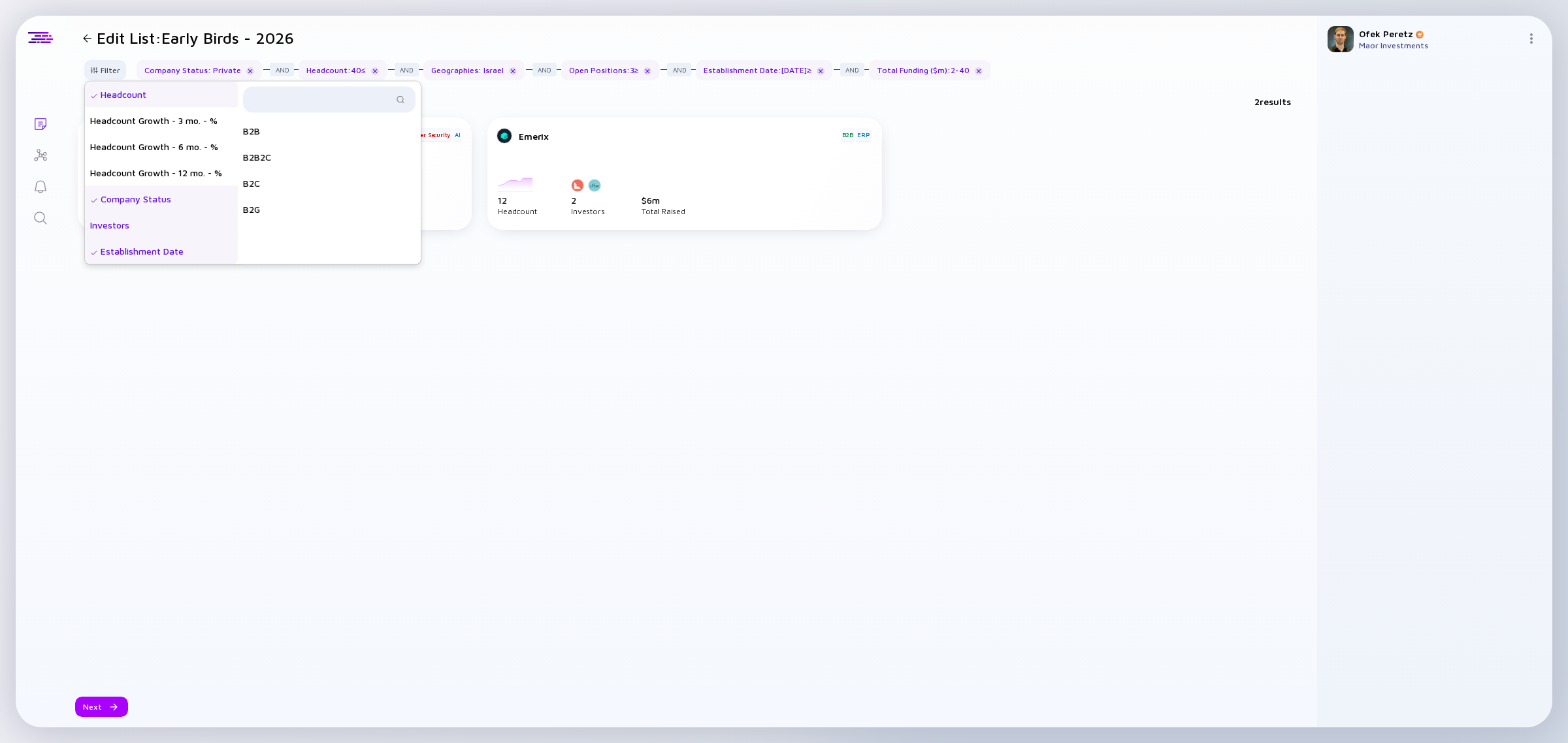
scroll to position [81, 0]
click at [160, 165] on div "Establishment Date" at bounding box center [161, 170] width 153 height 26
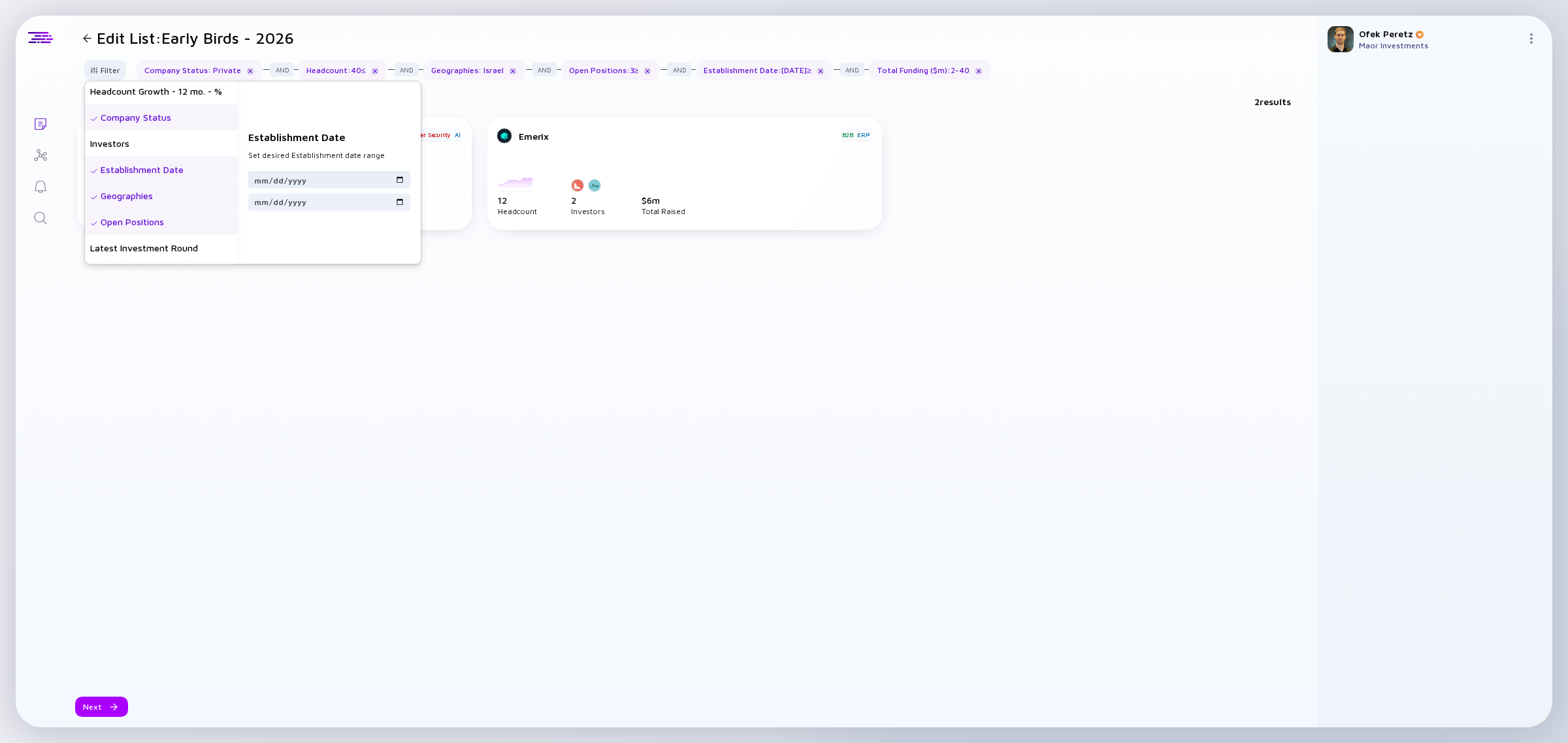
click at [405, 175] on input "2024-01-01" at bounding box center [329, 179] width 152 height 13
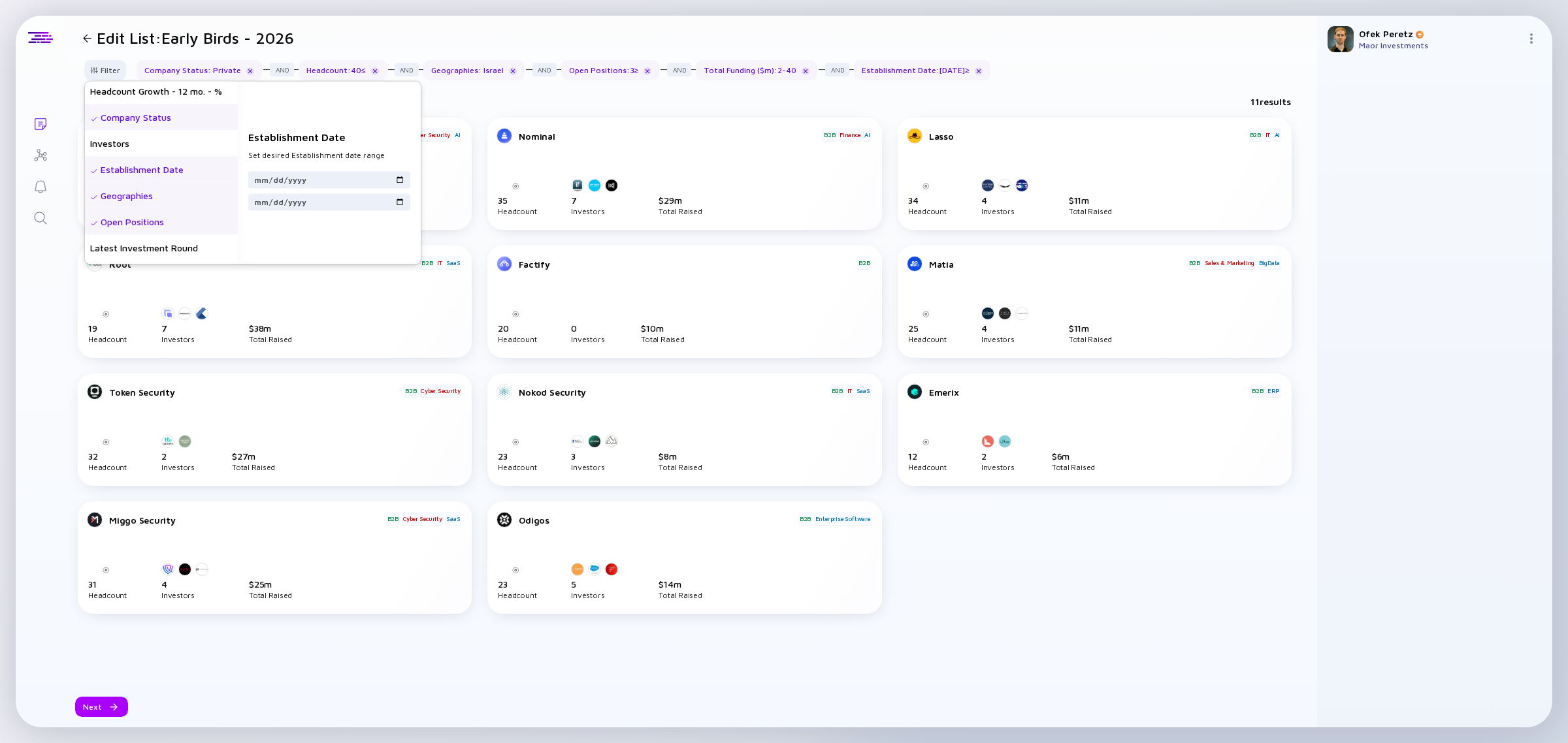
type input "2023-01-01"
click at [291, 100] on div "Establishment Date Set desired Establishment date range 2023-01-01" at bounding box center [330, 173] width 183 height 183
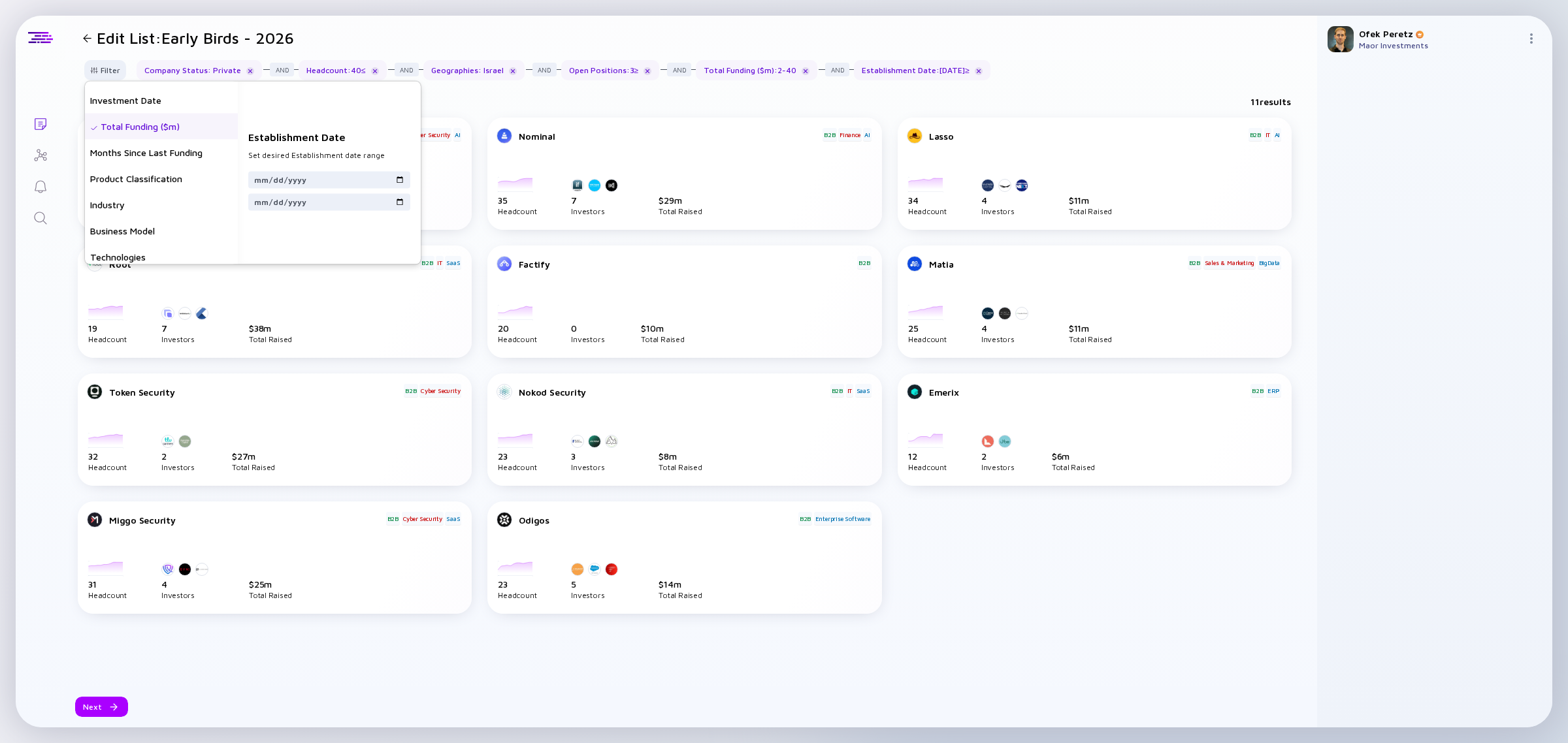
scroll to position [366, 0]
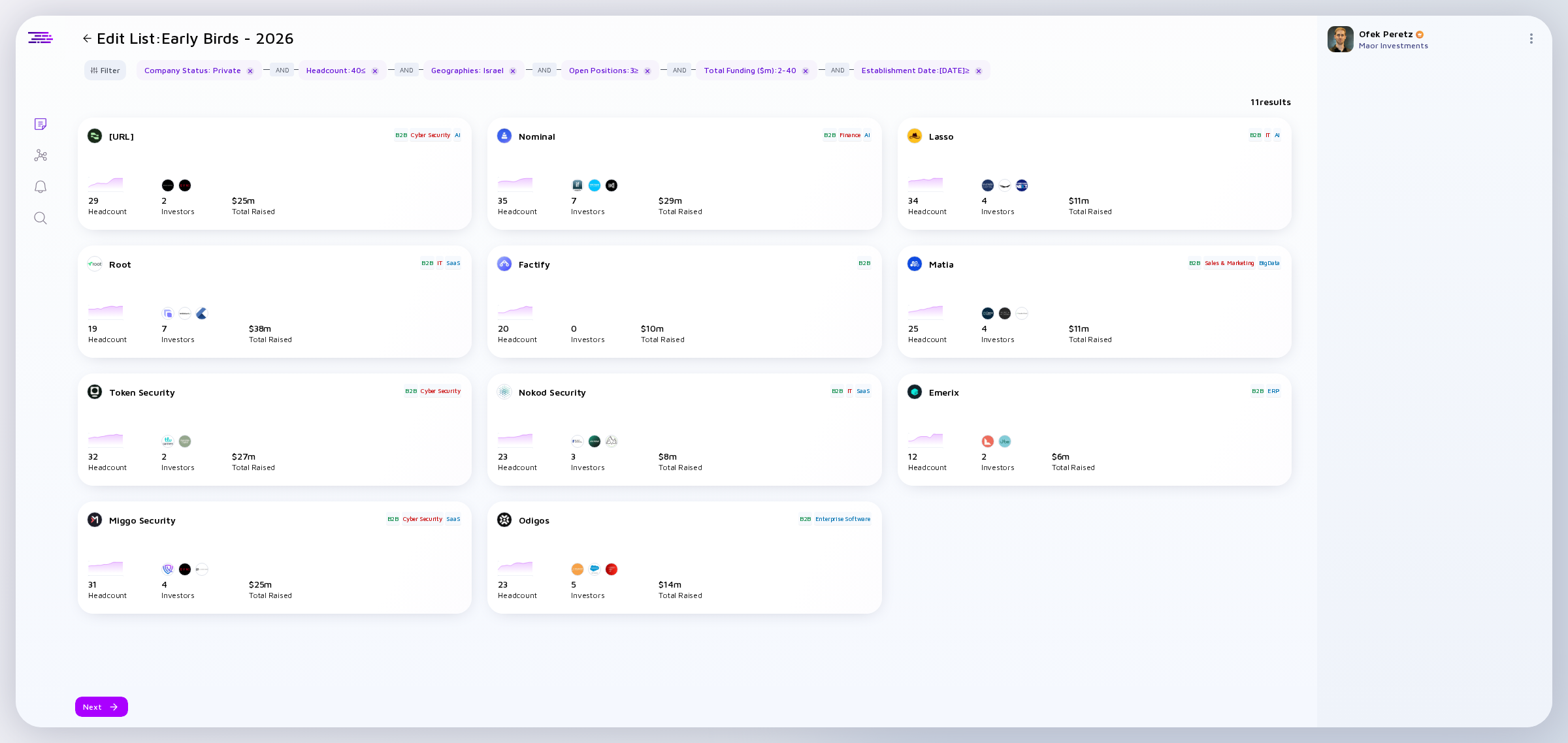
click at [48, 88] on div at bounding box center [40, 83] width 49 height 47
click at [99, 705] on div "Next" at bounding box center [101, 707] width 53 height 20
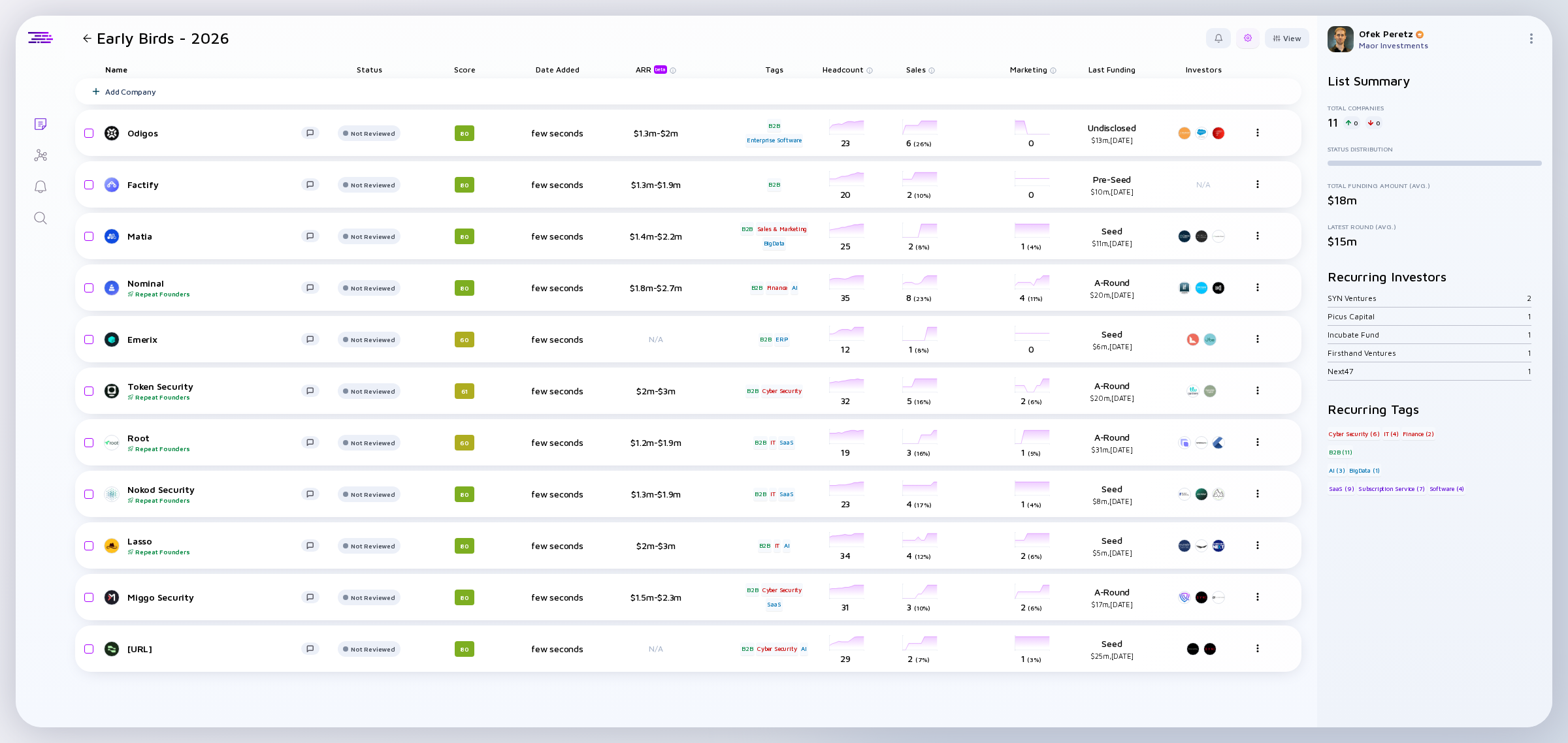
click at [1249, 34] on div at bounding box center [1247, 38] width 8 height 8
click at [1218, 139] on div "Edit Filter" at bounding box center [1208, 143] width 81 height 26
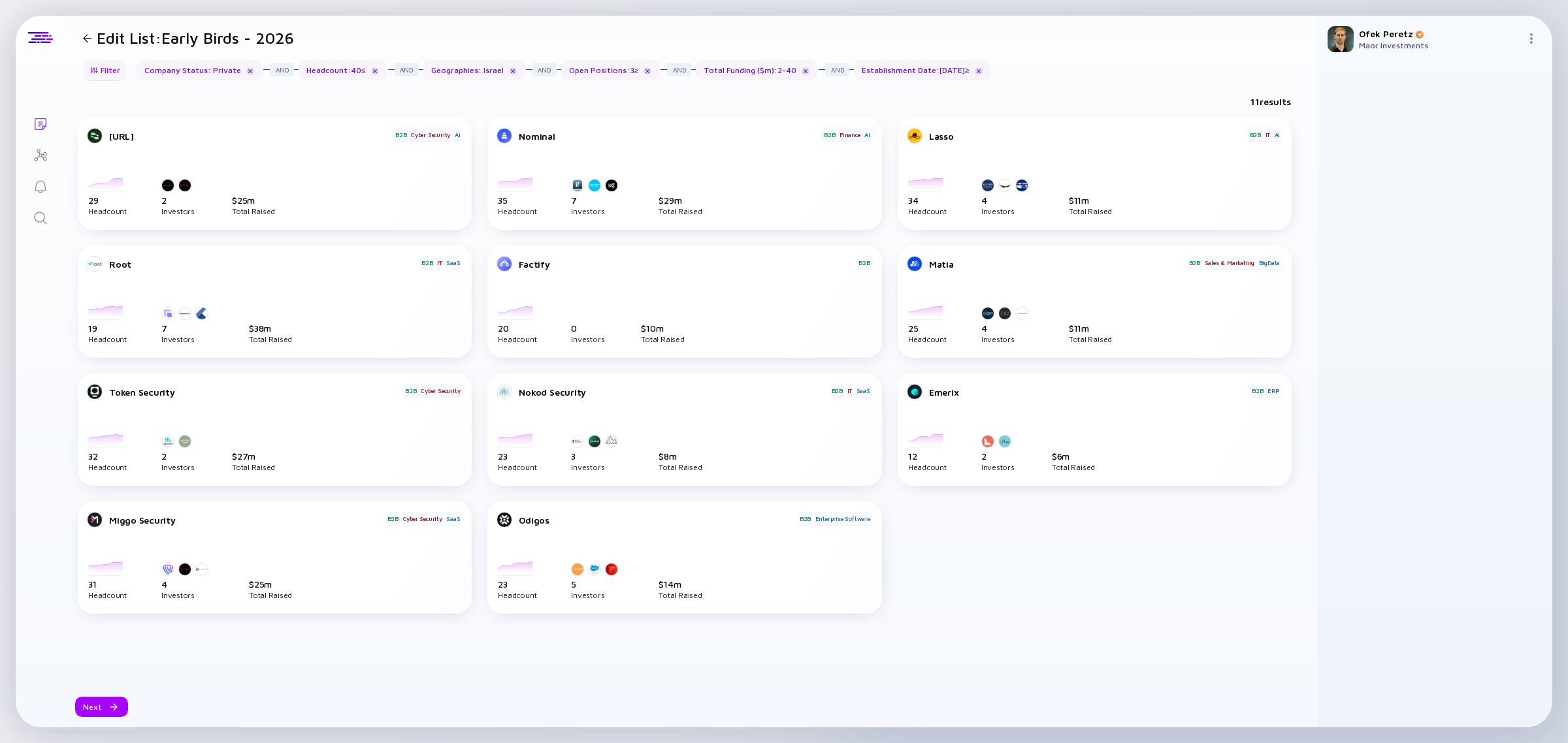
click at [107, 69] on div "Filter" at bounding box center [105, 70] width 46 height 20
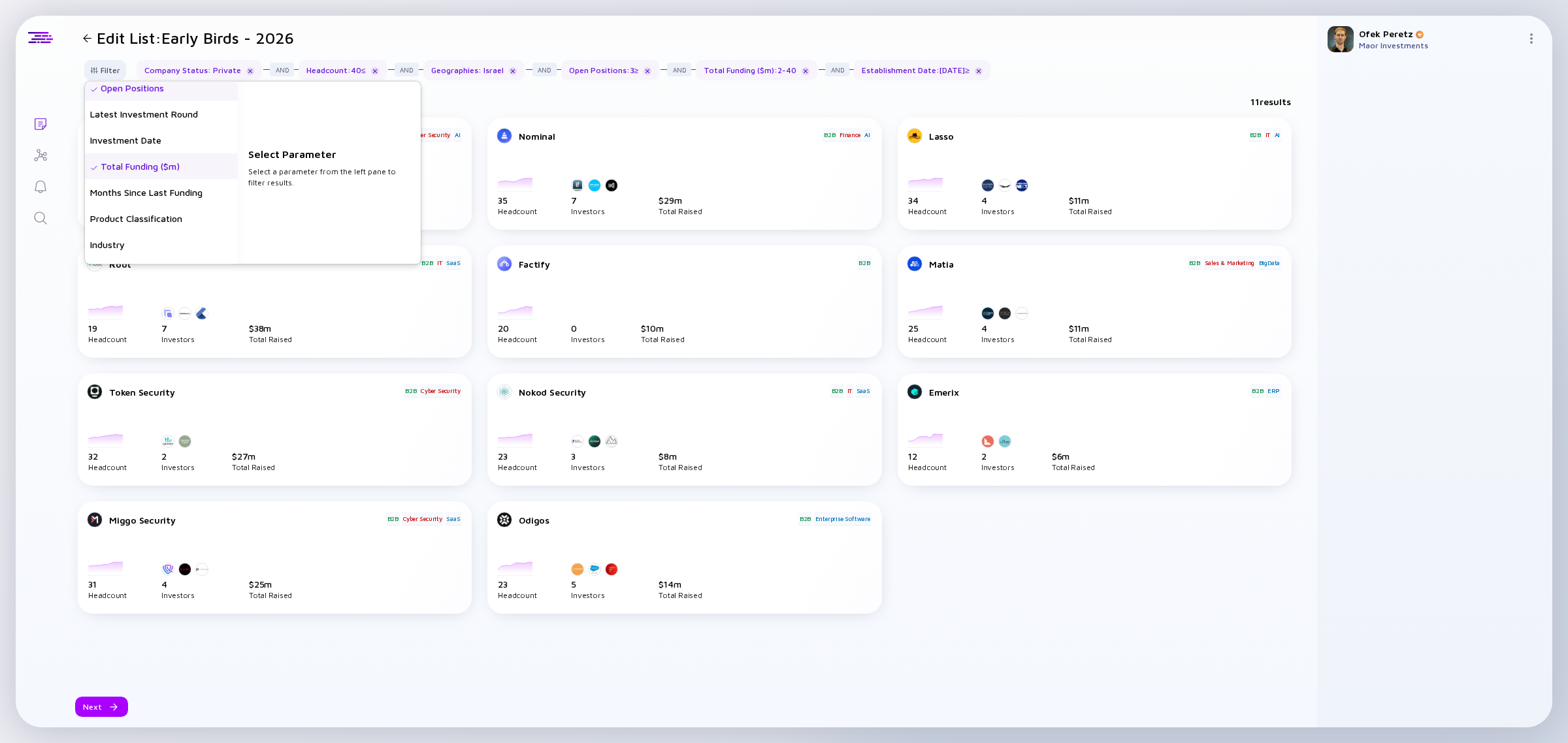
scroll to position [245, 0]
click at [155, 214] on div "Industry" at bounding box center [161, 215] width 153 height 26
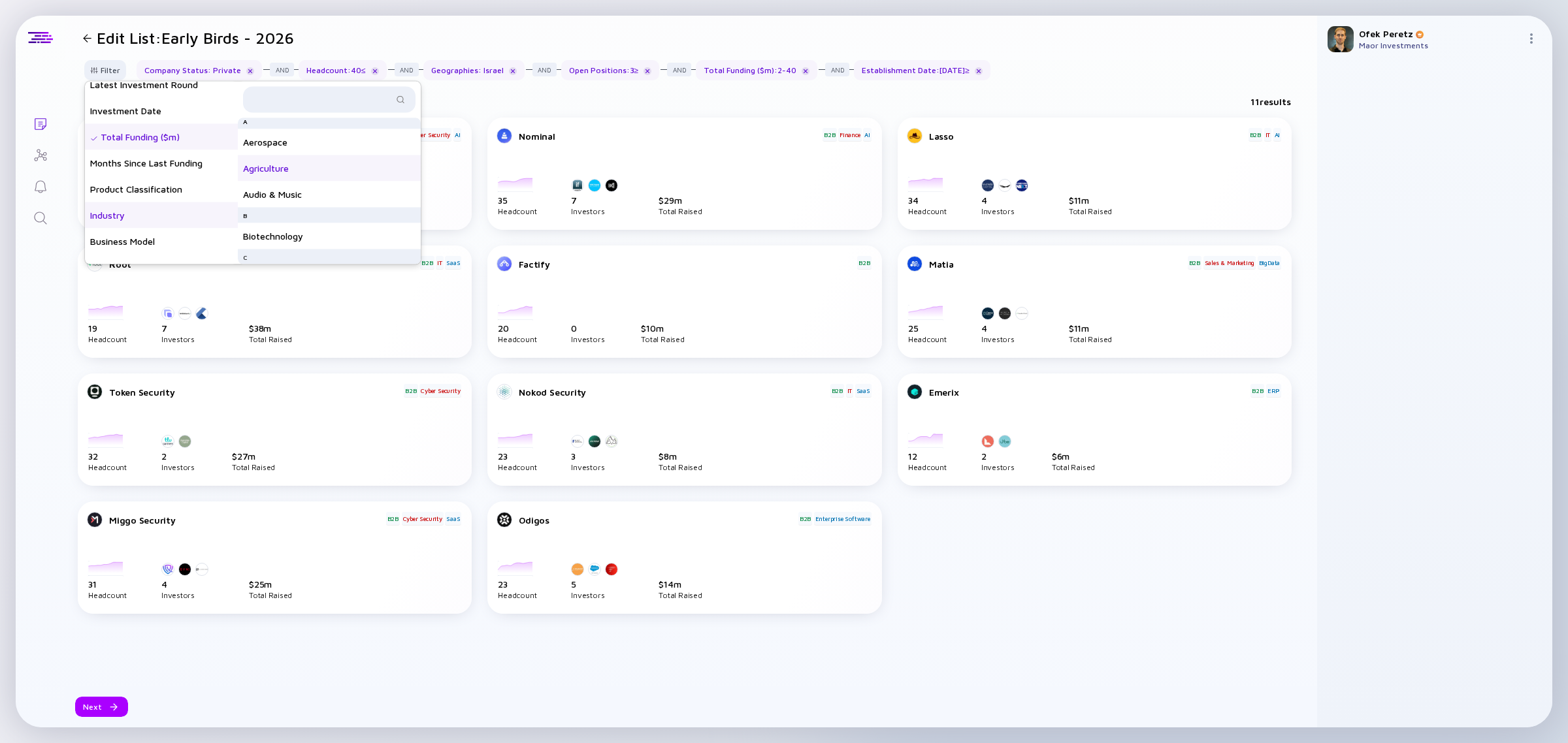
scroll to position [0, 0]
click at [311, 89] on div at bounding box center [330, 100] width 173 height 26
click at [308, 98] on input "text" at bounding box center [322, 100] width 142 height 13
type input "a"
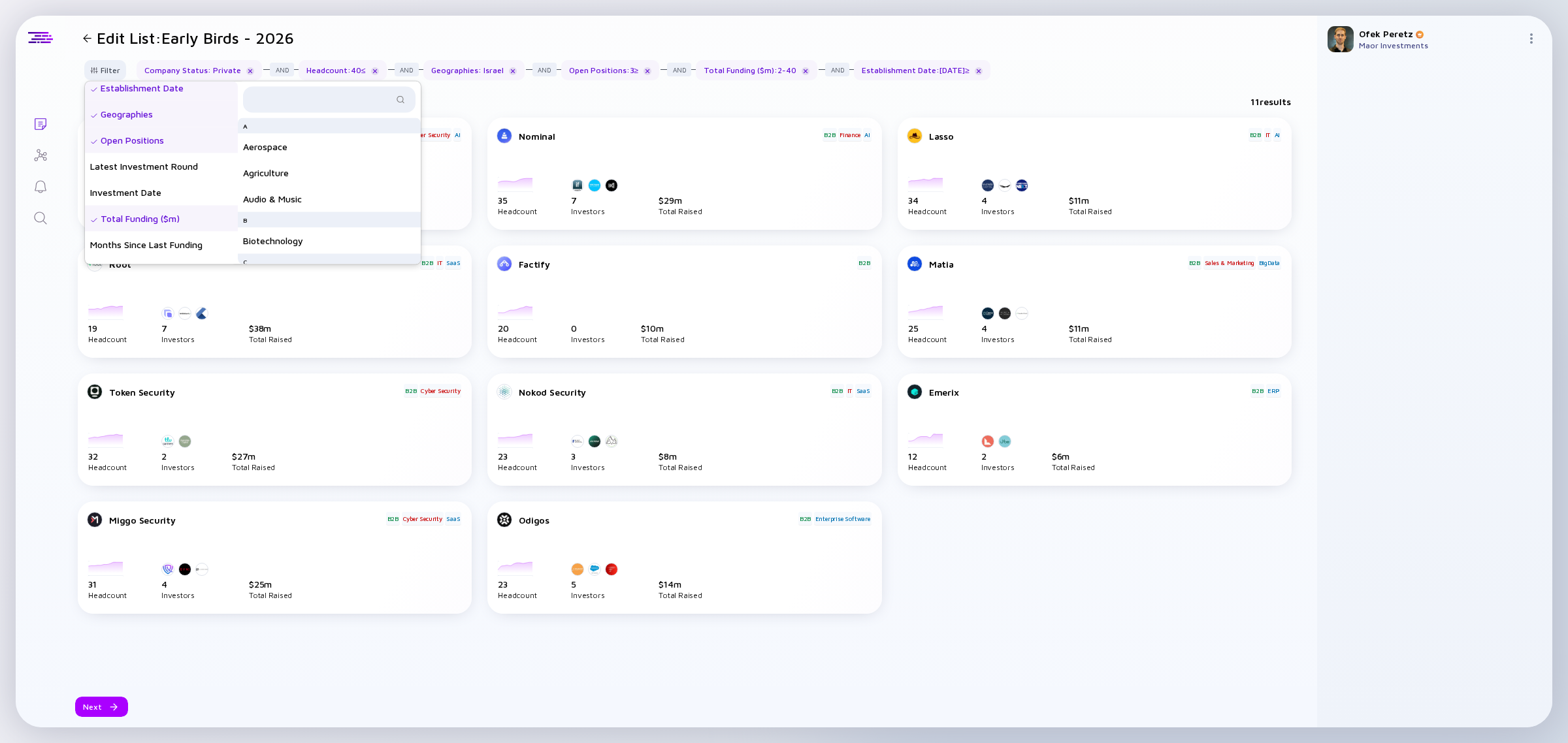
click at [165, 223] on div "Total Funding ($m)" at bounding box center [161, 218] width 153 height 26
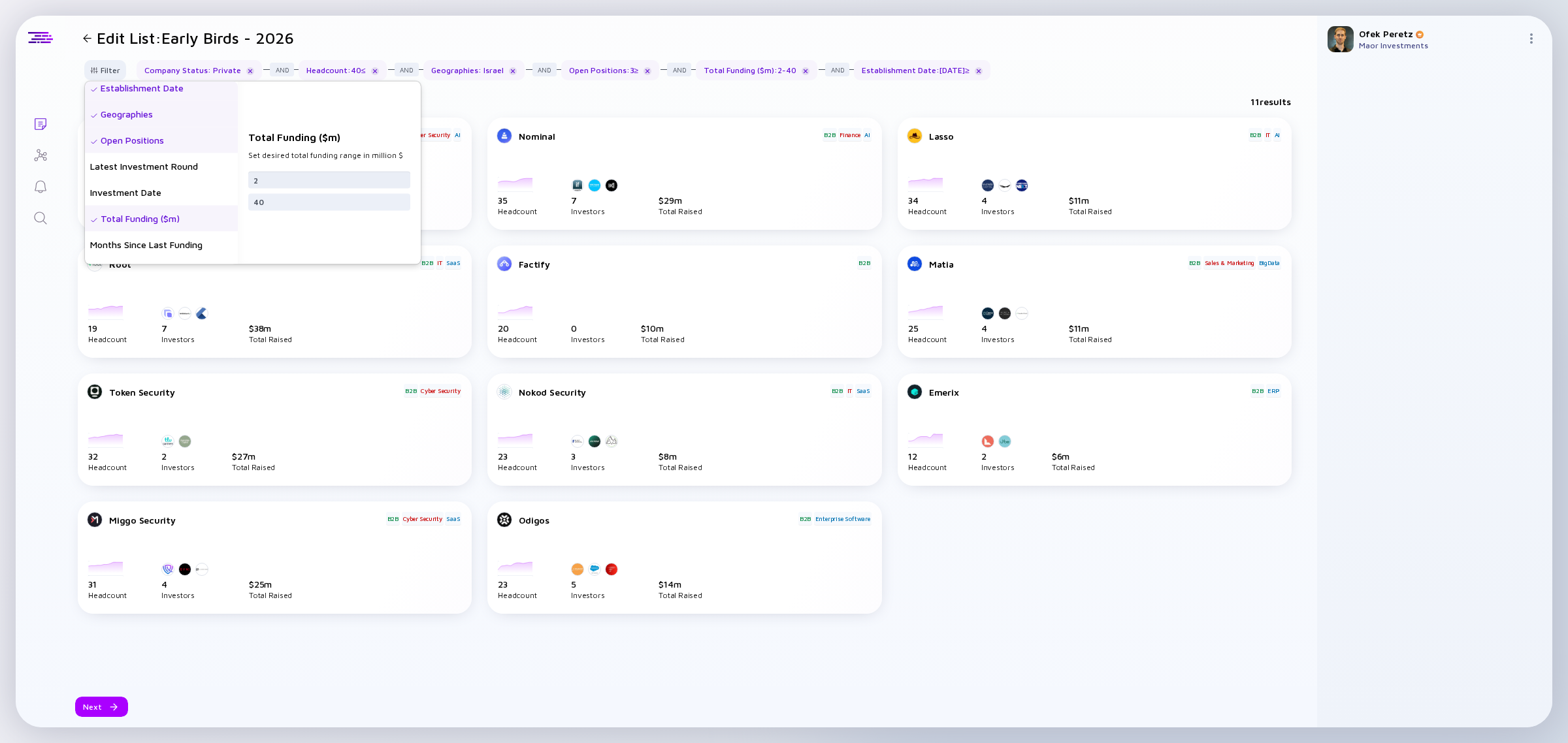
click at [307, 181] on input "2" at bounding box center [329, 179] width 152 height 13
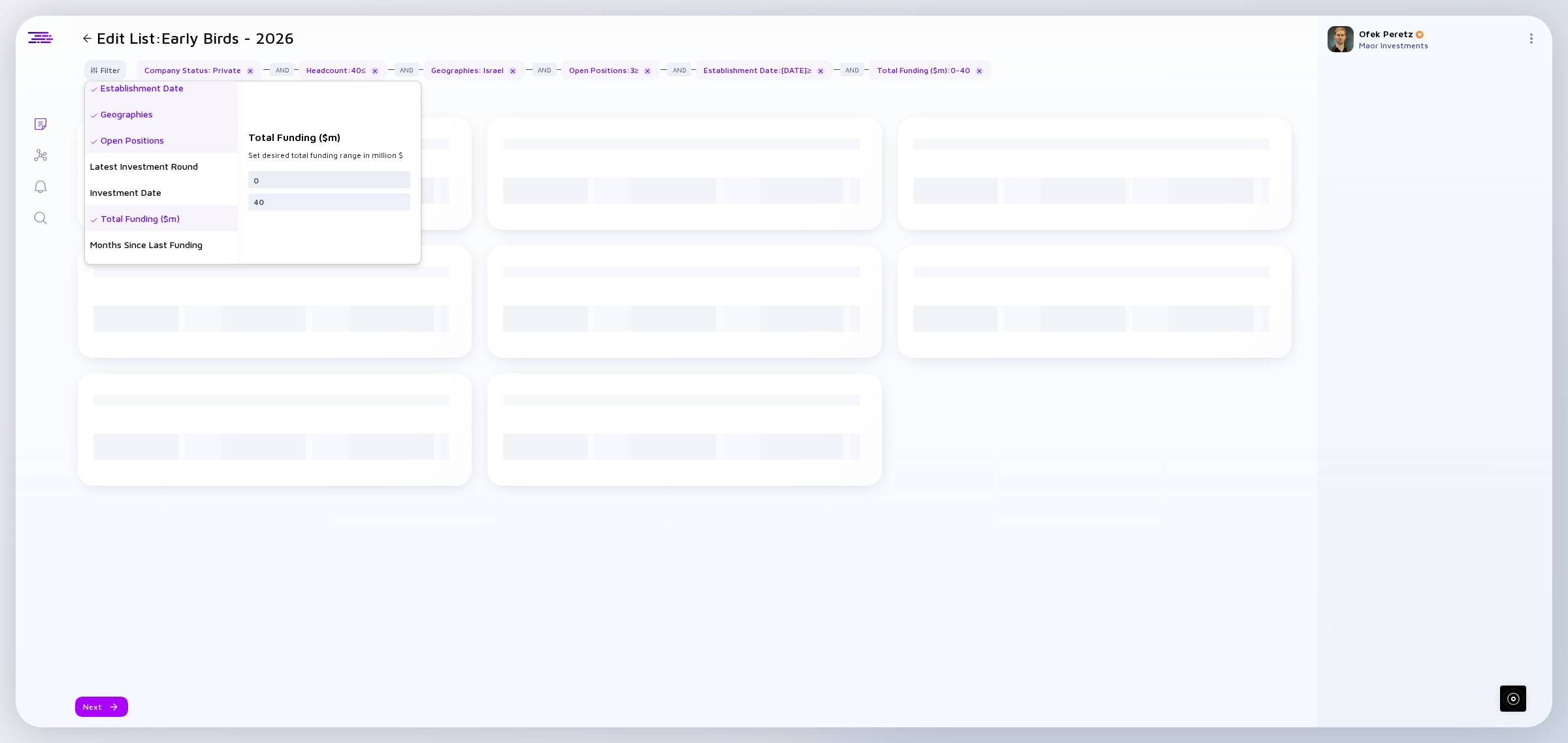
type input "0"
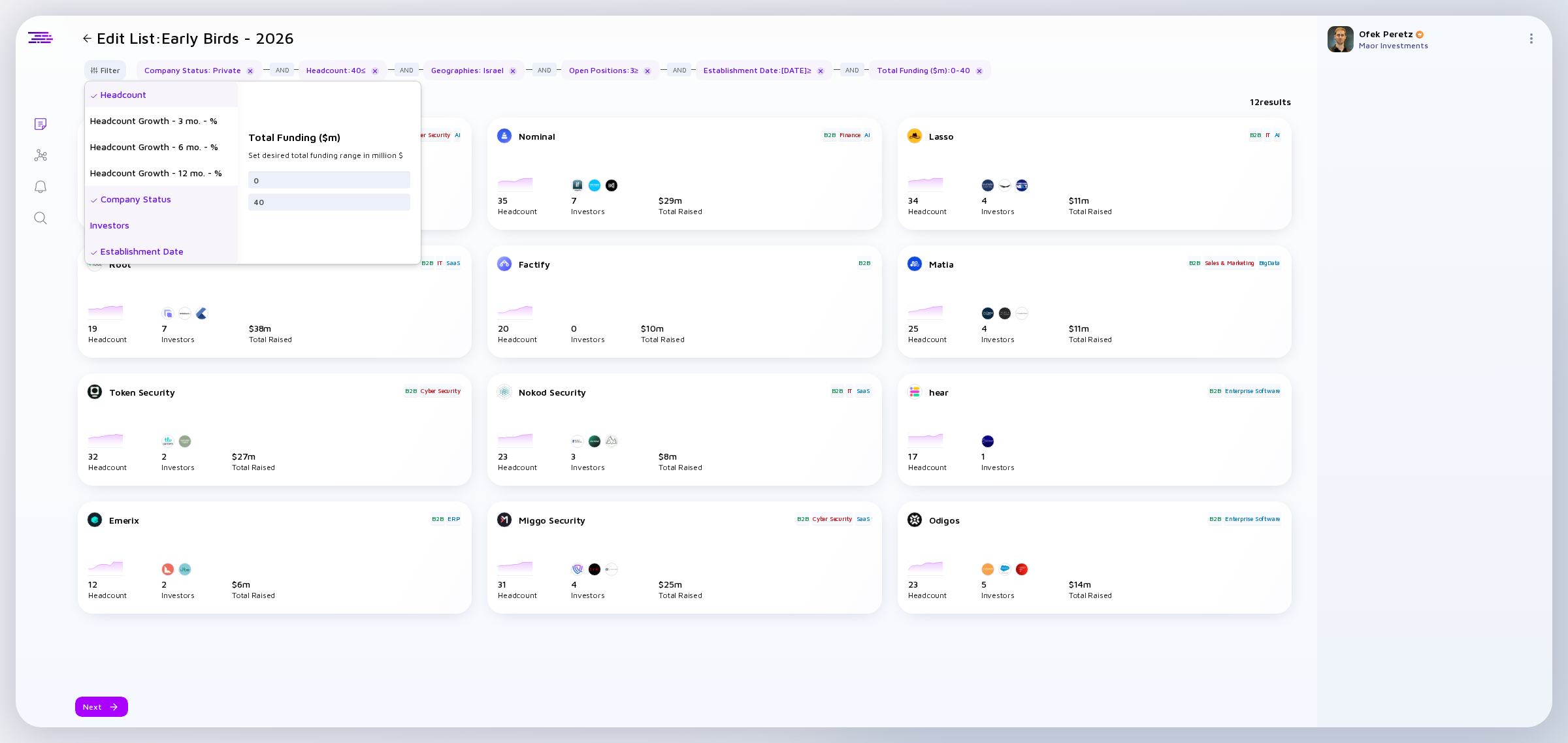
scroll to position [81, 0]
click at [167, 171] on div "Establishment Date" at bounding box center [161, 170] width 153 height 26
click at [405, 179] on input "2023-01-01" at bounding box center [329, 179] width 152 height 13
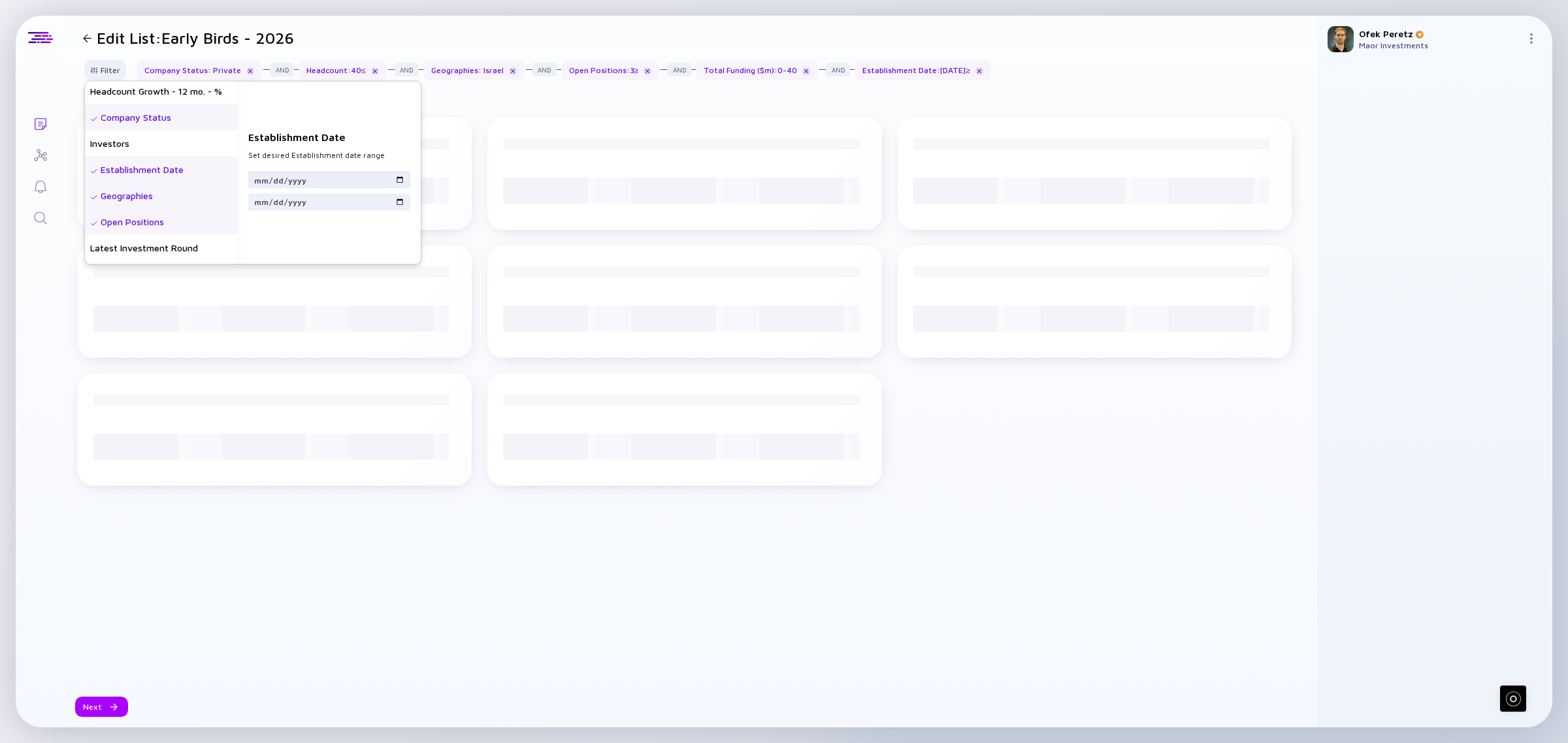
type input "2022-01-01"
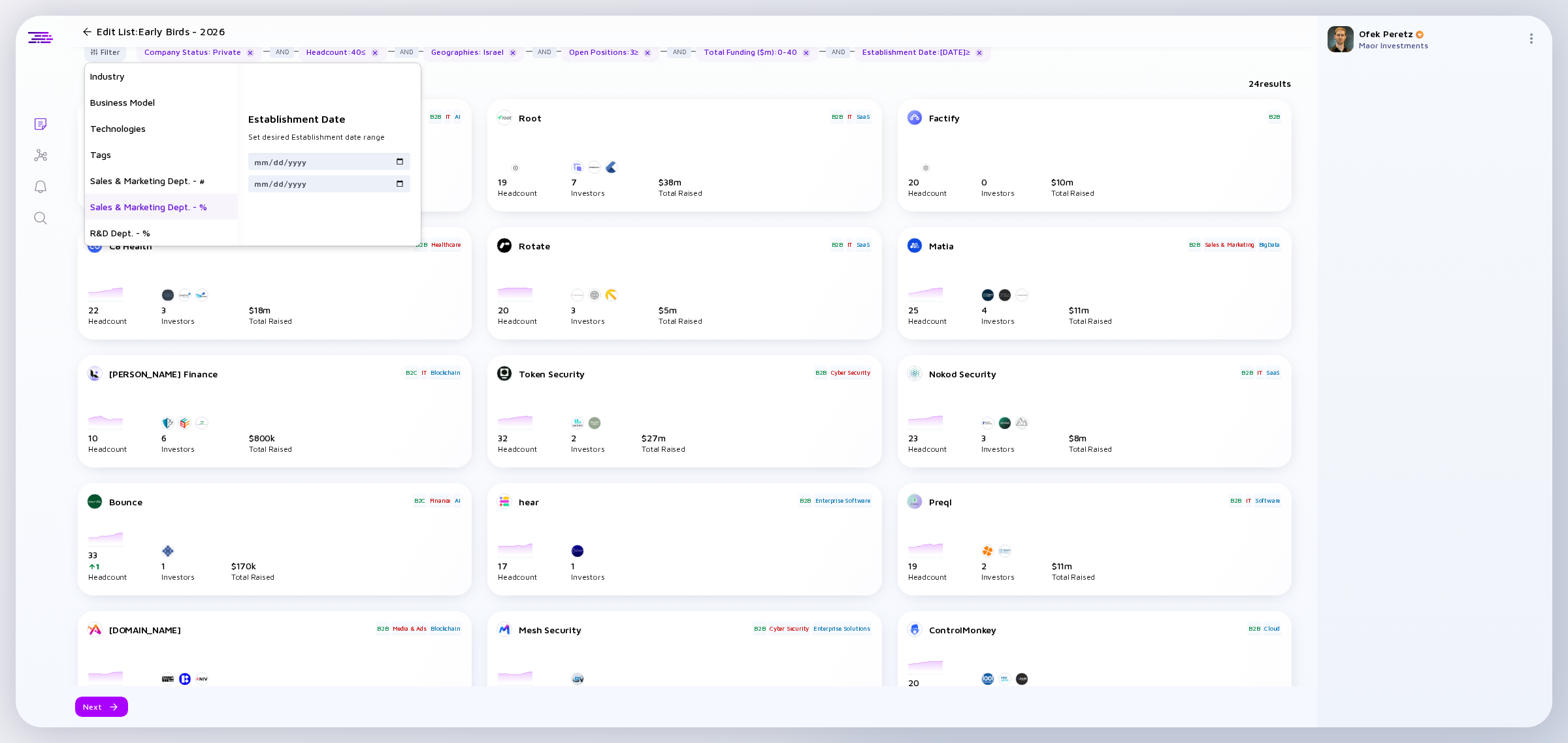
scroll to position [0, 0]
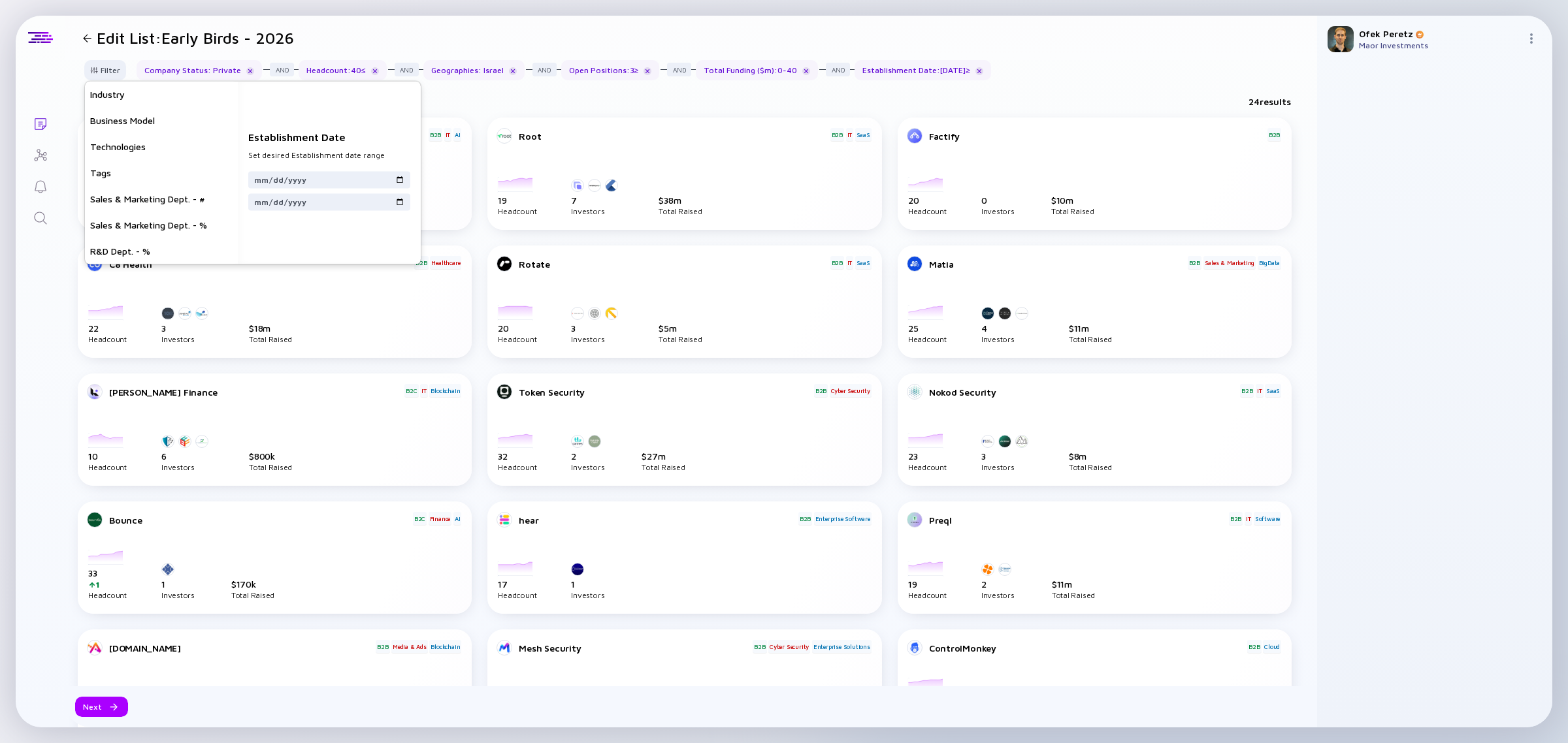
click at [63, 111] on link "Lists" at bounding box center [40, 123] width 49 height 31
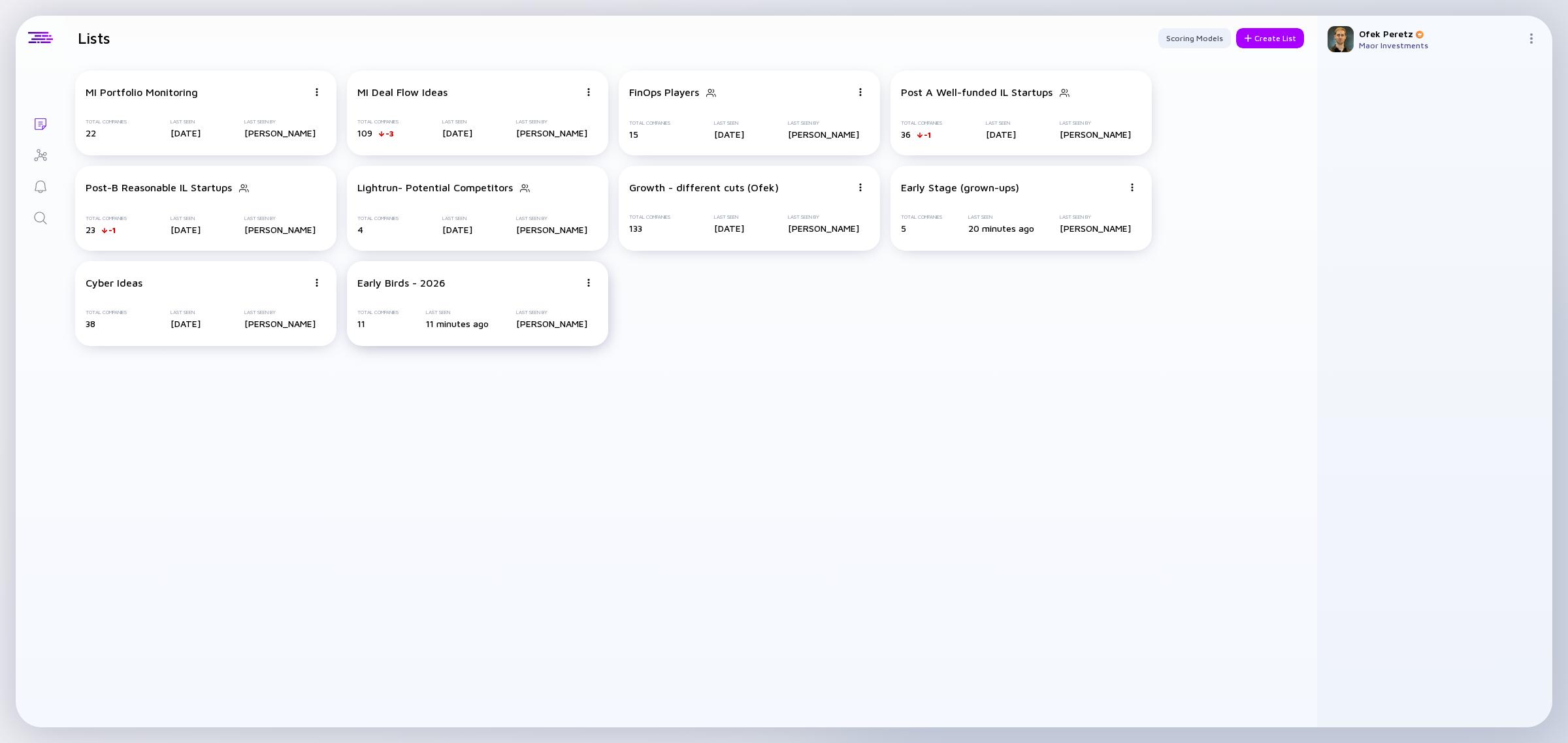
click at [587, 282] on img at bounding box center [588, 282] width 8 height 8
click at [558, 303] on div "Share" at bounding box center [543, 305] width 78 height 26
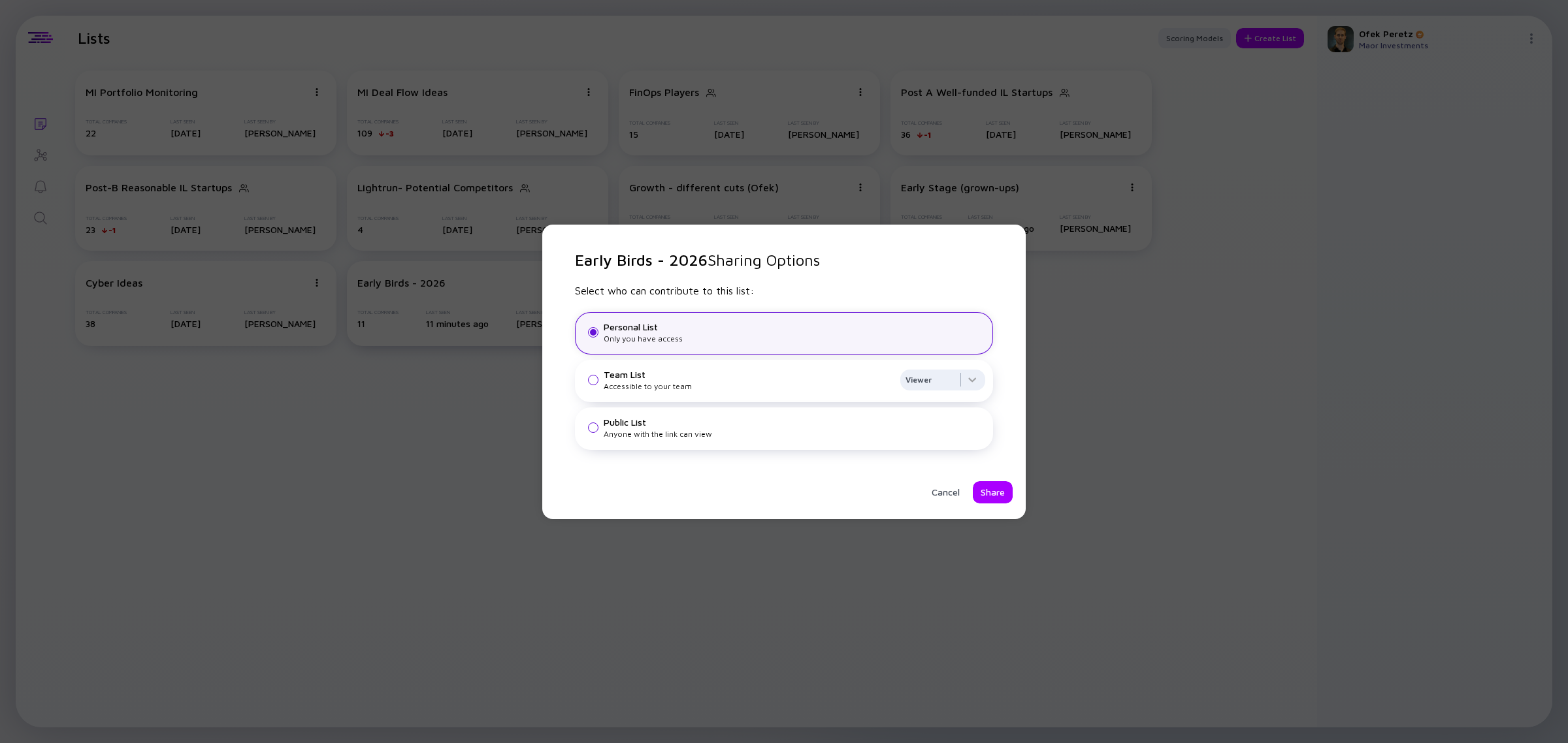
click at [702, 372] on div "Team List" at bounding box center [748, 374] width 291 height 11
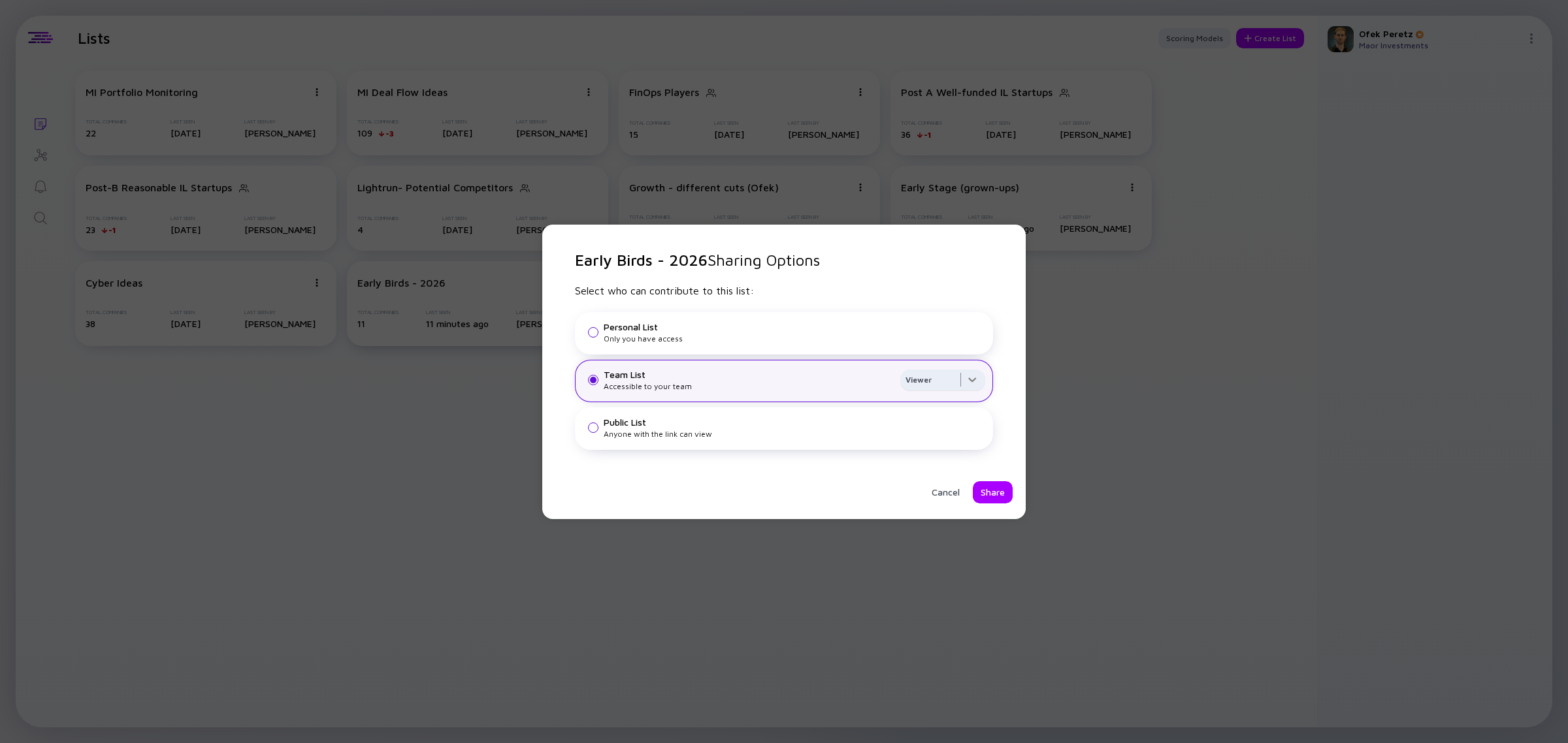
click at [979, 377] on div at bounding box center [942, 382] width 85 height 26
click at [1031, 376] on div "Early Birds - 2026 Sharing Options Select who can contribute to this list: Pers…" at bounding box center [784, 372] width 1568 height 743
click at [1001, 488] on div "Share" at bounding box center [992, 492] width 40 height 22
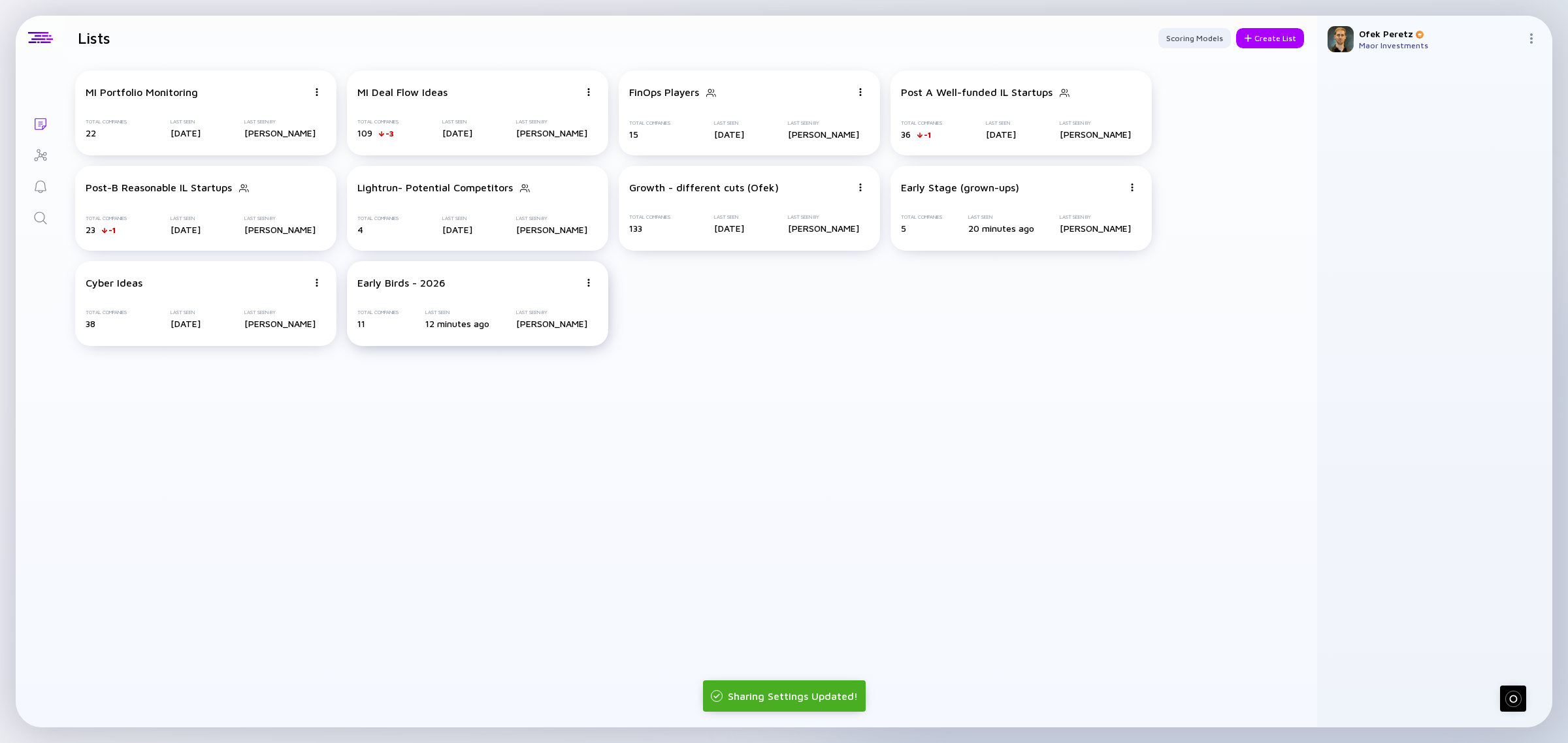
click at [449, 298] on div "Early Birds - 2026 Total Companies 11 Last Seen 12 minutes ago Last Seen By Ofe…" at bounding box center [478, 303] width 261 height 85
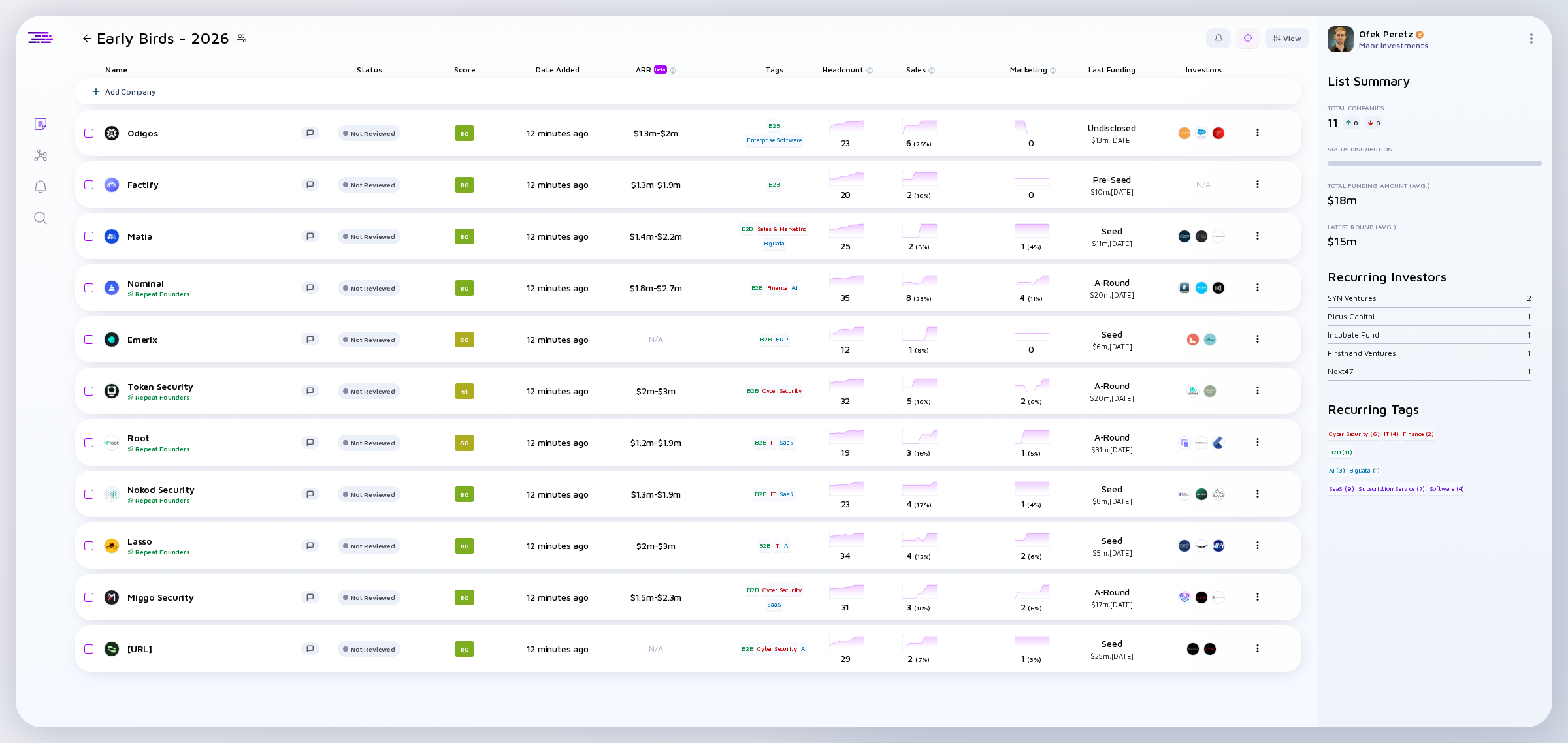
click at [1242, 39] on div at bounding box center [1247, 38] width 23 height 20
click at [1217, 142] on div "Edit Filter" at bounding box center [1208, 143] width 81 height 26
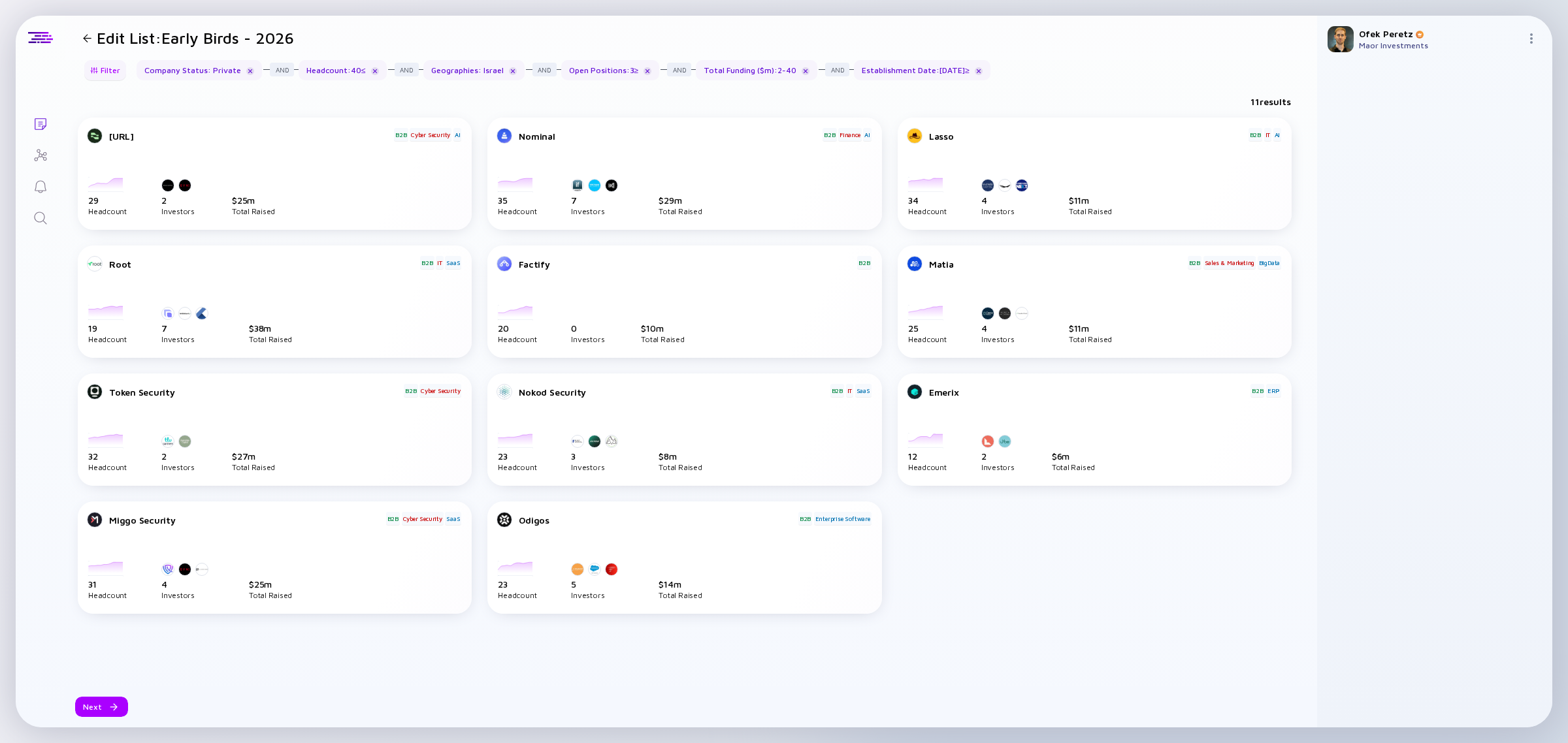
click at [113, 72] on div "Filter" at bounding box center [105, 70] width 46 height 20
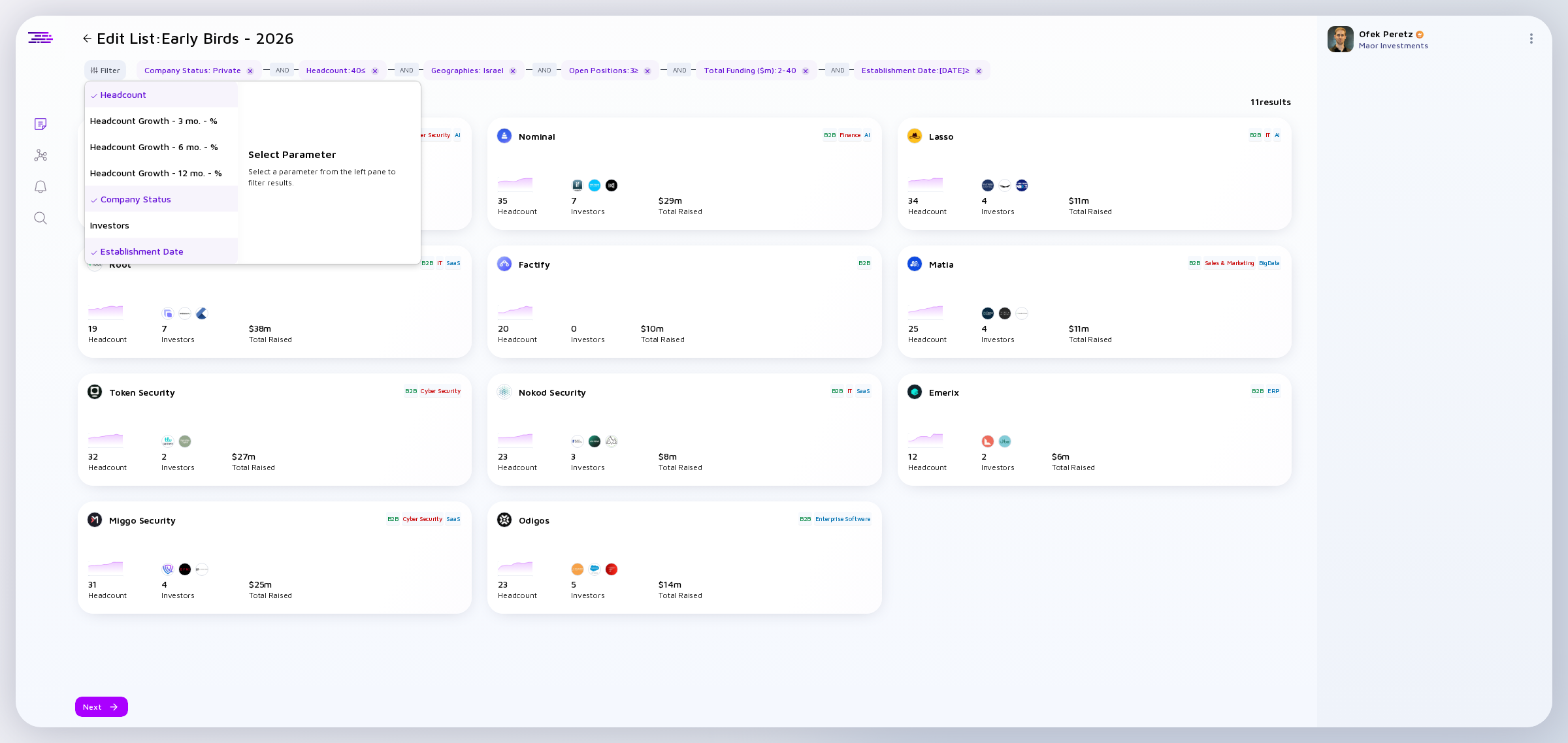
scroll to position [81, 0]
click at [192, 223] on div "Open Positions" at bounding box center [161, 222] width 153 height 26
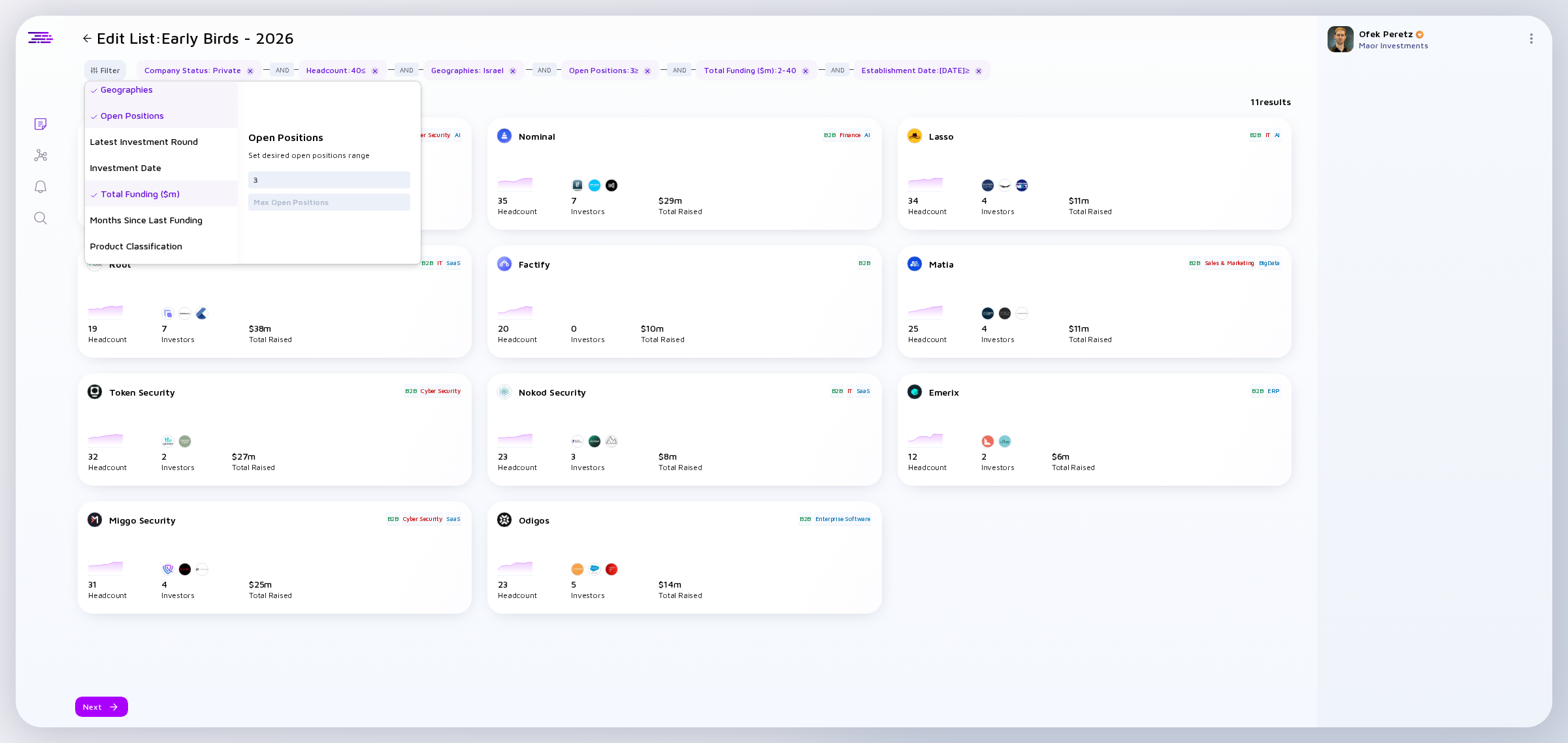
scroll to position [245, 0]
click at [290, 183] on input "3" at bounding box center [329, 179] width 152 height 13
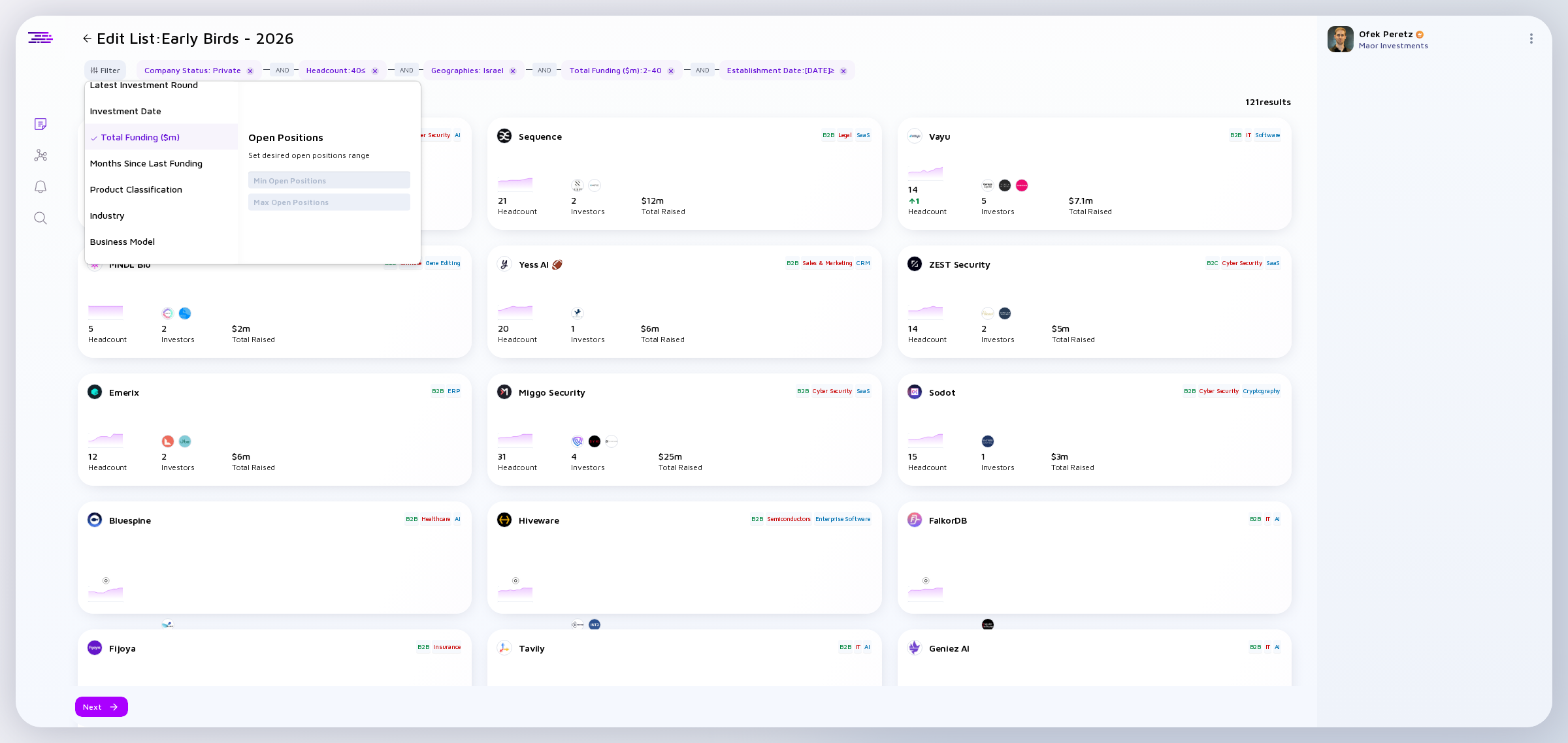
type input "1"
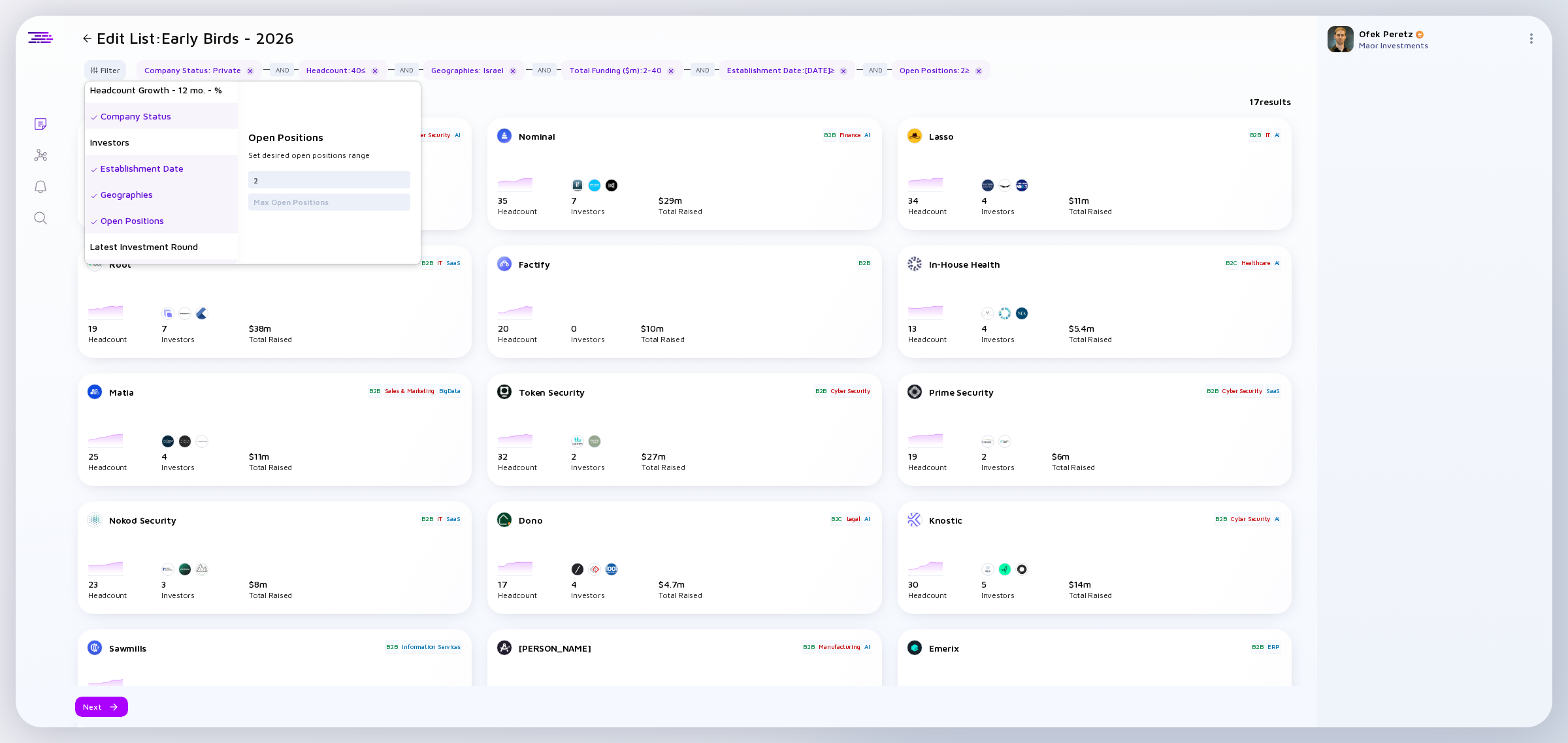
scroll to position [81, 0]
type input "2"
click at [168, 171] on div "Establishment Date" at bounding box center [161, 170] width 153 height 26
click at [405, 177] on input "2023-01-01" at bounding box center [329, 179] width 152 height 13
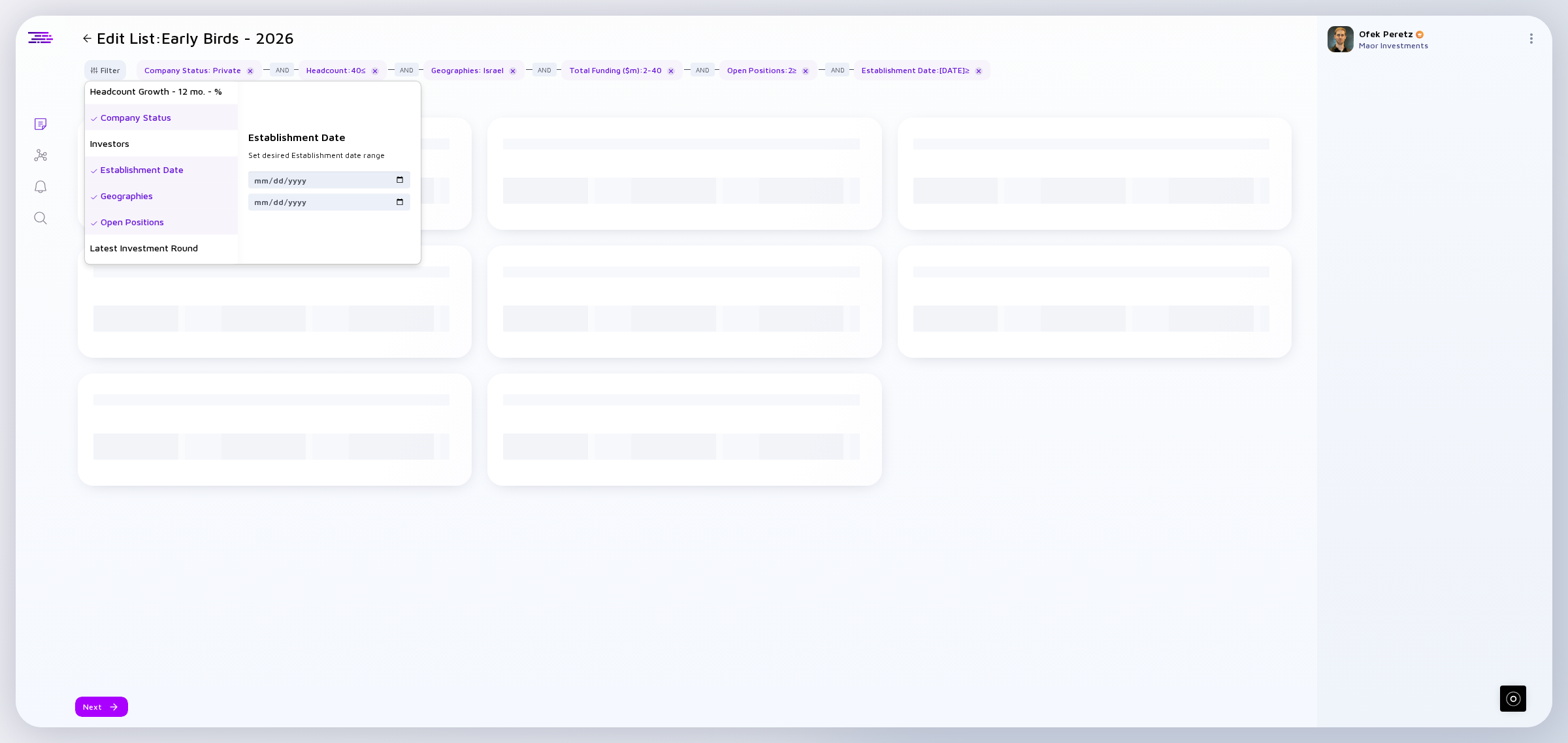
type input "2022-06-30"
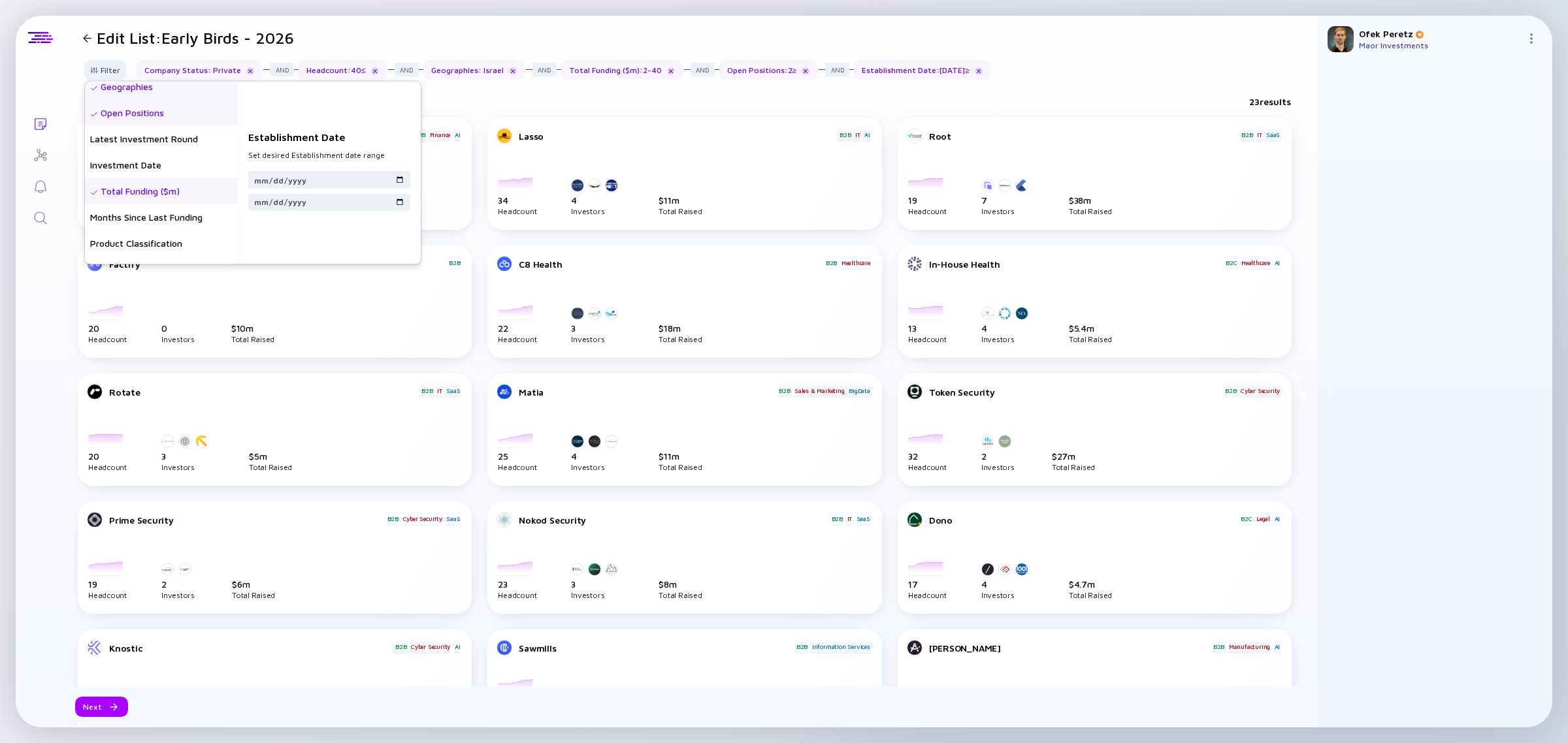
scroll to position [163, 0]
click at [166, 214] on div "Total Funding ($m)" at bounding box center [161, 218] width 153 height 26
click at [318, 178] on input "2" at bounding box center [329, 179] width 152 height 13
type input "1"
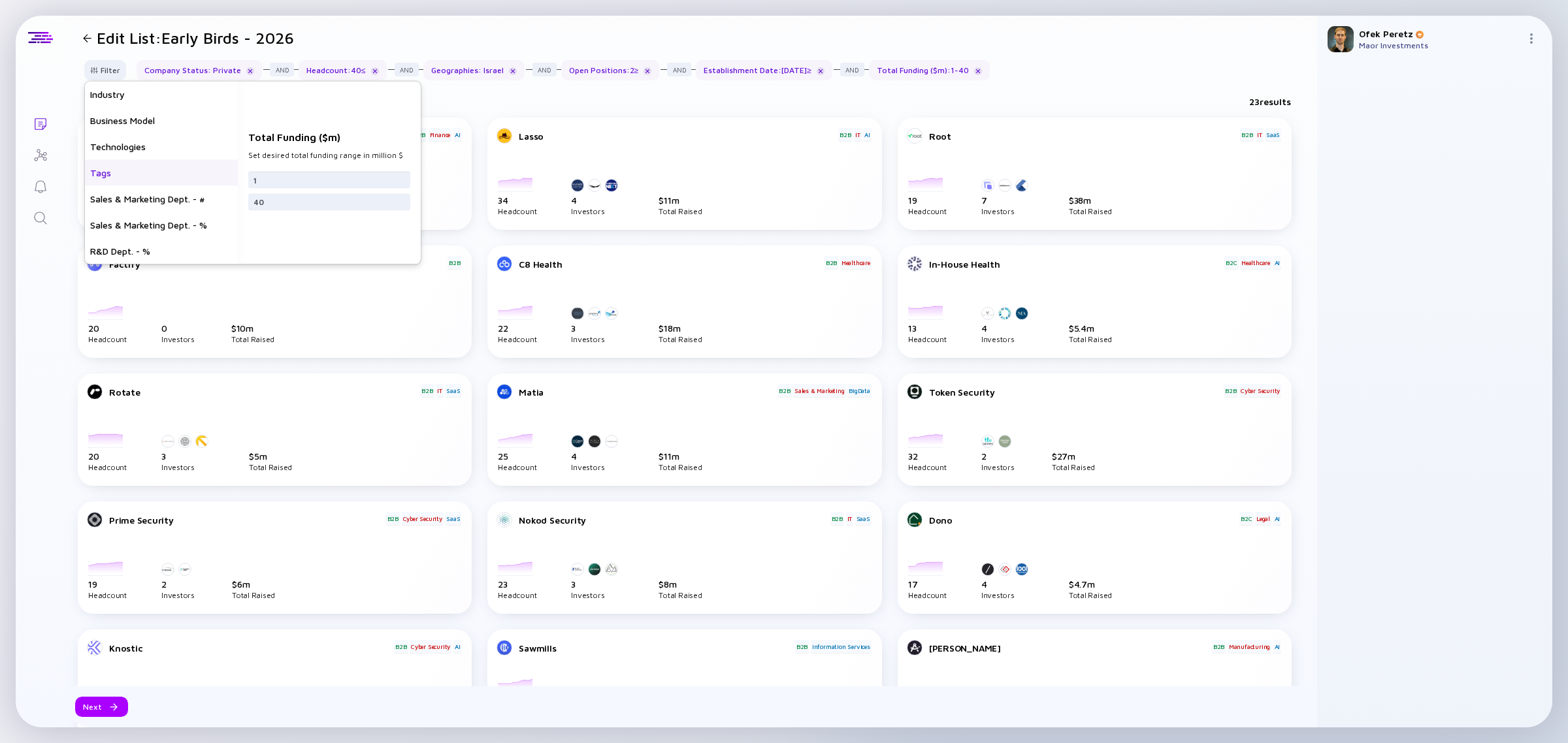
scroll to position [0, 0]
click at [194, 168] on div "Headcount Growth - 12 mo. - %" at bounding box center [161, 173] width 153 height 26
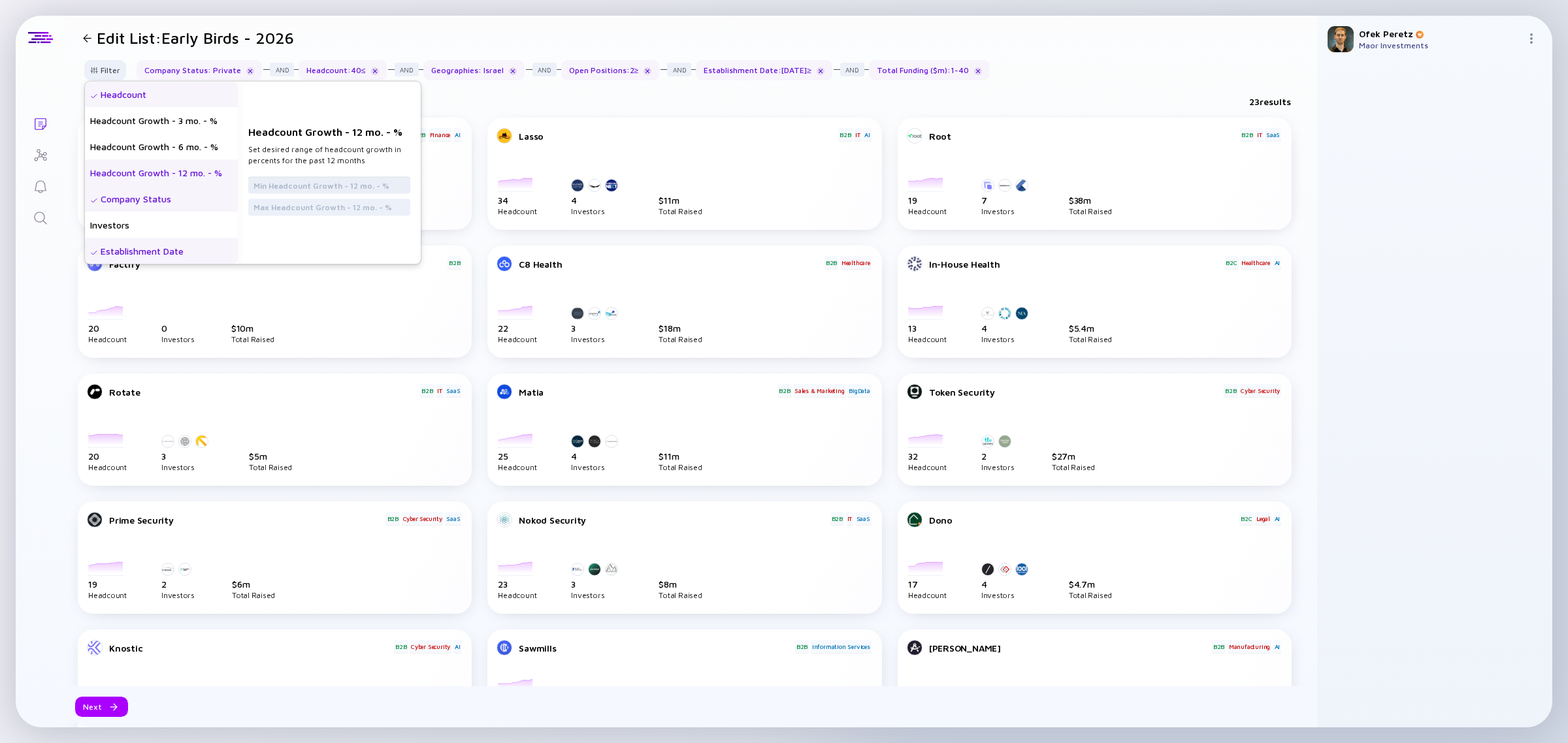
click at [336, 186] on input "text" at bounding box center [329, 185] width 152 height 13
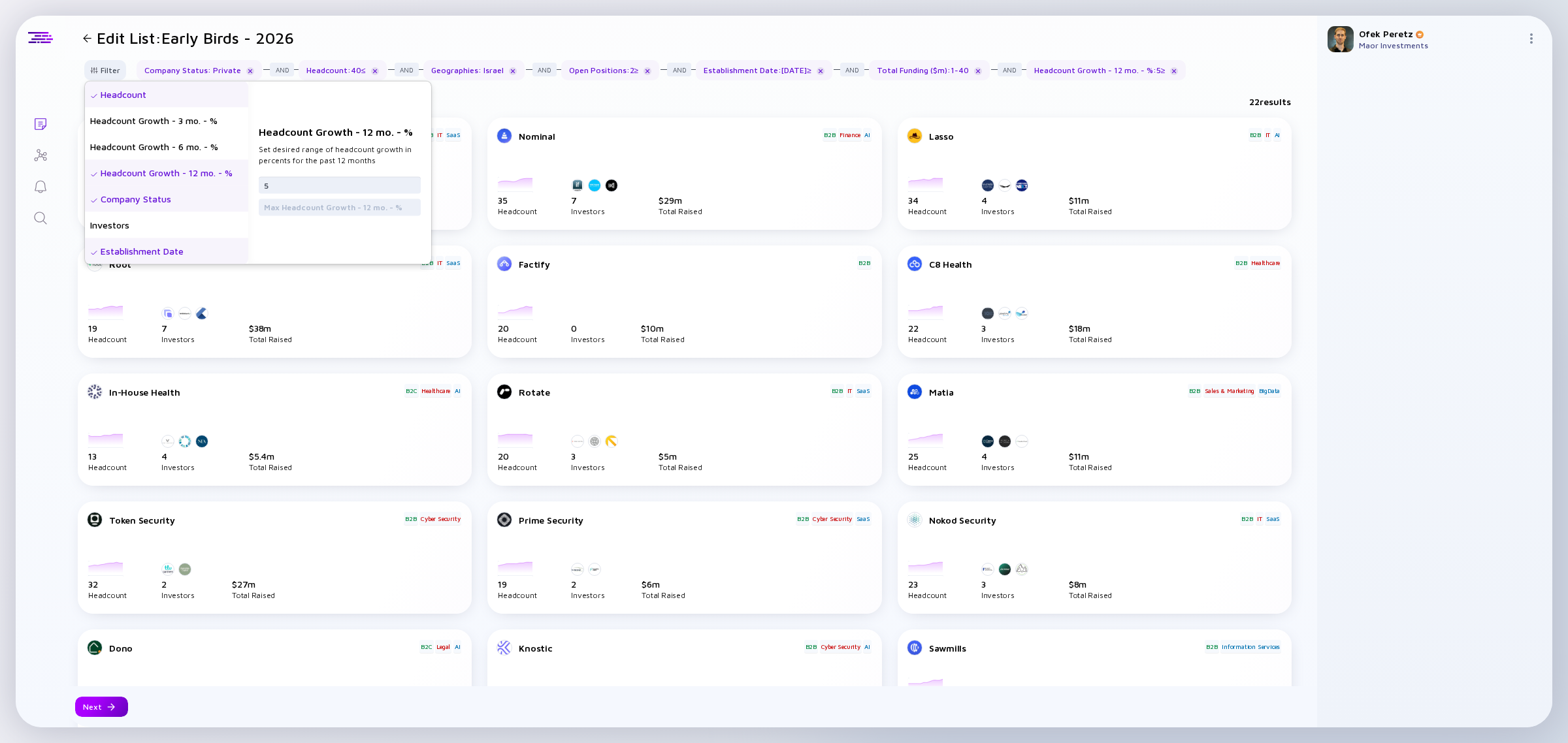
type input "5"
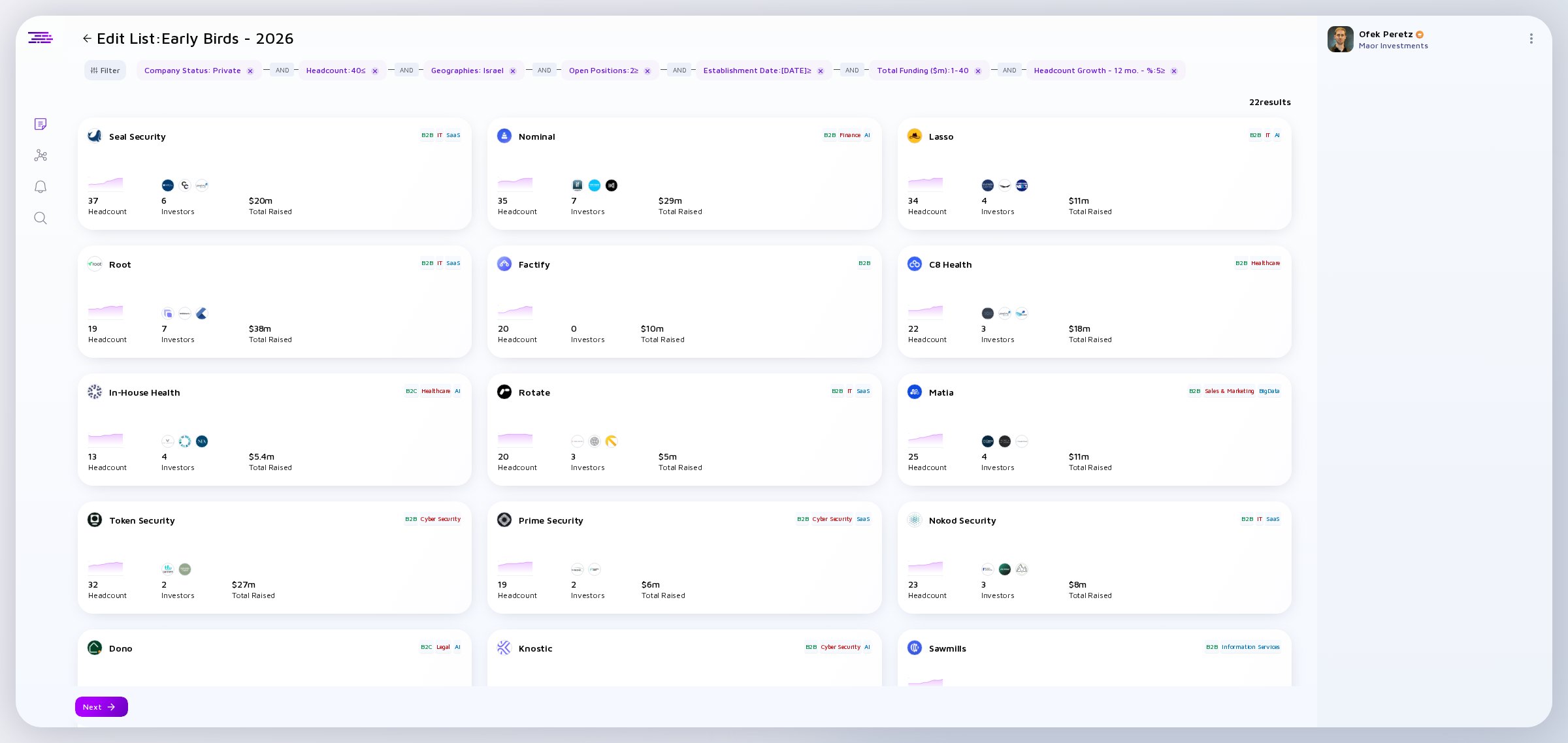
click at [118, 706] on div "Next" at bounding box center [101, 707] width 53 height 20
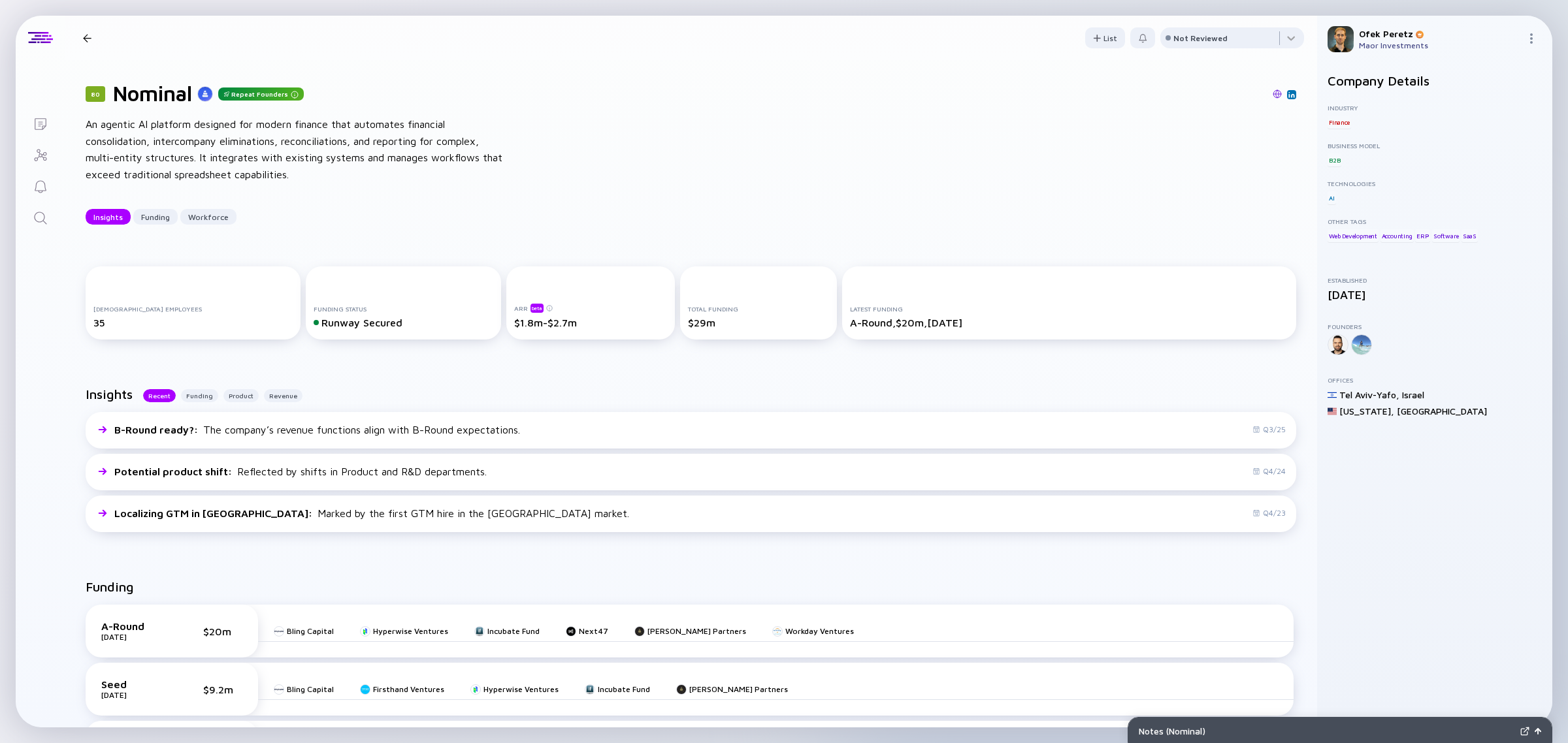
click at [171, 94] on h1 "Nominal" at bounding box center [152, 94] width 79 height 25
copy h1 "Nominal"
click at [1273, 89] on img at bounding box center [1277, 94] width 9 height 9
click at [1332, 287] on img at bounding box center [1335, 289] width 7 height 7
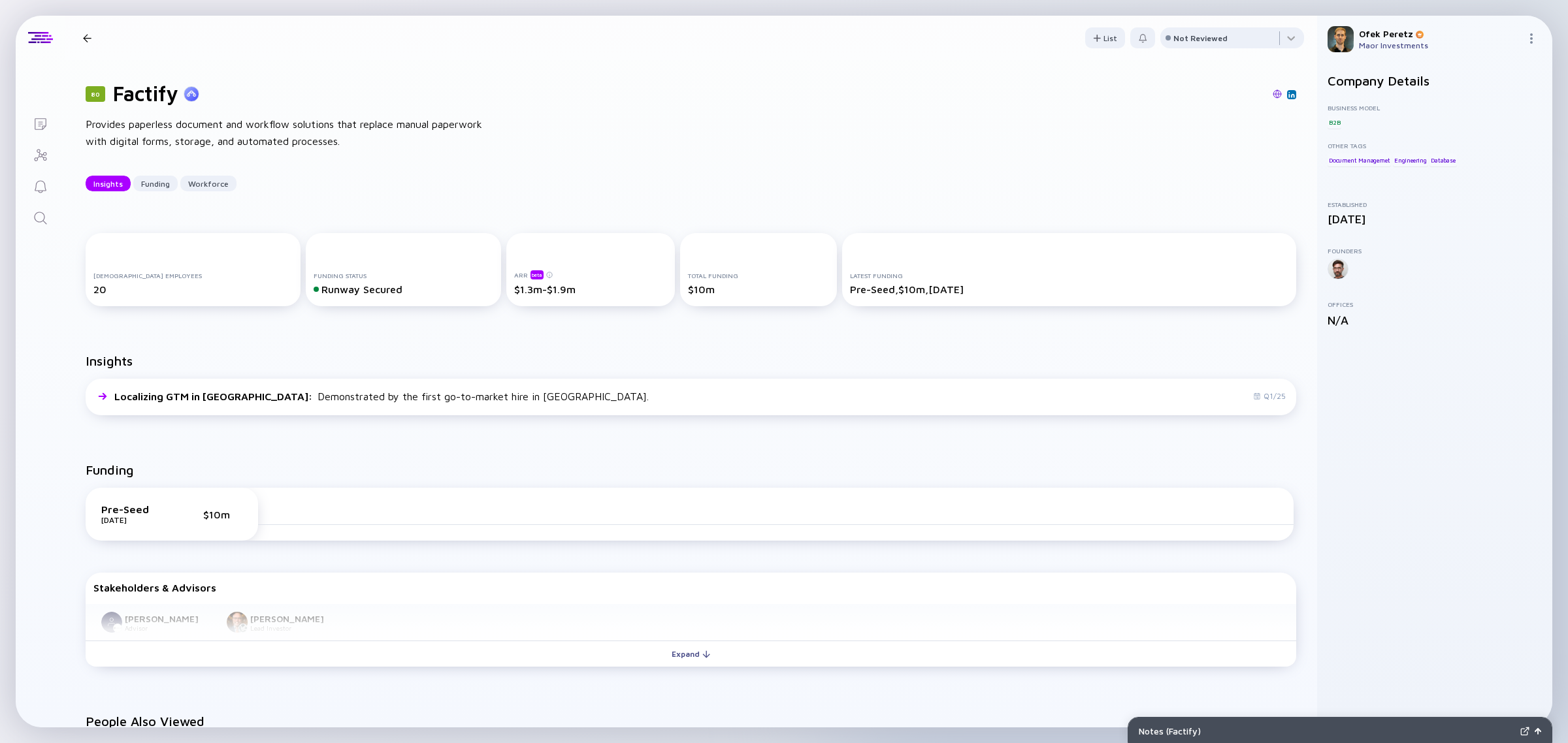
click at [1273, 94] on img at bounding box center [1277, 94] width 9 height 9
click at [141, 89] on h1 "Factify" at bounding box center [146, 94] width 65 height 25
drag, startPoint x: 141, startPoint y: 89, endPoint x: 152, endPoint y: 83, distance: 12.5
click at [145, 87] on h1 "Factify" at bounding box center [146, 94] width 65 height 25
copy h1 "Factify"
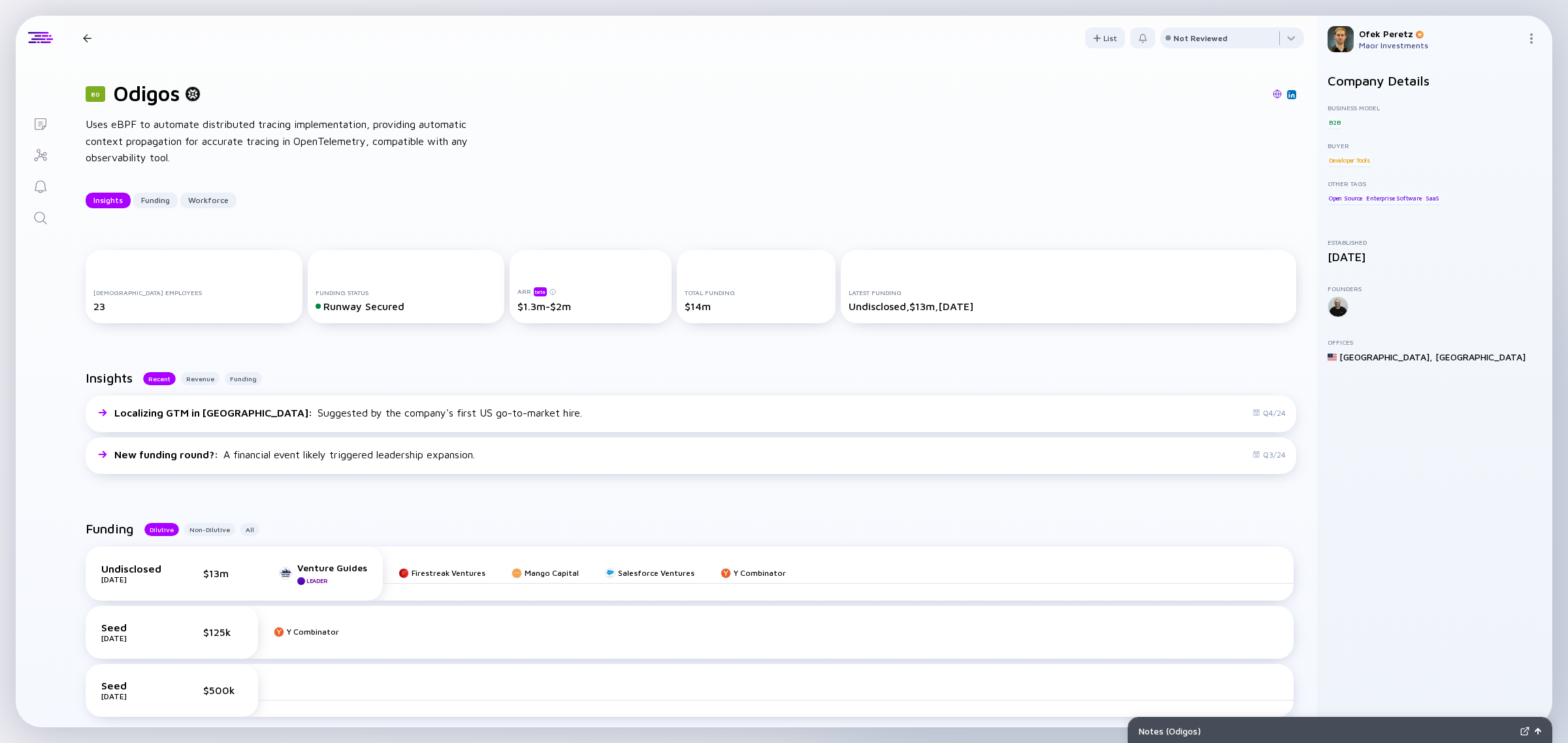
click at [170, 85] on h1 "Odigos" at bounding box center [147, 94] width 67 height 25
copy h1 "Odigos"
click at [136, 94] on h1 "Odigos" at bounding box center [147, 94] width 67 height 25
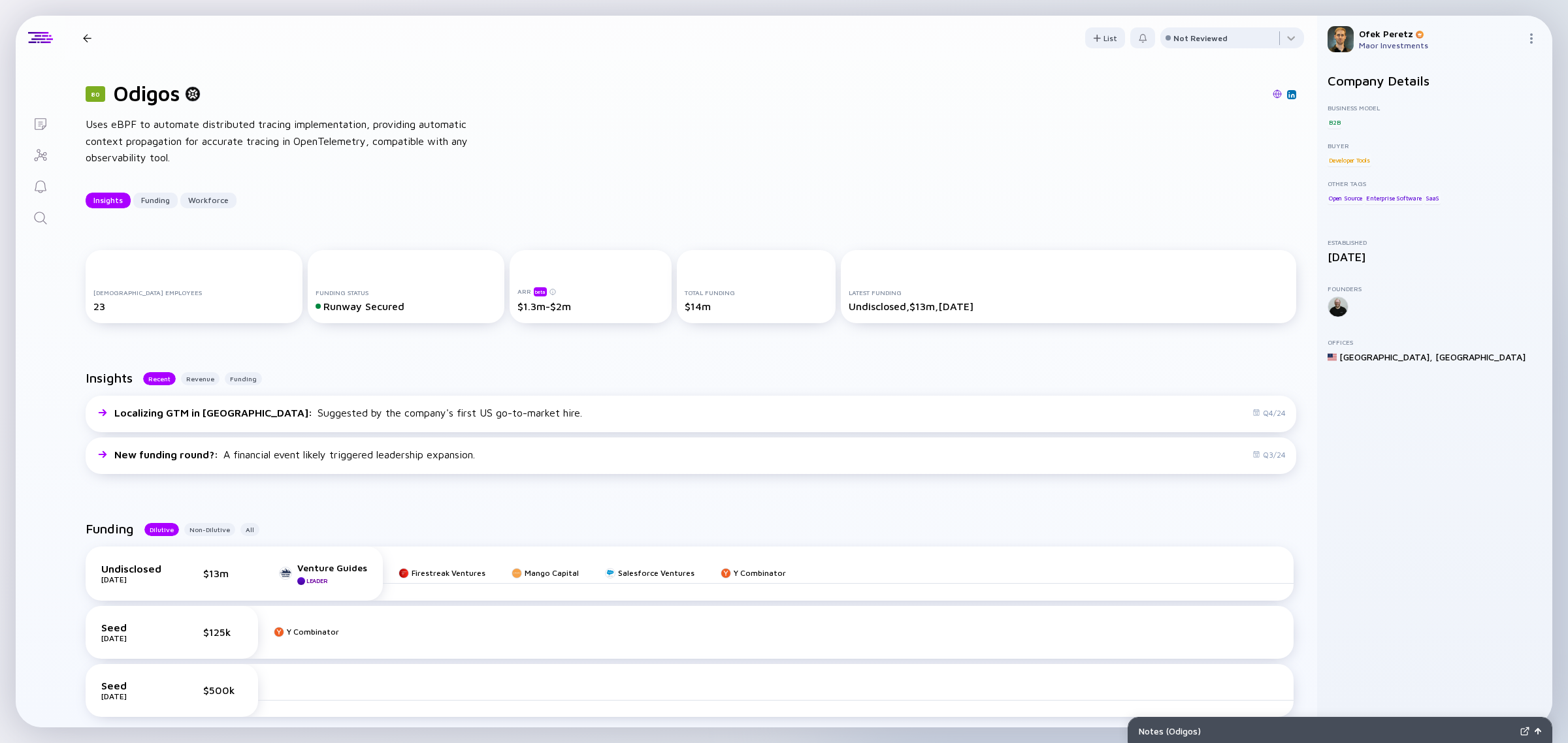
click at [195, 137] on div "Uses eBPF to automate distributed tracing implementation, providing automatic c…" at bounding box center [295, 141] width 418 height 50
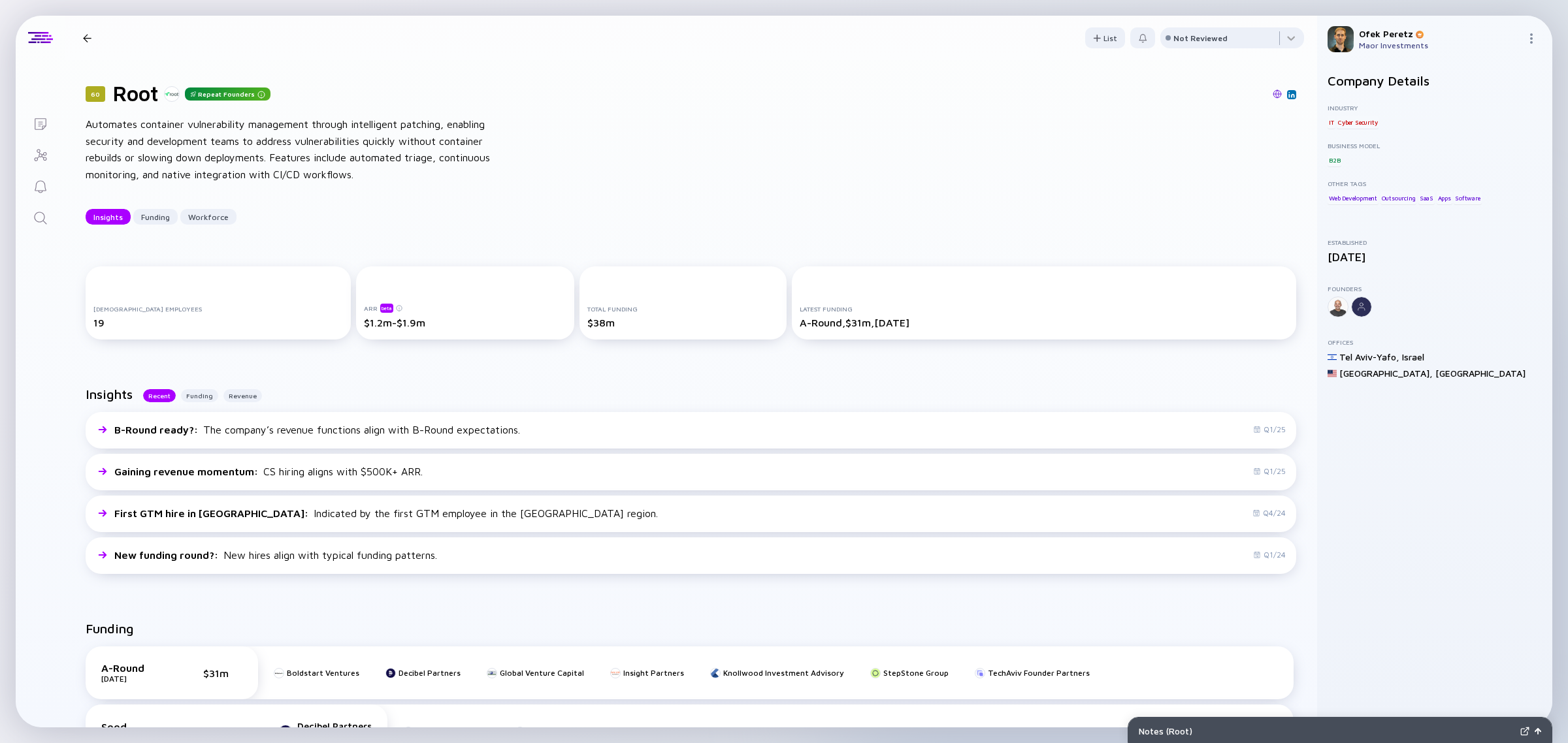
click at [1273, 93] on img at bounding box center [1277, 94] width 9 height 9
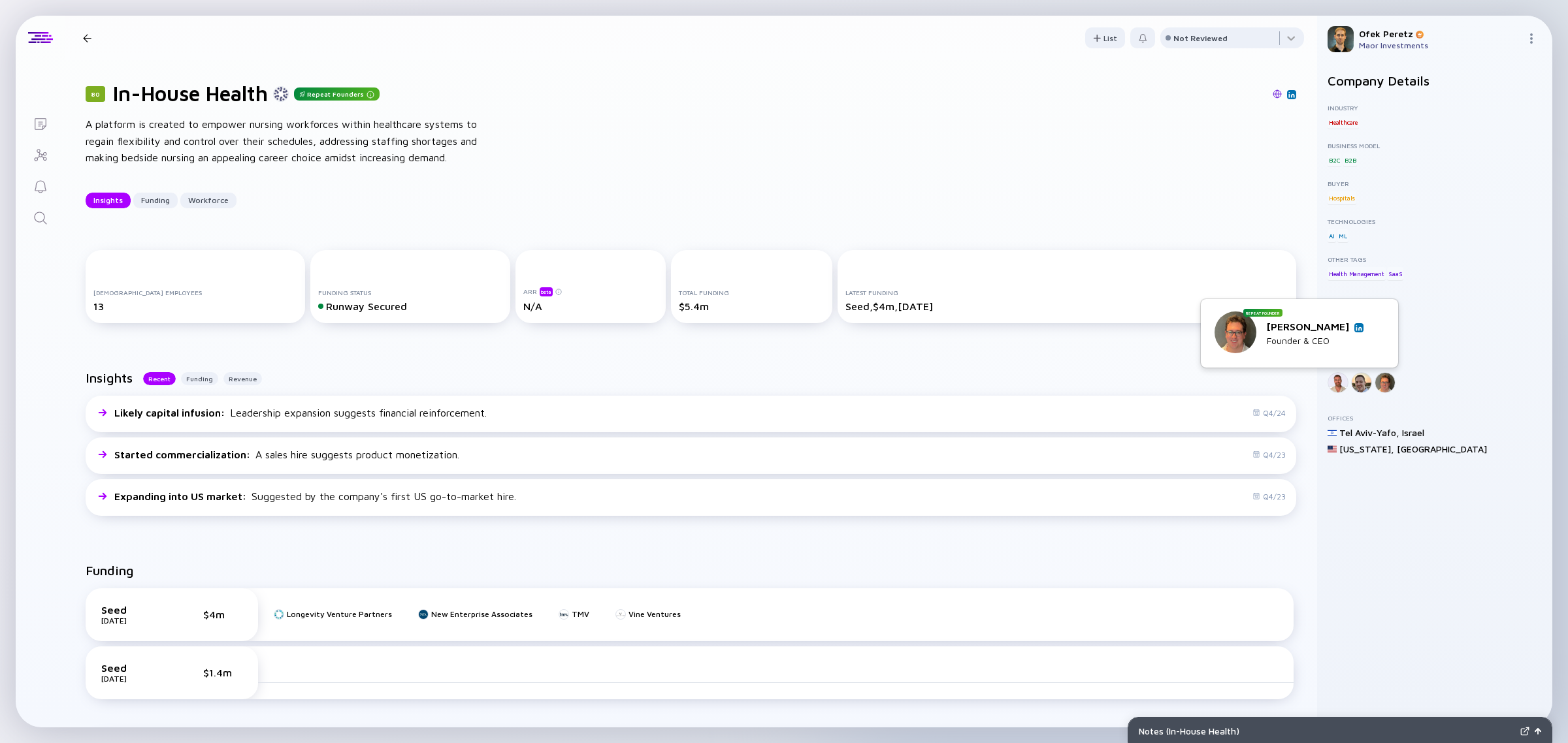
click at [1379, 381] on div at bounding box center [1384, 382] width 21 height 21
drag, startPoint x: 1384, startPoint y: 383, endPoint x: 1432, endPoint y: 373, distance: 49.0
click at [1432, 373] on div "Founders" at bounding box center [1434, 377] width 214 height 33
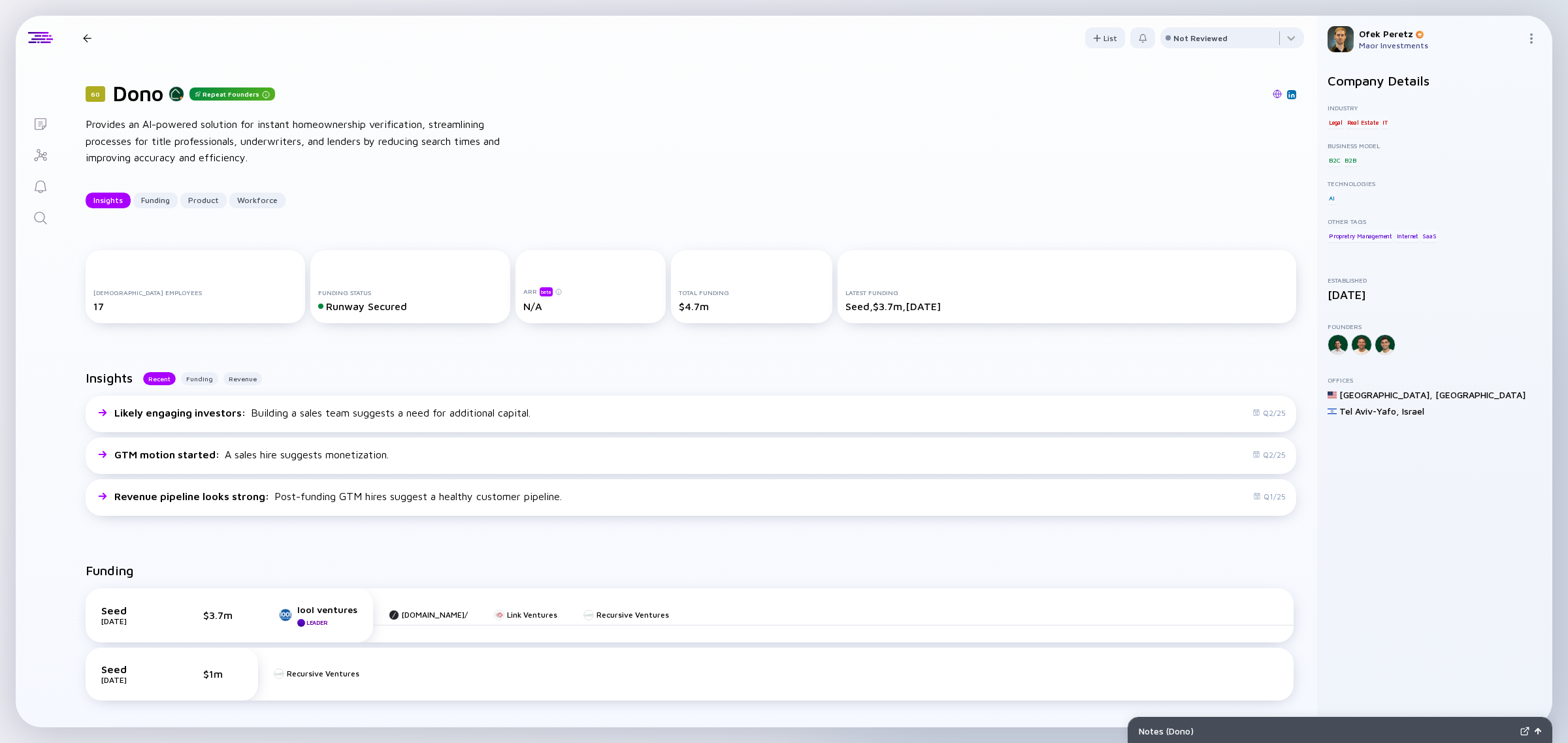
click at [1273, 93] on img at bounding box center [1277, 94] width 9 height 9
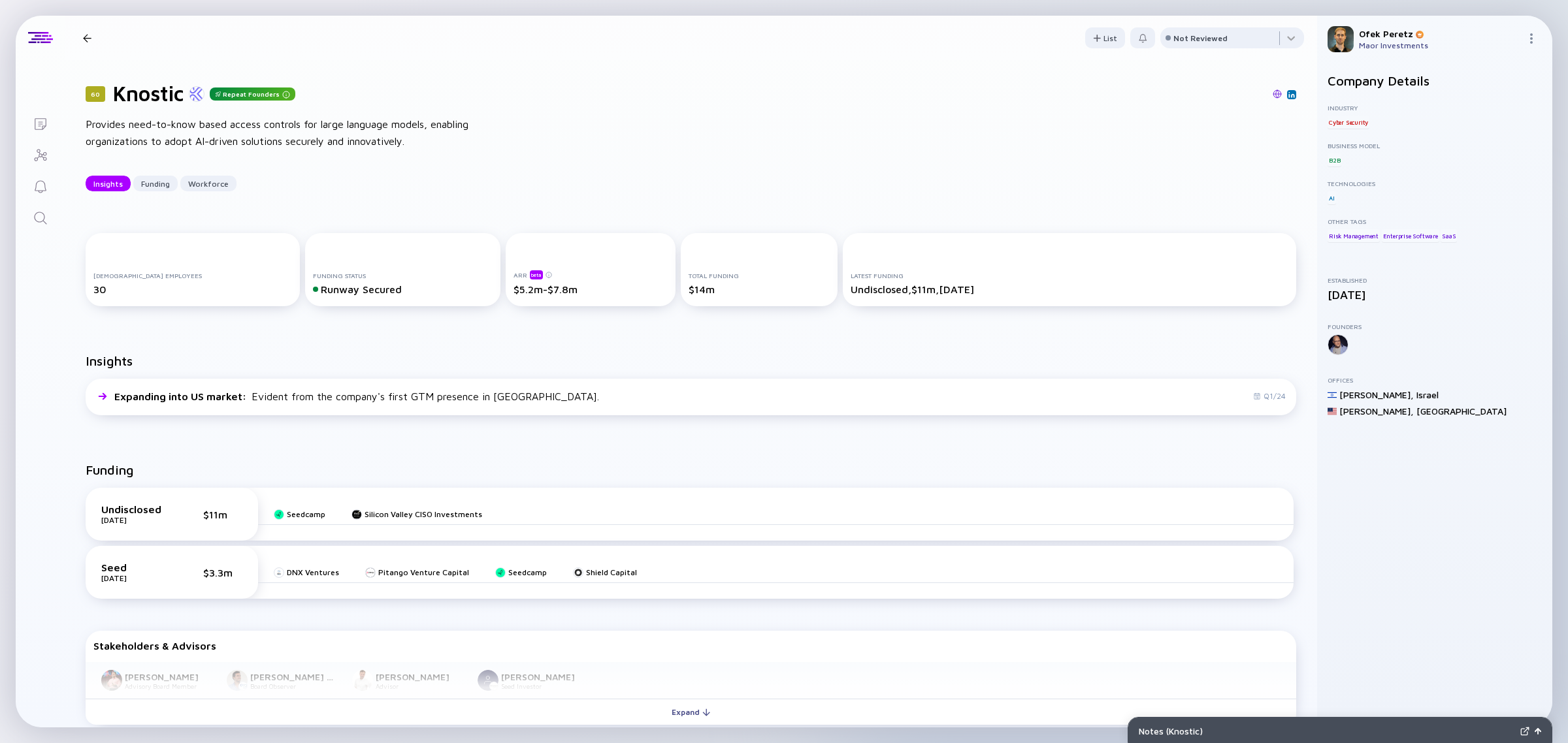
click at [147, 94] on h1 "Knostic" at bounding box center [148, 94] width 70 height 25
copy h1 "Knostic"
click at [1273, 93] on img at bounding box center [1277, 94] width 9 height 9
click at [159, 119] on div "Provides need-to-know based access controls for large language models, enabling…" at bounding box center [295, 133] width 418 height 33
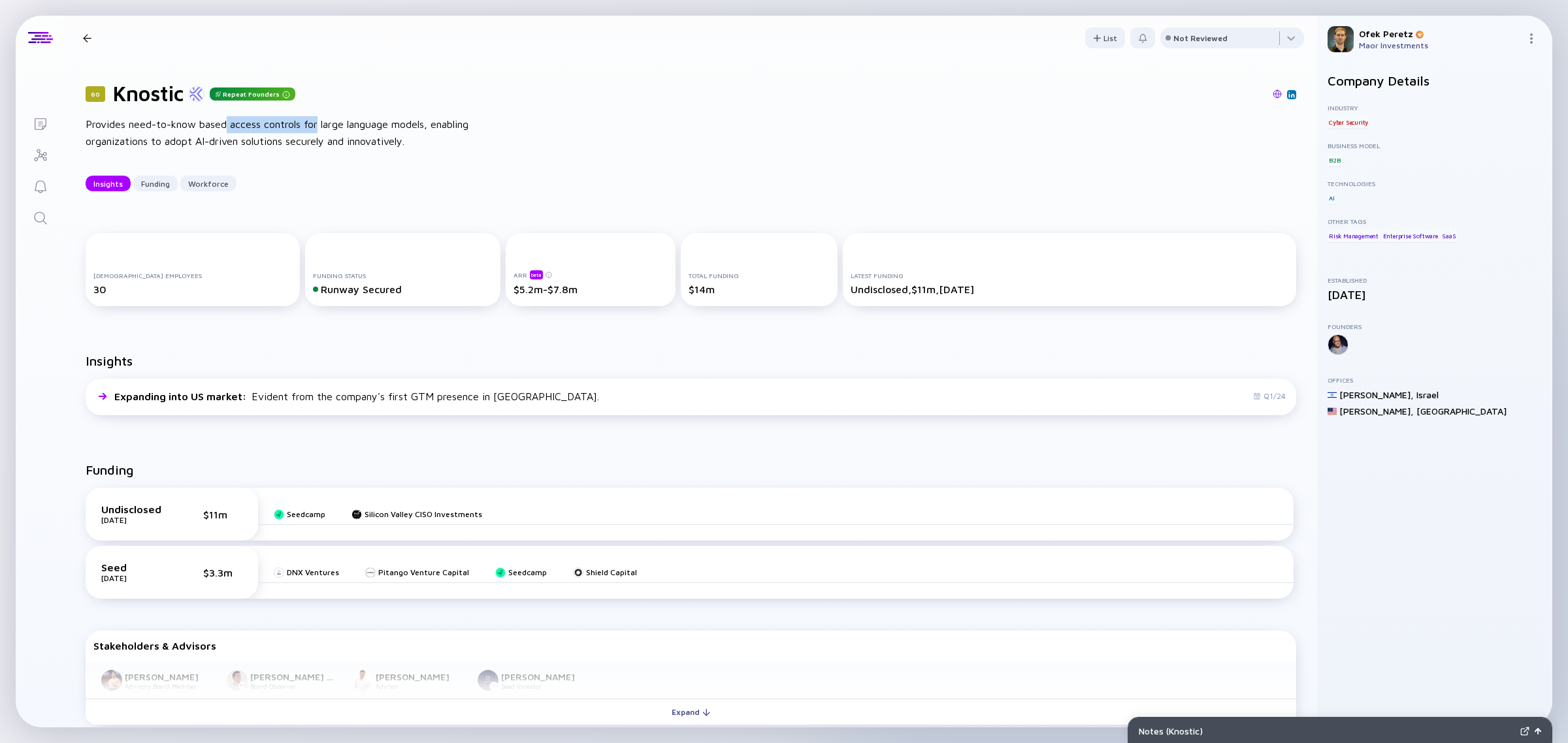
drag, startPoint x: 229, startPoint y: 121, endPoint x: 319, endPoint y: 116, distance: 90.1
click at [319, 116] on div "Provides need-to-know based access controls for large language models, enabling…" at bounding box center [295, 133] width 418 height 33
copy div "access controls for"
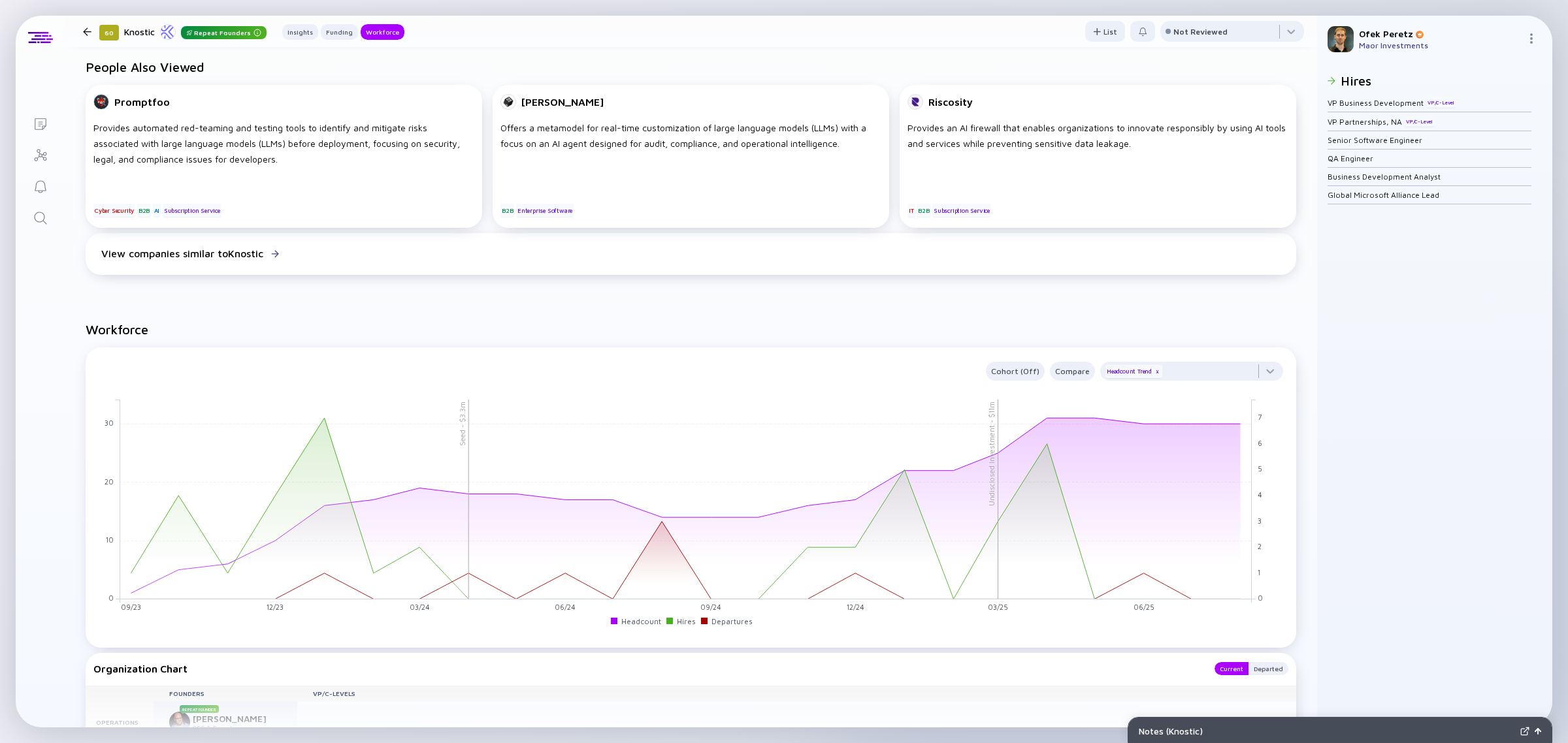
scroll to position [734, 0]
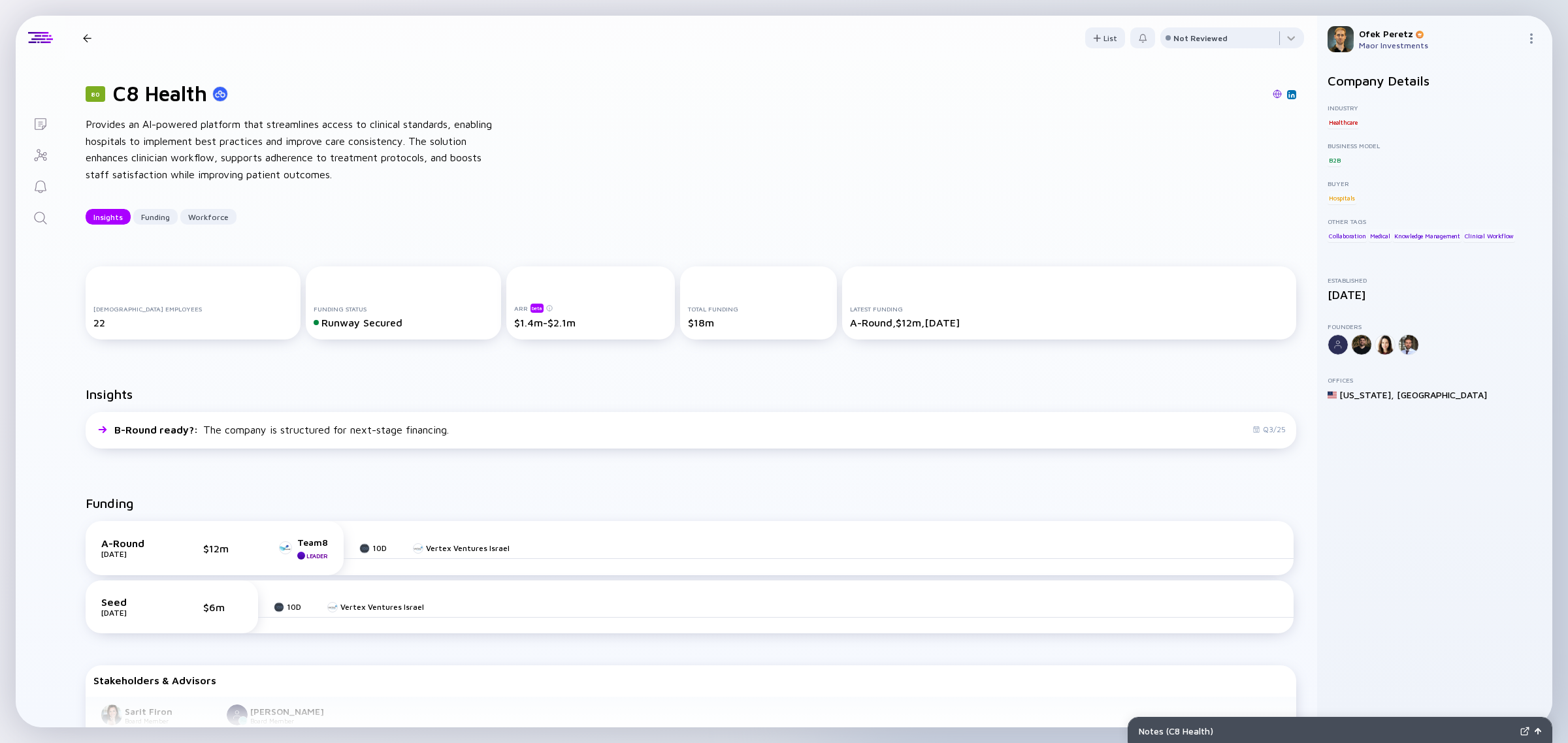
click at [321, 150] on div "Provides an AI-powered platform that streamlines access to clinical standards, …" at bounding box center [295, 149] width 418 height 67
click at [1273, 94] on img at bounding box center [1277, 94] width 9 height 9
drag, startPoint x: 114, startPoint y: 91, endPoint x: 231, endPoint y: 74, distance: 118.2
click at [231, 74] on div "80 C8 Health Provides an AI-powered platform that streamlines access to clinica…" at bounding box center [690, 153] width 1252 height 186
copy h1 "C8 Health"
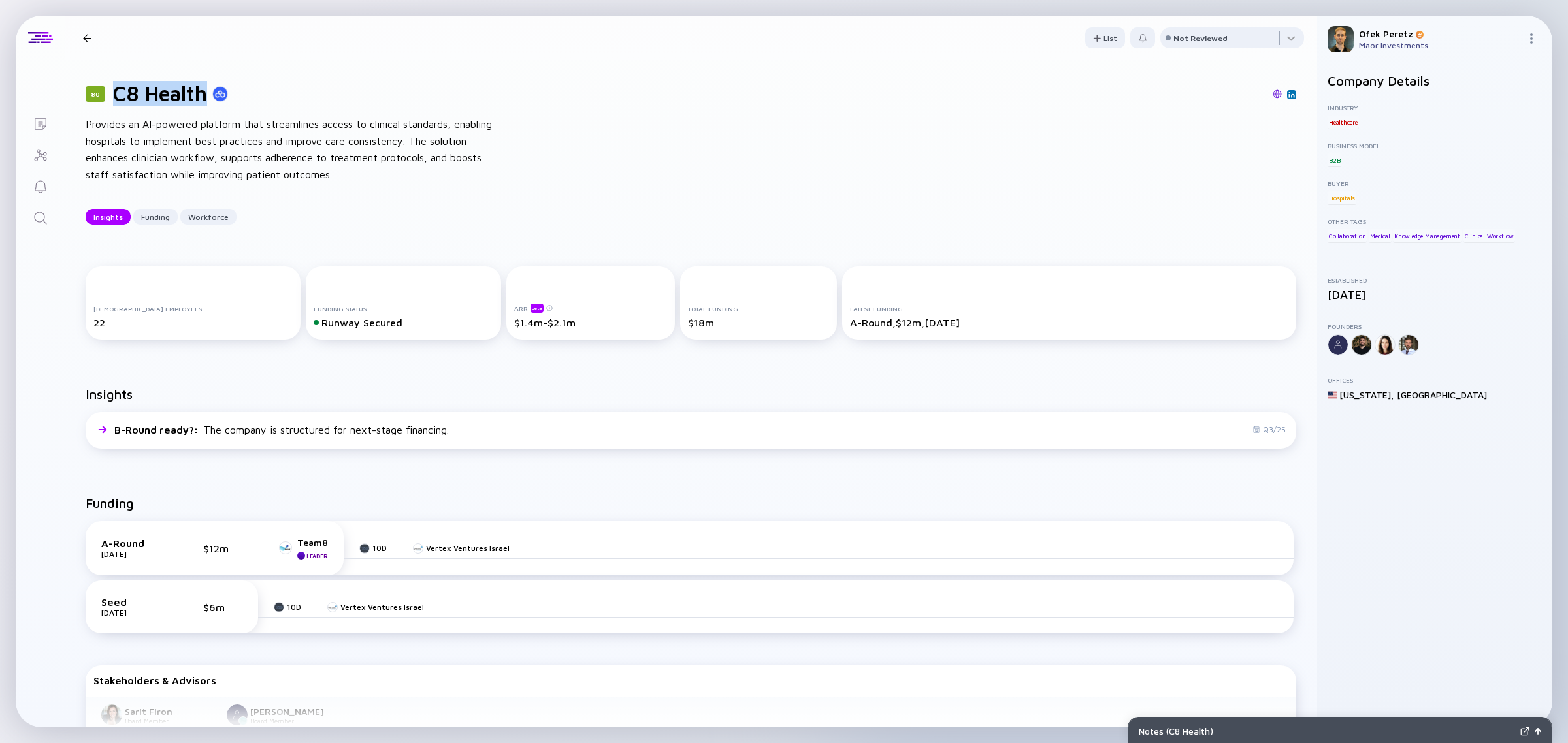
copy h1 "C8 Health"
click at [1273, 93] on img at bounding box center [1277, 94] width 9 height 9
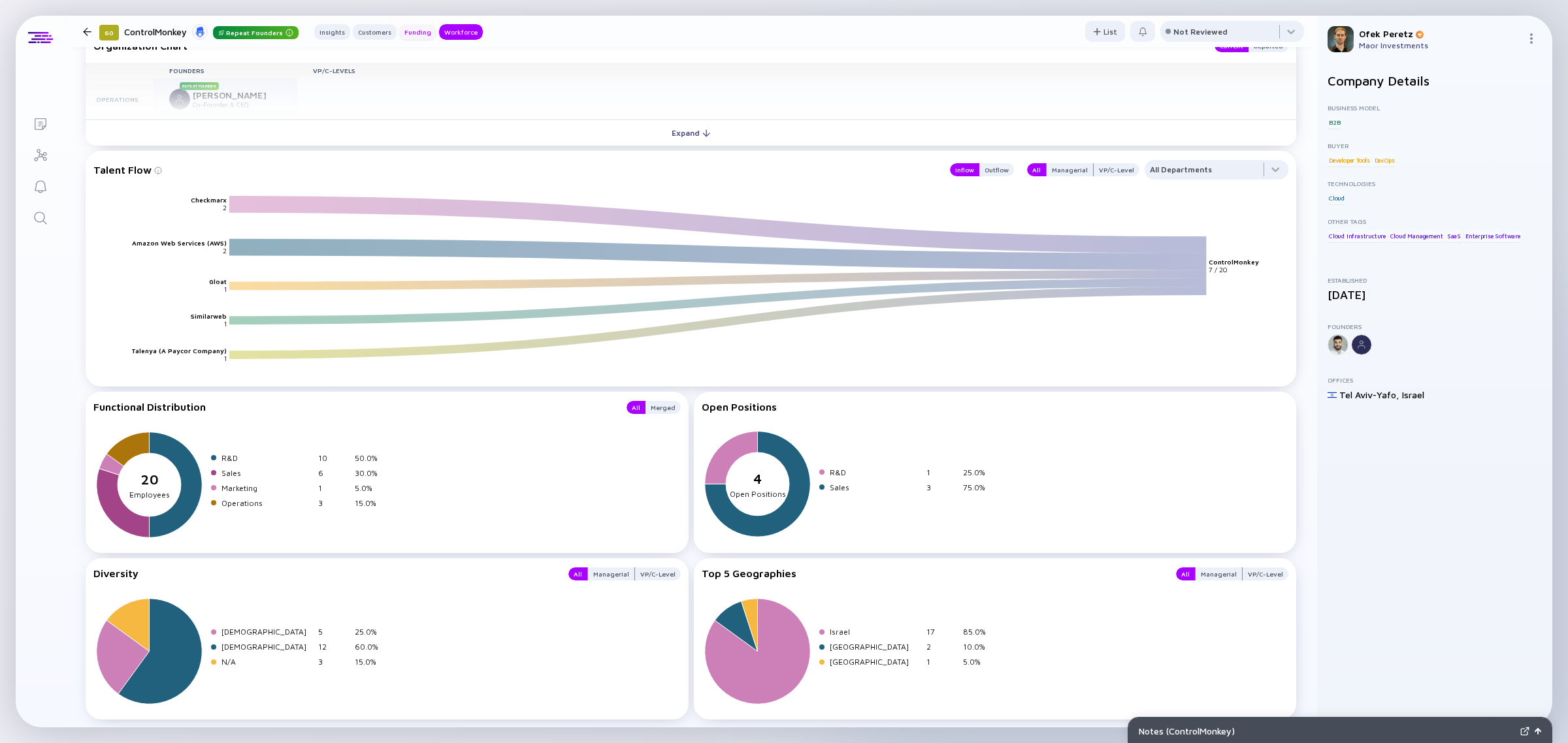
scroll to position [1639, 0]
